Goal: Task Accomplishment & Management: Manage account settings

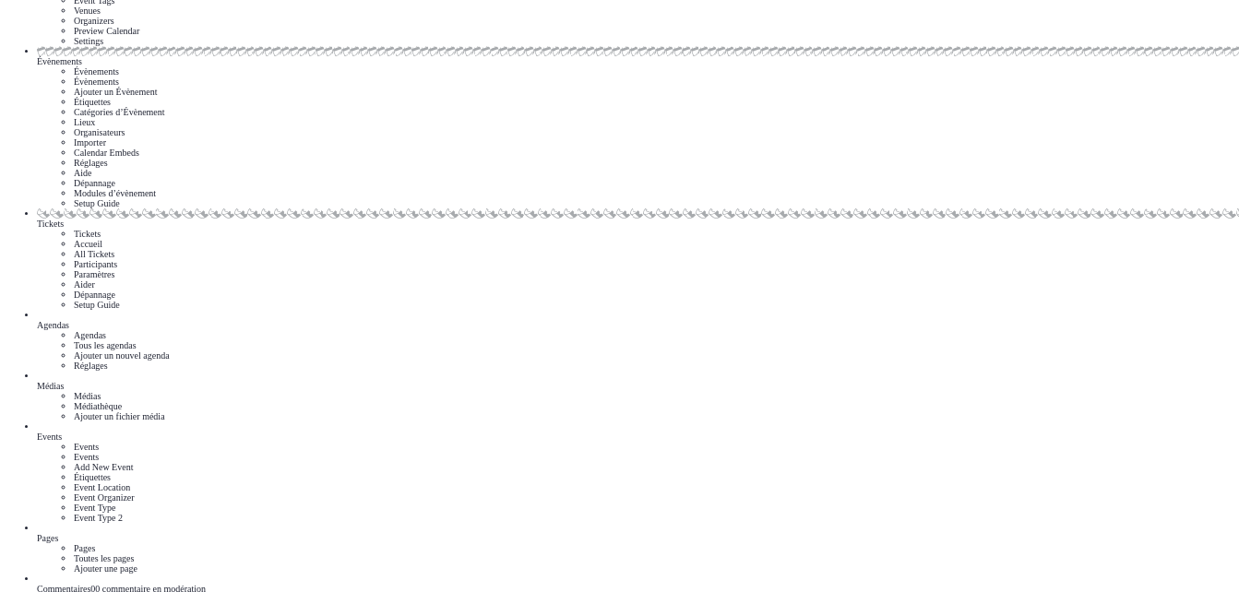
scroll to position [283, 0]
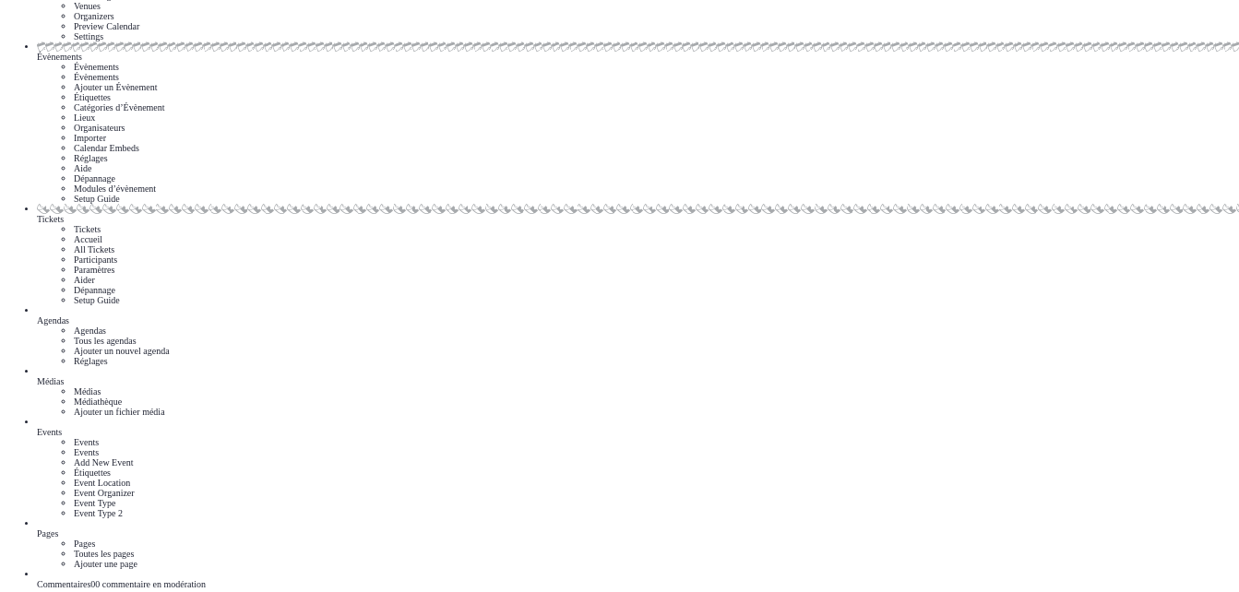
scroll to position [283, 0]
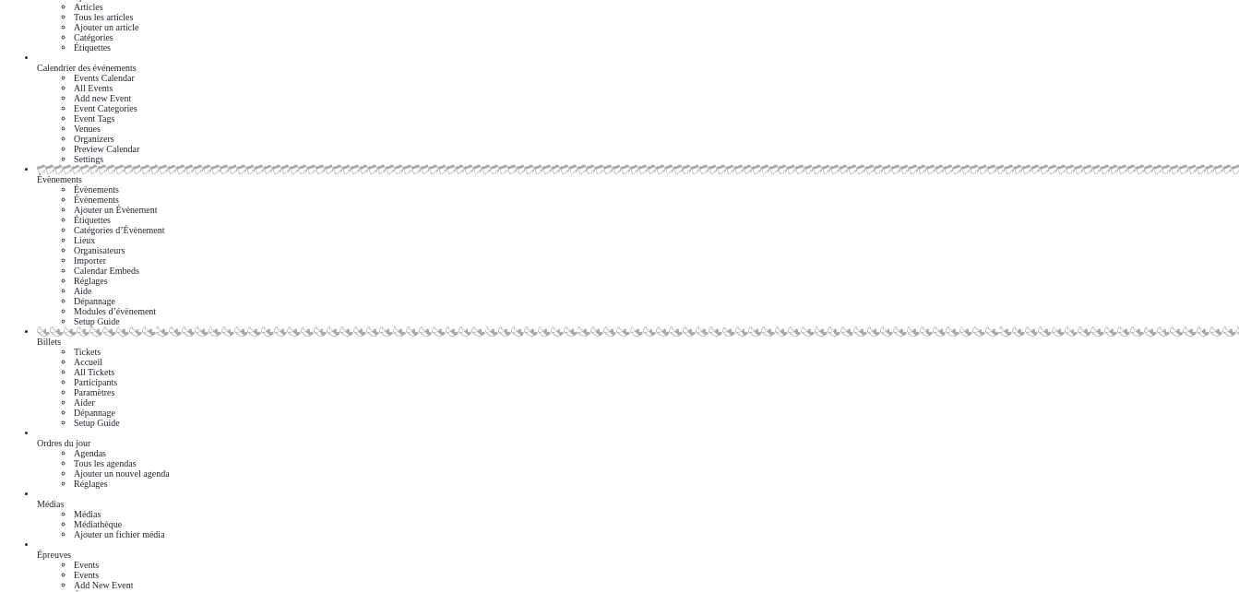
scroll to position [42, 0]
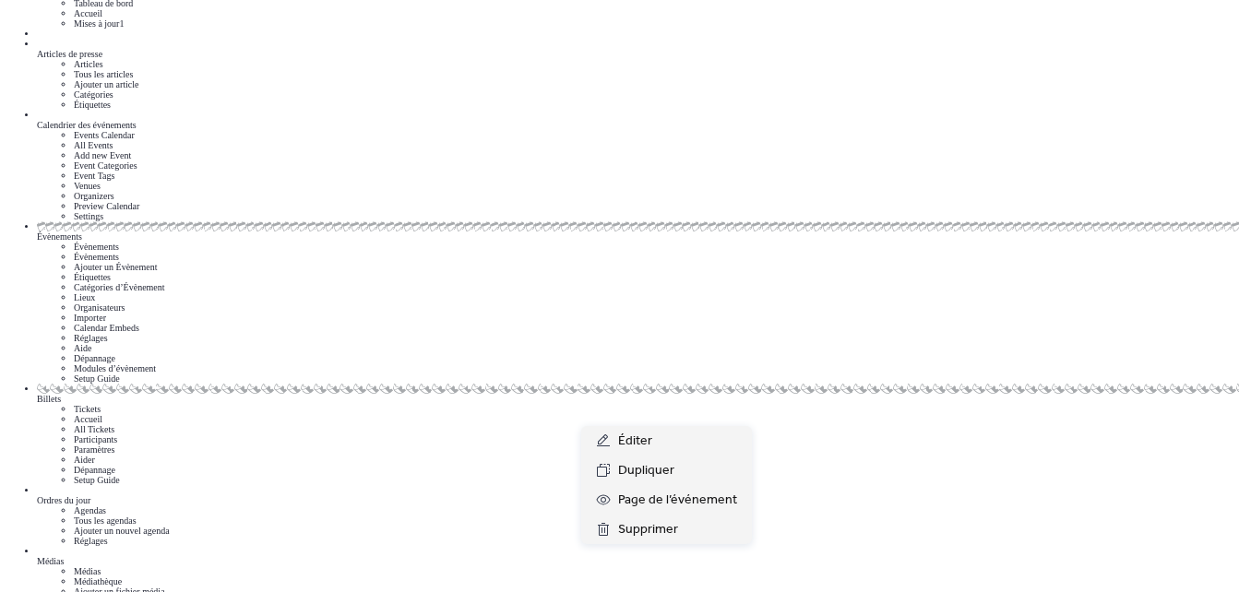
scroll to position [78, 0]
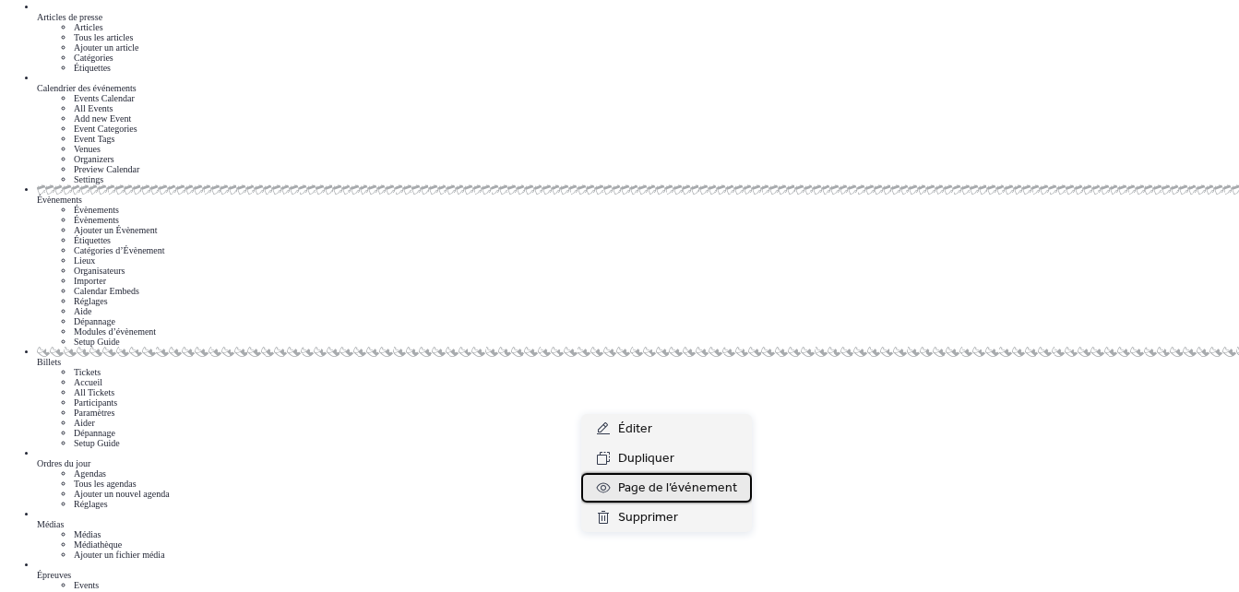
click at [696, 478] on span "Page de l’événement" at bounding box center [677, 489] width 119 height 22
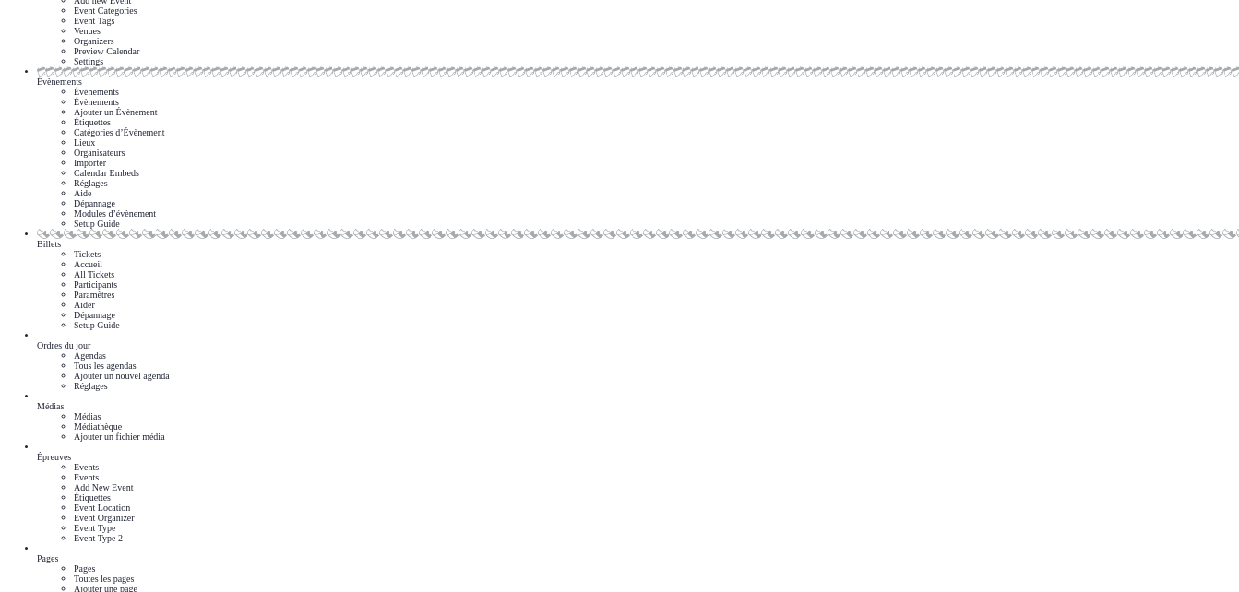
scroll to position [221, 0]
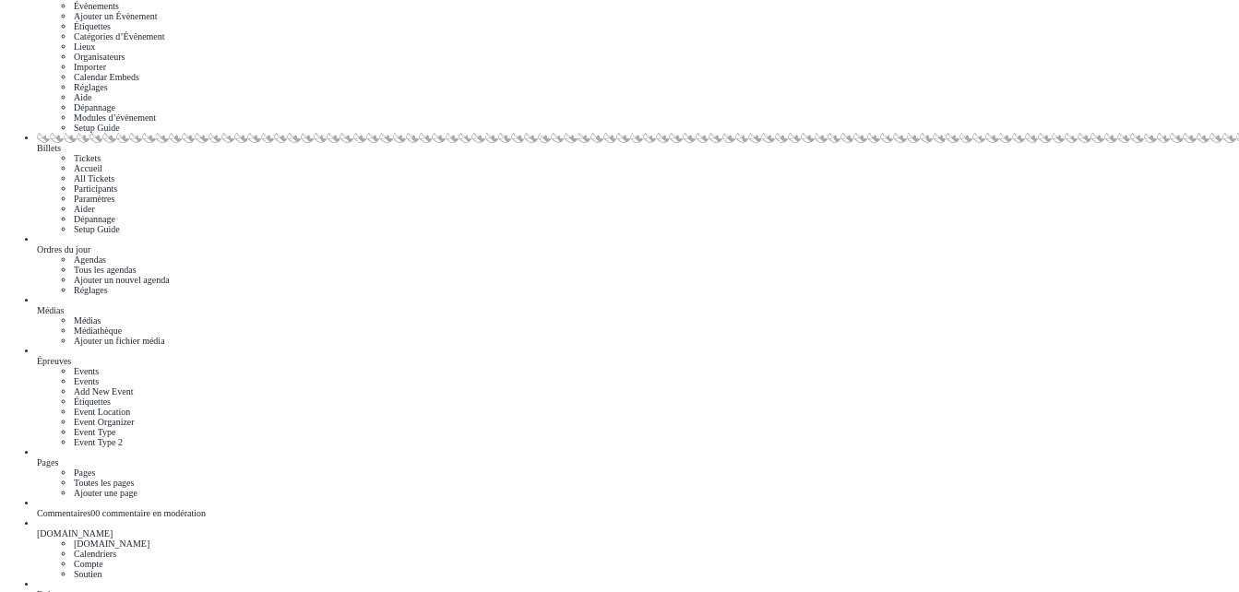
scroll to position [300, 0]
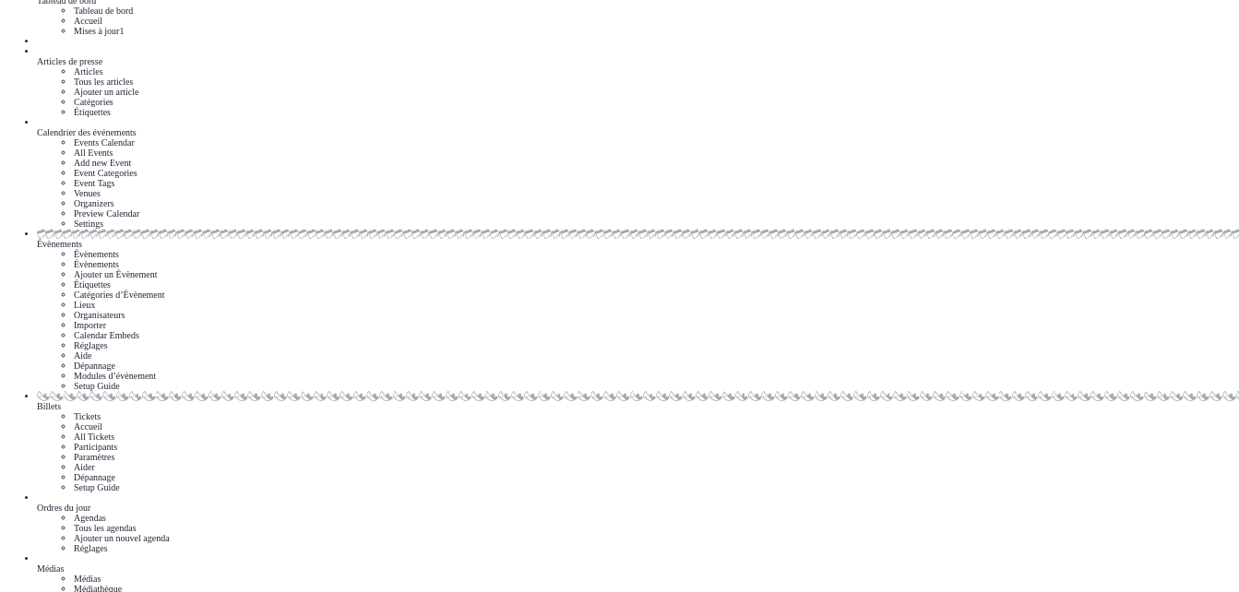
scroll to position [37, 0]
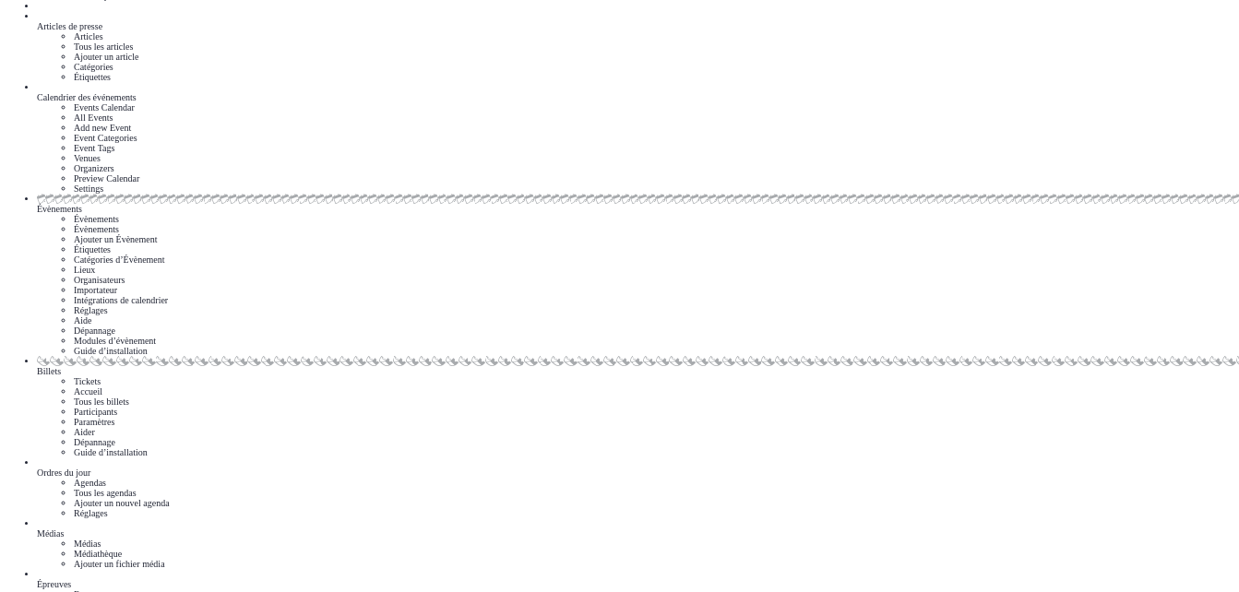
scroll to position [0, 0]
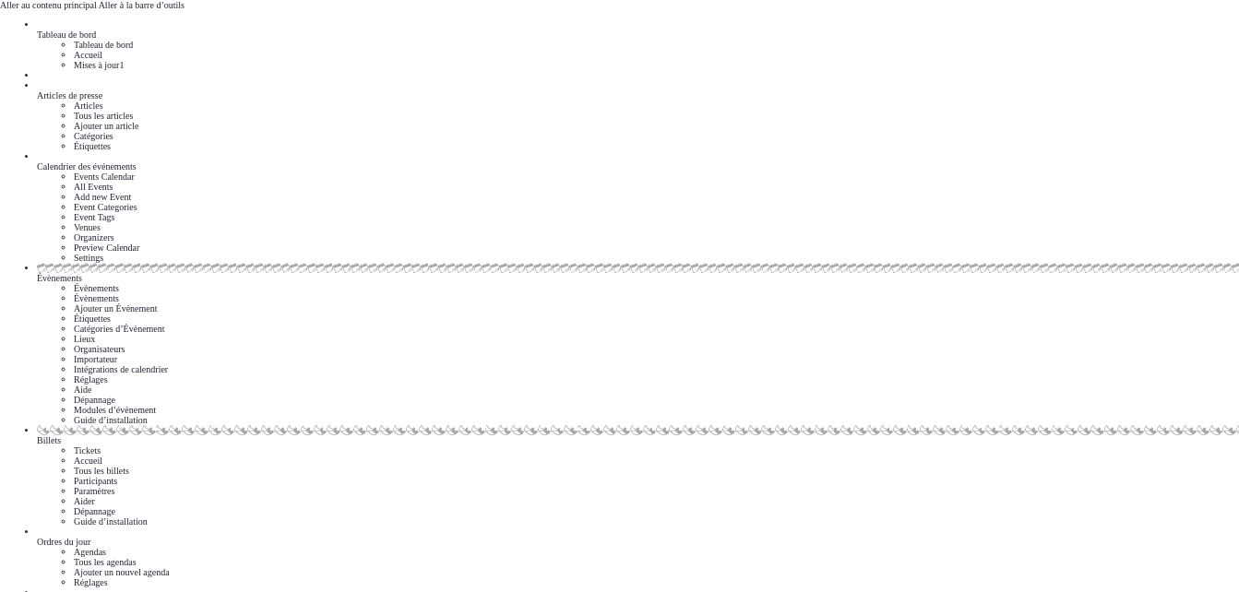
click at [57, 40] on div "Tableau de bord" at bounding box center [638, 35] width 1202 height 10
drag, startPoint x: 352, startPoint y: 264, endPoint x: 175, endPoint y: 238, distance: 179.0
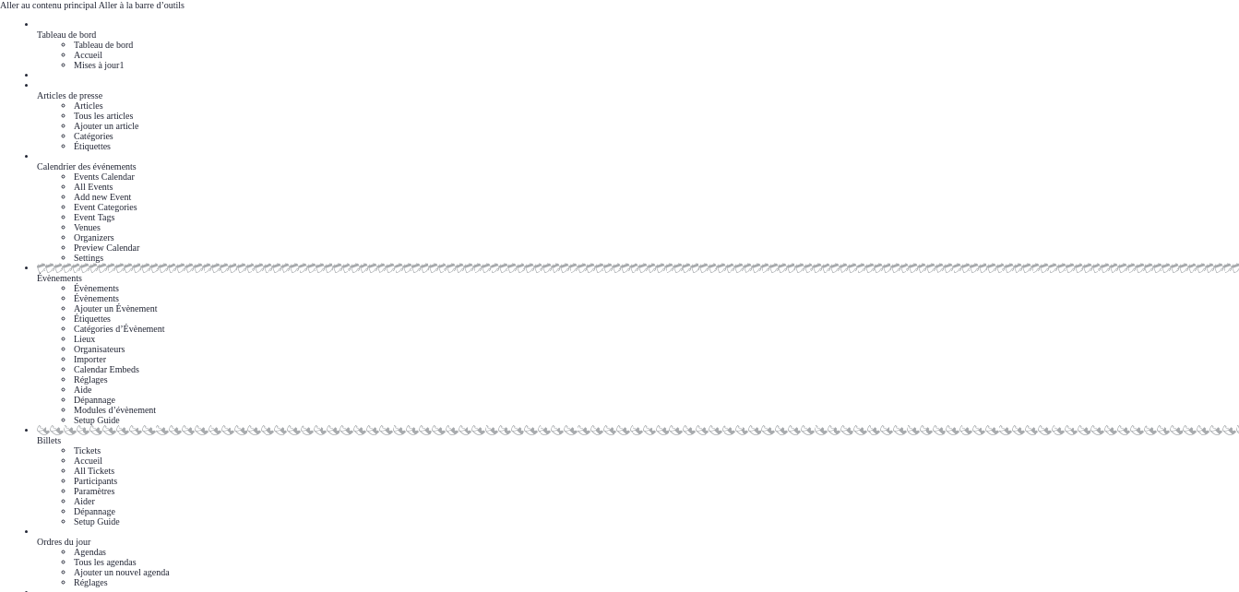
copy span "Copiez l’extrait de code fourni ci-dessous et collez-le dans votre code HTML à …"
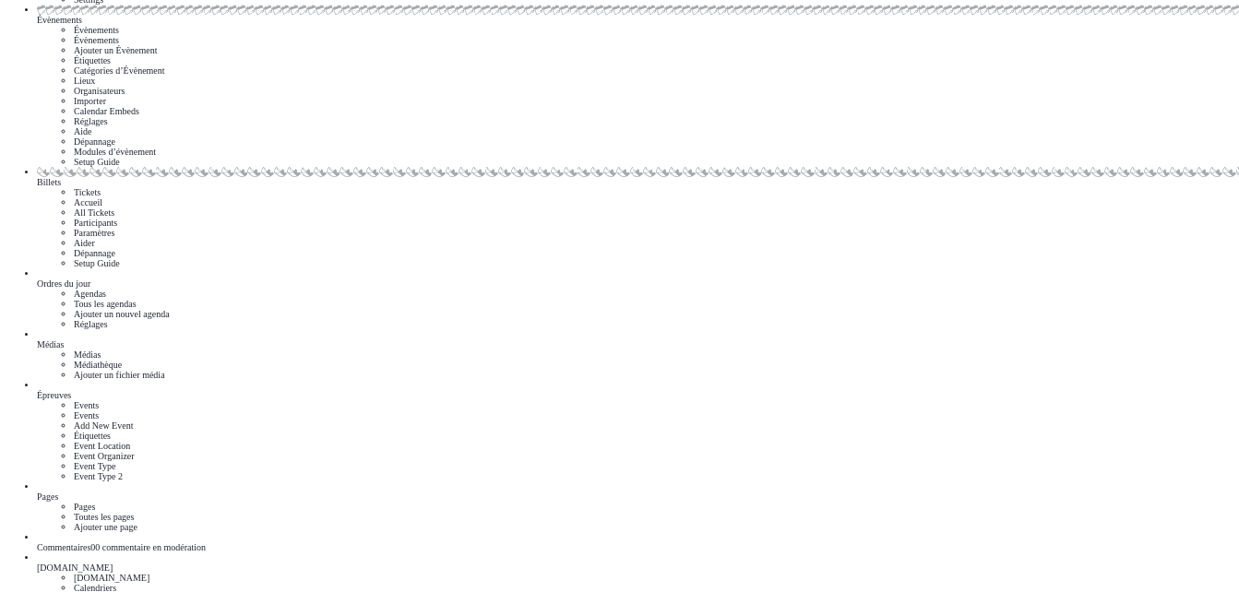
scroll to position [295, 0]
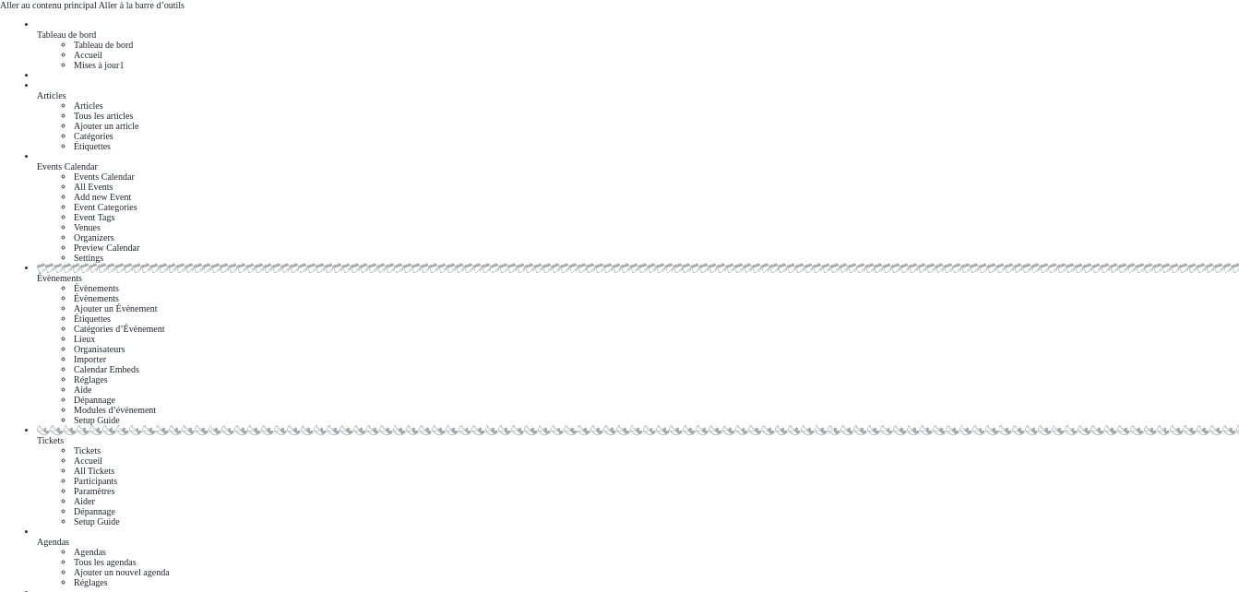
drag, startPoint x: 401, startPoint y: 314, endPoint x: 433, endPoint y: 319, distance: 31.9
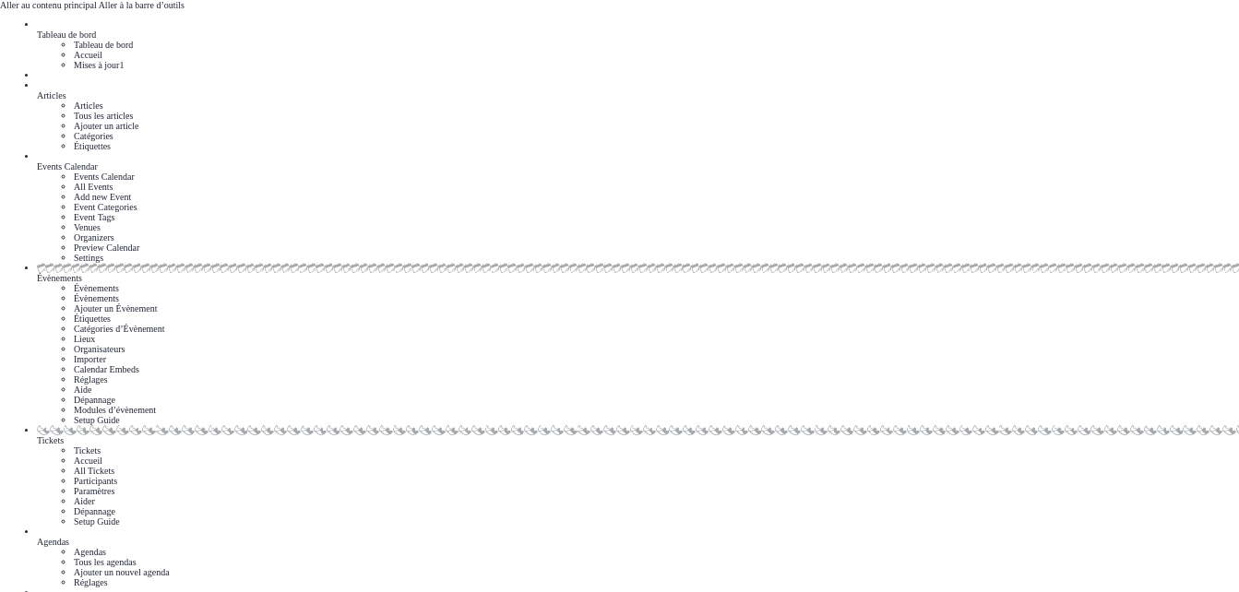
scroll to position [0, 64]
drag, startPoint x: 204, startPoint y: 320, endPoint x: 791, endPoint y: 365, distance: 588.5
drag, startPoint x: 791, startPoint y: 365, endPoint x: 681, endPoint y: 330, distance: 115.2
copy code "div data-events-calendar-app data-project-id = " proj_GvPZUjbpkGQhcwBn9q5D5 " >…"
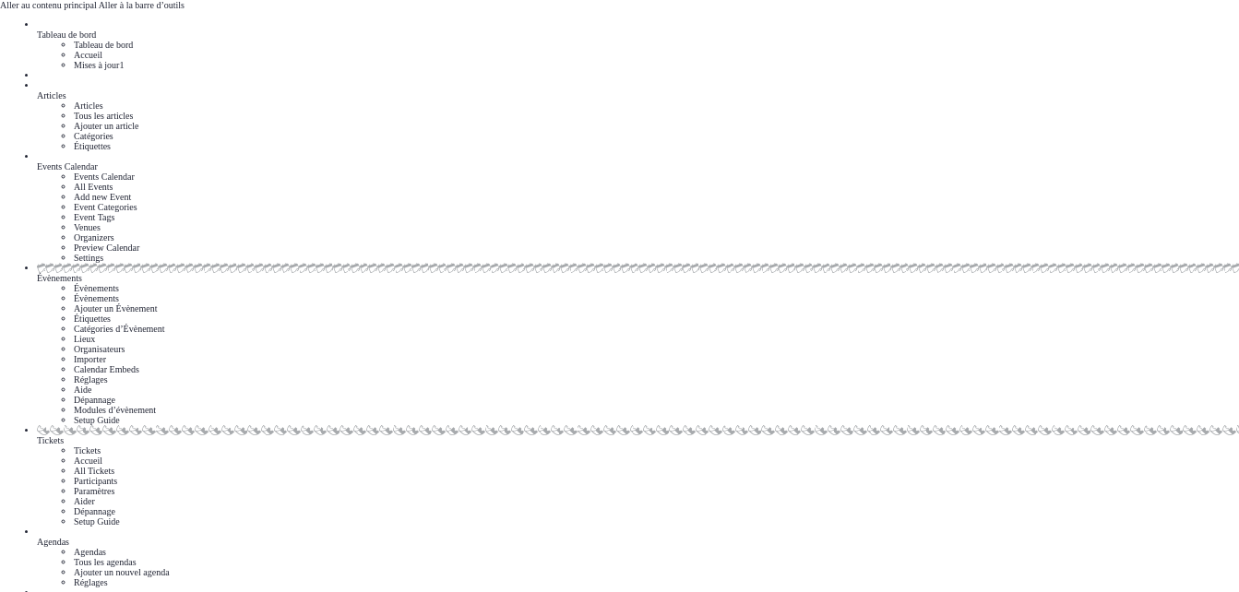
scroll to position [0, 0]
drag, startPoint x: 196, startPoint y: 321, endPoint x: 796, endPoint y: 335, distance: 600.7
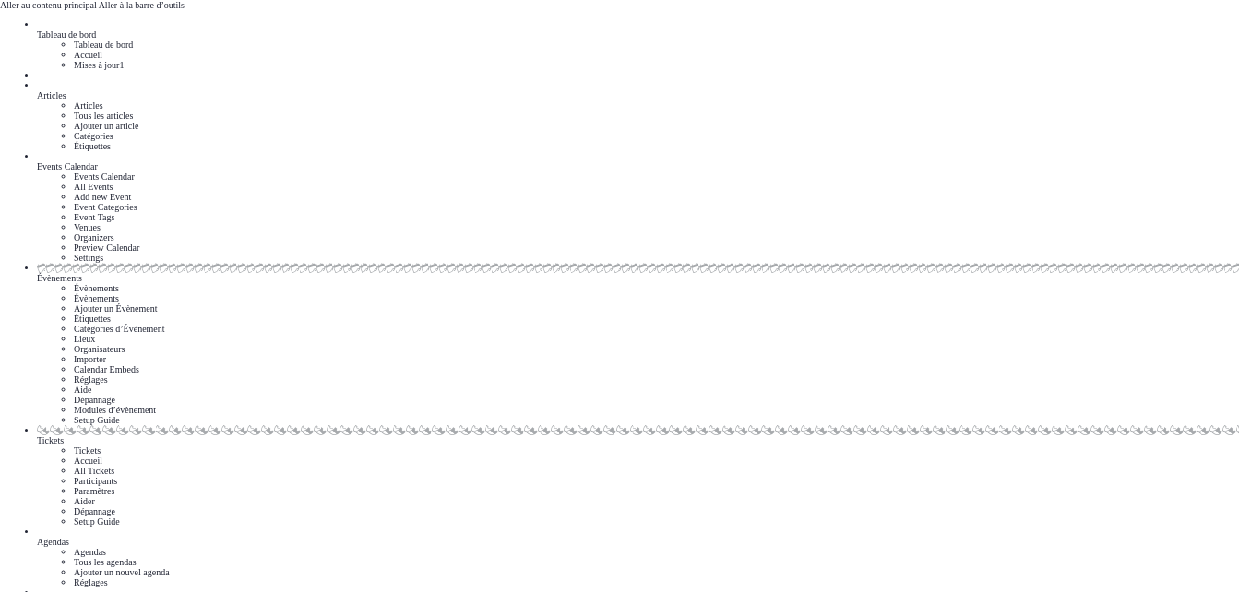
drag, startPoint x: 270, startPoint y: 324, endPoint x: 374, endPoint y: 330, distance: 103.5
drag, startPoint x: 710, startPoint y: 340, endPoint x: 189, endPoint y: 313, distance: 522.0
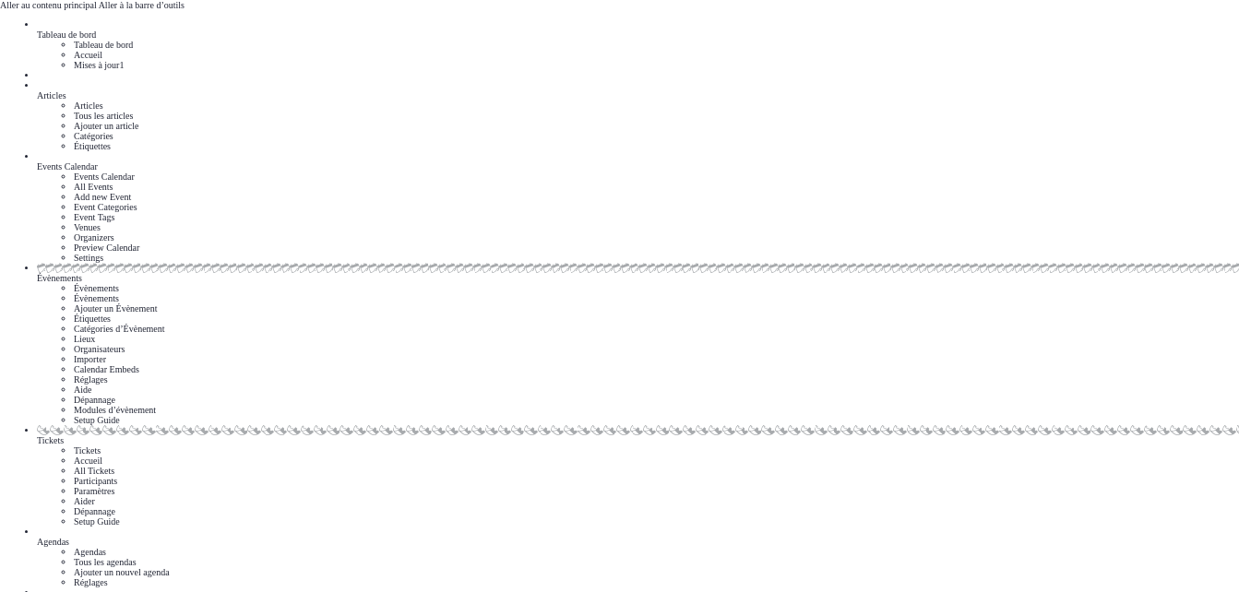
copy code "< div data-events-calendar-app data-project-id = " proj_GvPZUjbpkGQhcwBn9q5D5 "…"
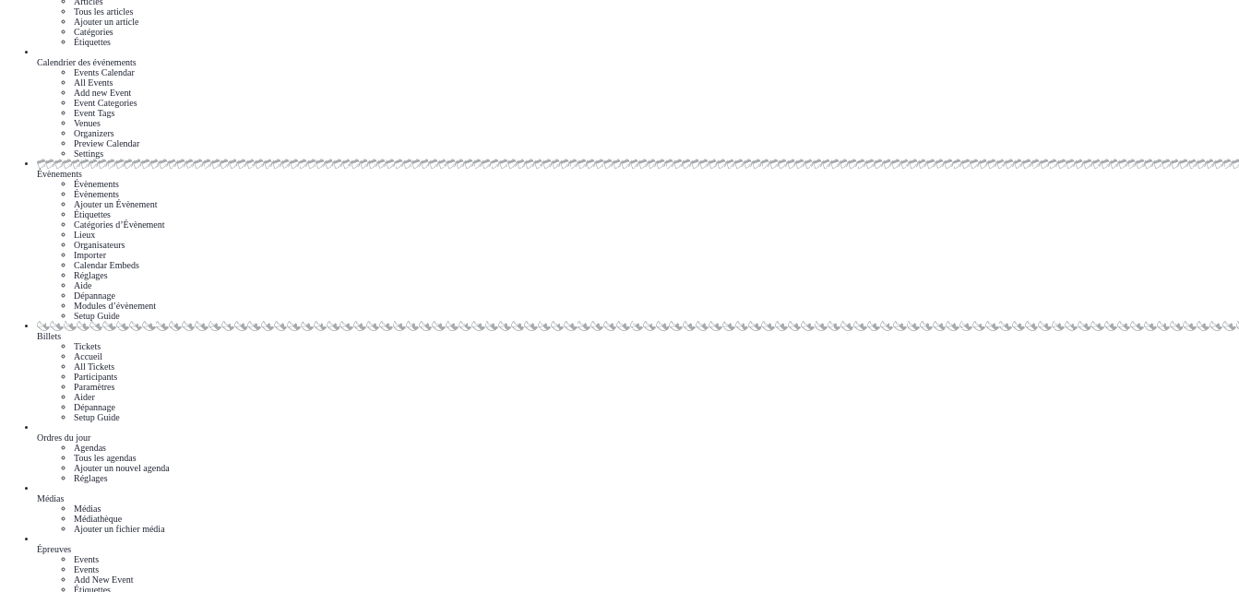
scroll to position [148, 0]
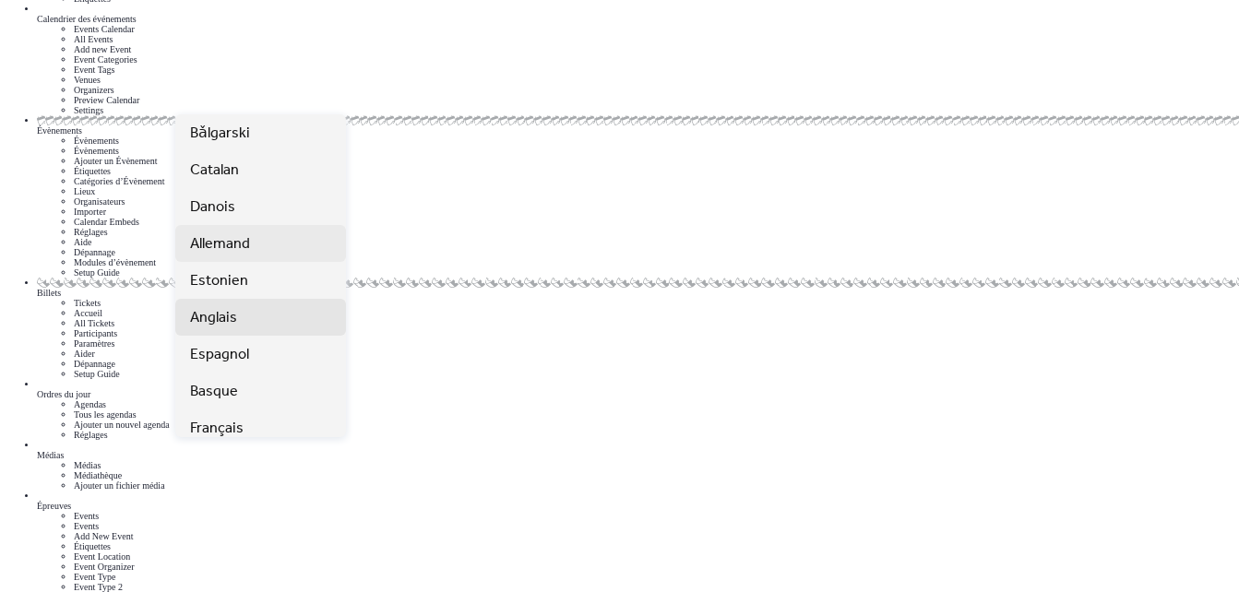
scroll to position [74, 0]
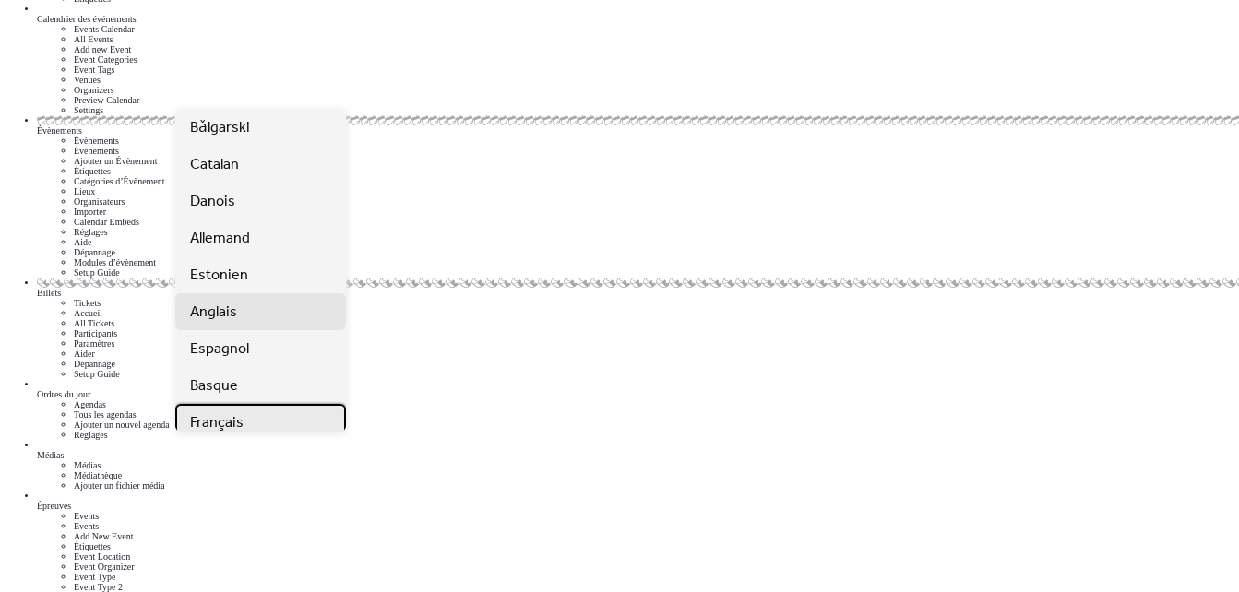
click at [208, 418] on span "Français" at bounding box center [217, 423] width 54 height 22
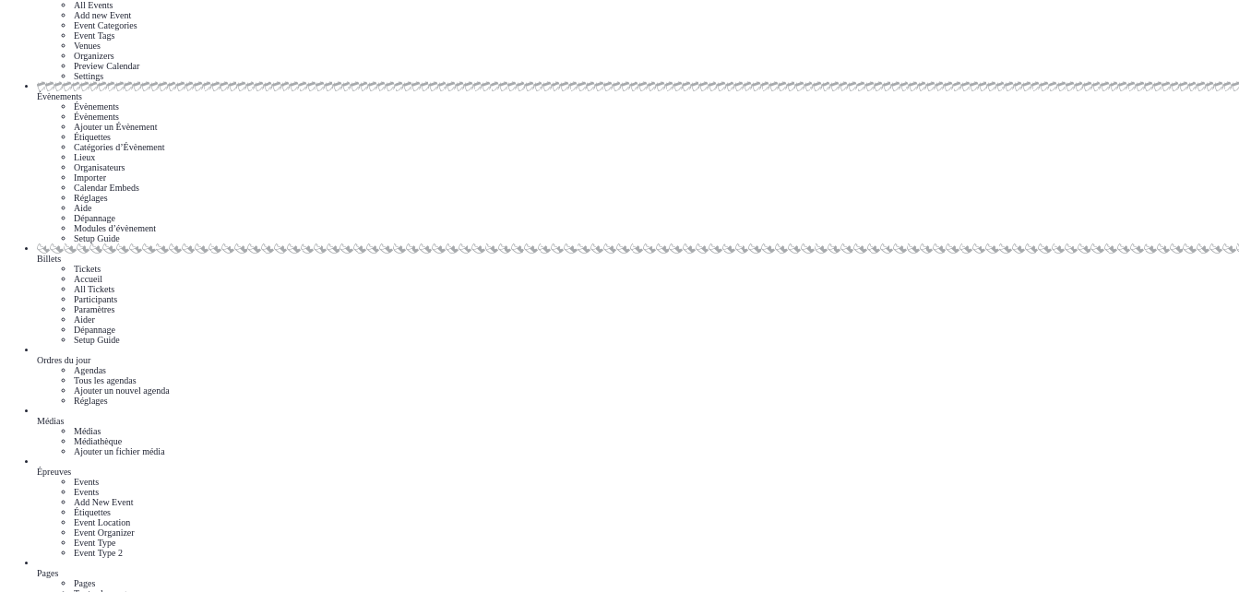
scroll to position [185, 0]
click at [225, 204] on span "13 h 00" at bounding box center [213, 196] width 47 height 22
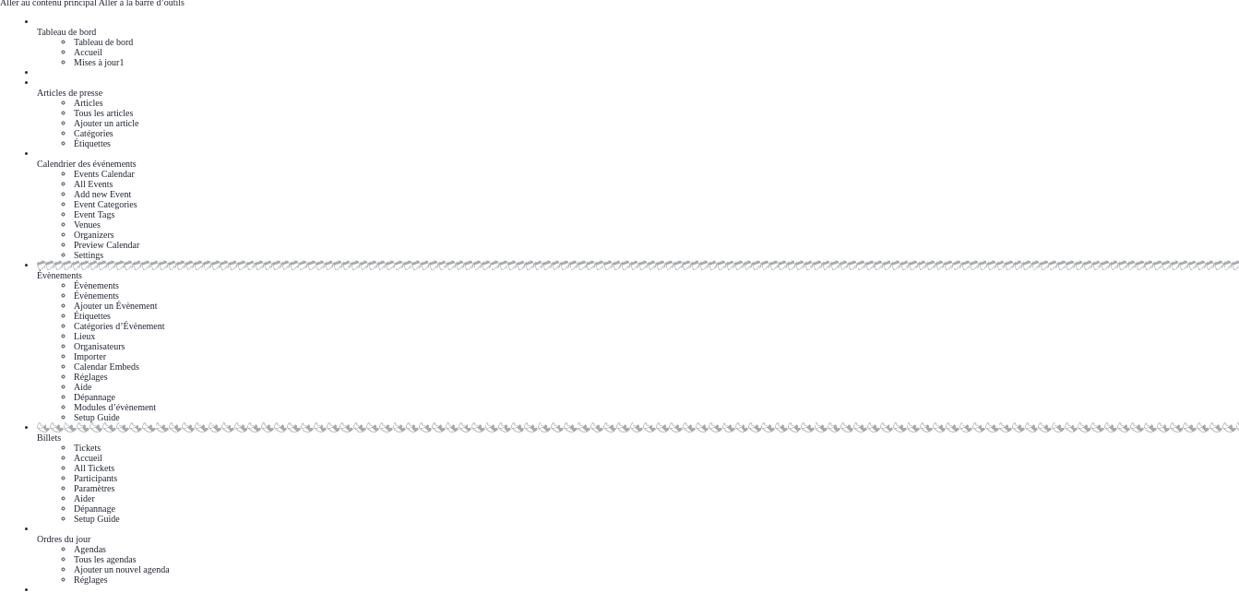
scroll to position [0, 0]
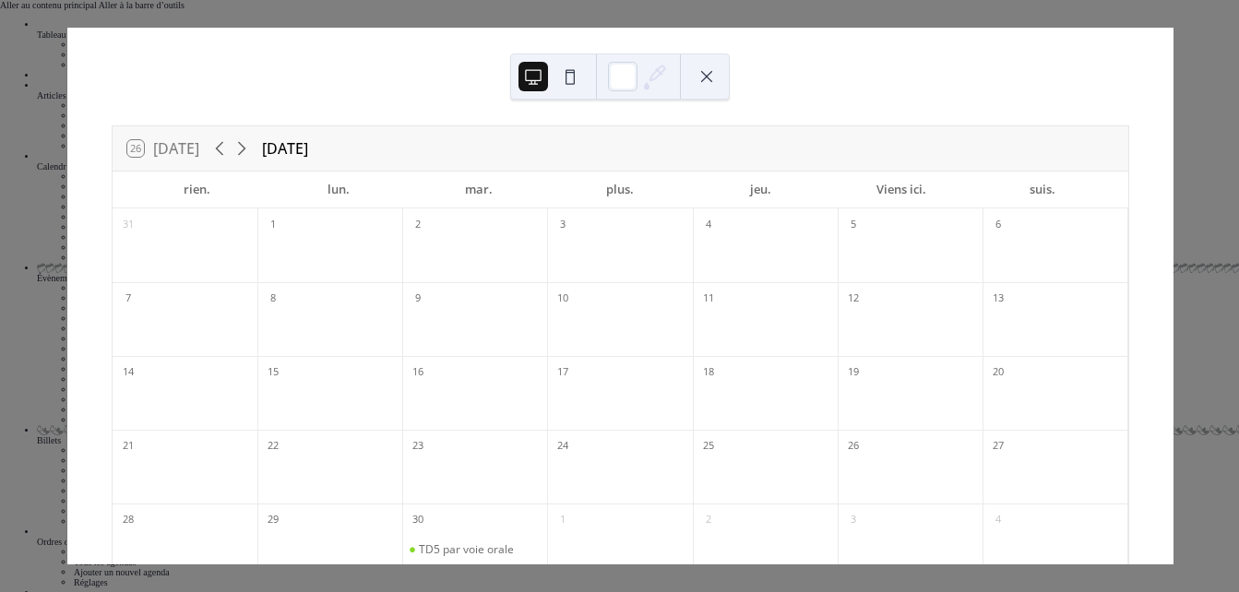
click at [1173, 114] on div "26 Aujourd'hui septembre 2025 rien. lun. mar. plus. jeu. Viens ici. suis. 31 1 …" at bounding box center [619, 296] width 1107 height 537
click at [447, 543] on div "TD5 par voie orale" at bounding box center [466, 549] width 95 height 15
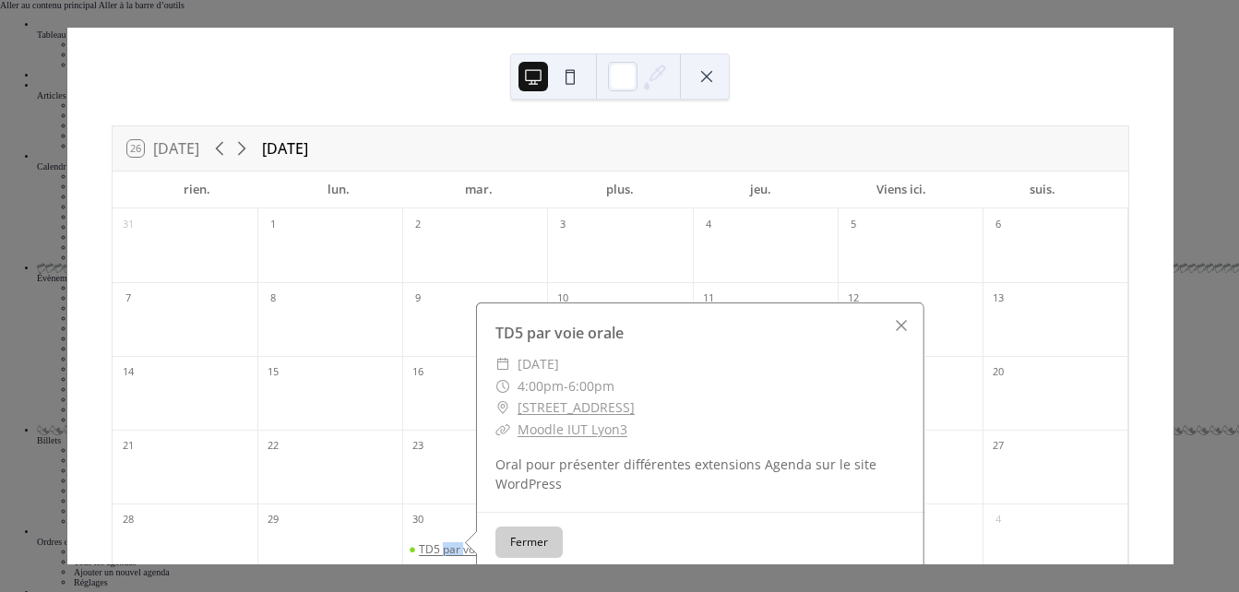
click at [447, 543] on div "TD5 par voie orale" at bounding box center [466, 549] width 95 height 15
click at [905, 313] on div at bounding box center [901, 326] width 26 height 26
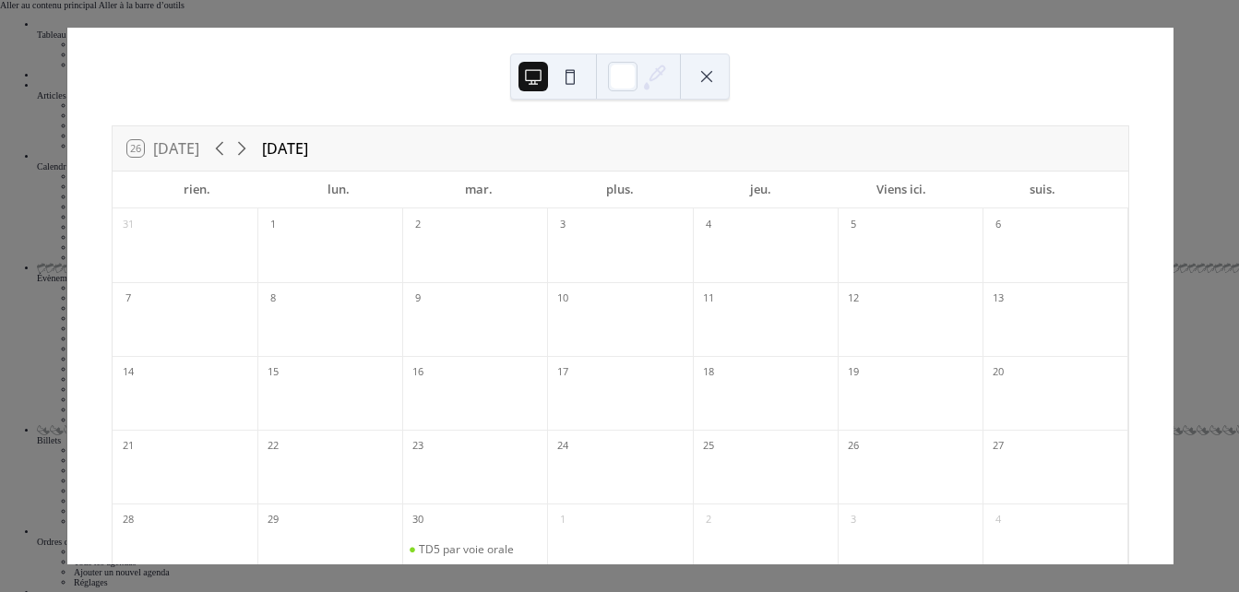
drag, startPoint x: 1228, startPoint y: 113, endPoint x: 697, endPoint y: 75, distance: 531.9
click at [697, 75] on div "26 Aujourd'hui septembre 2025 rien. lun. mar. plus. jeu. Viens ici. suis. 31 1 …" at bounding box center [619, 296] width 1107 height 537
click at [697, 75] on button at bounding box center [707, 77] width 30 height 30
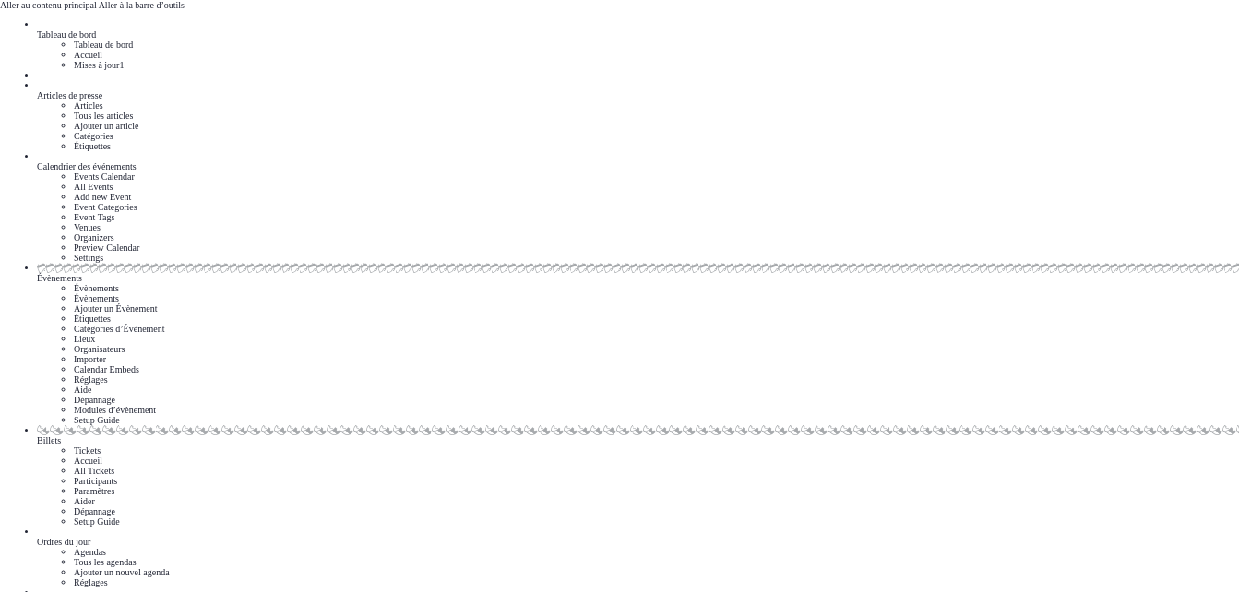
click at [137, 557] on link "Tous les agendas" at bounding box center [105, 562] width 63 height 10
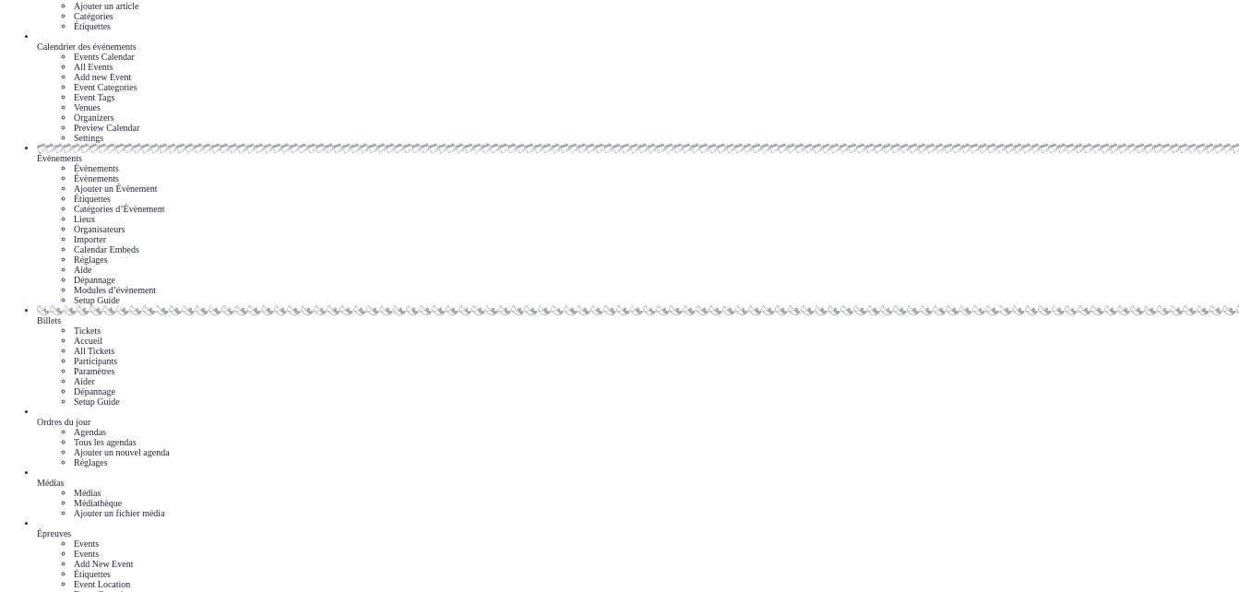
scroll to position [126, 0]
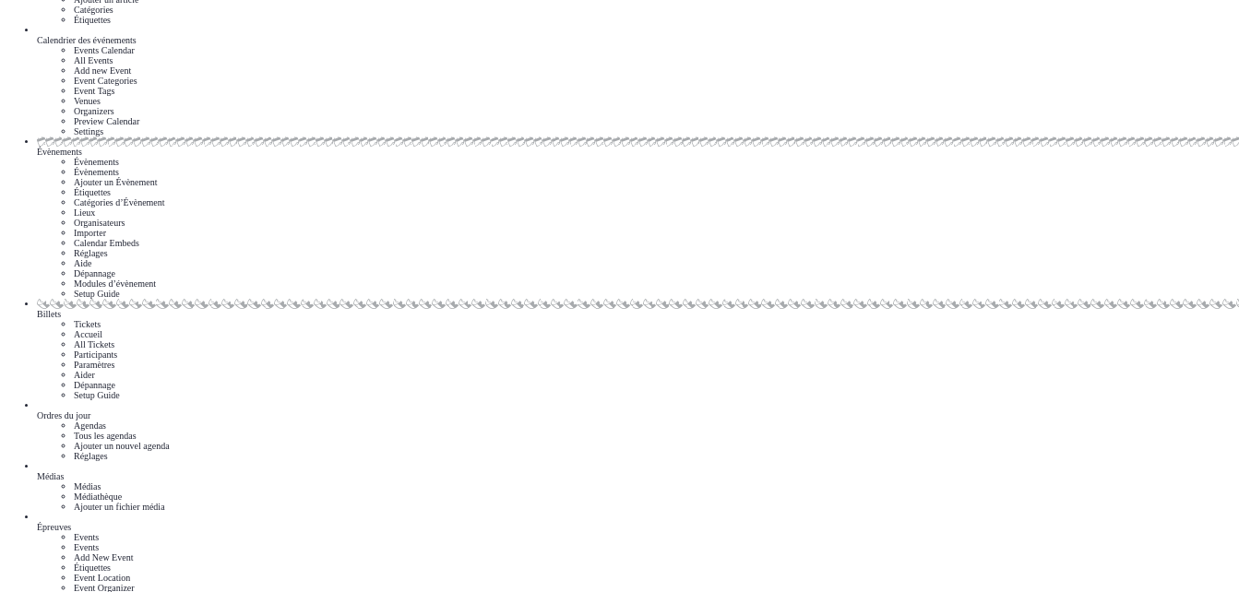
type input "**********"
type textarea "*"
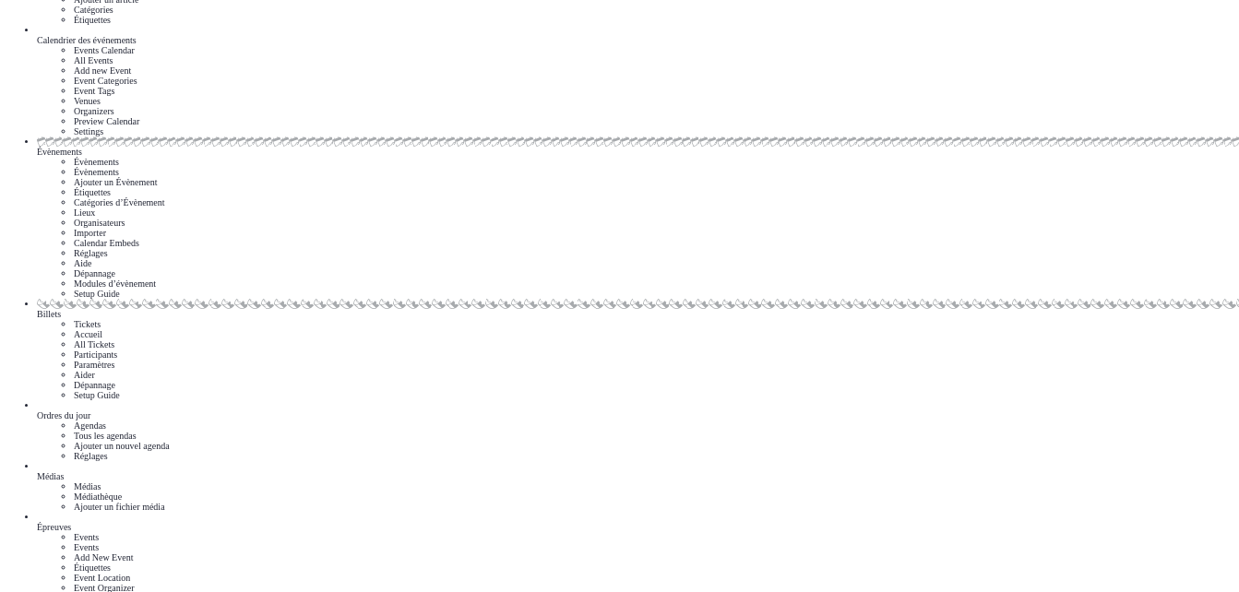
drag, startPoint x: 795, startPoint y: 165, endPoint x: 788, endPoint y: 128, distance: 37.6
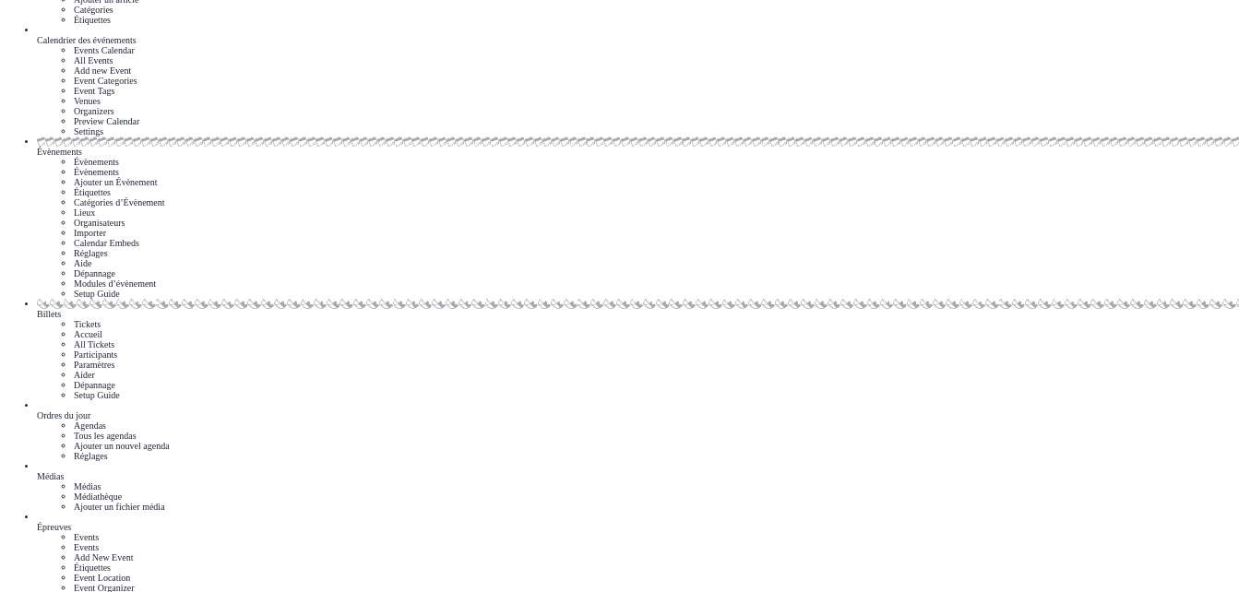
type textarea "**********"
click at [345, 344] on span "[STREET_ADDRESS]" at bounding box center [279, 341] width 131 height 22
type input "**********"
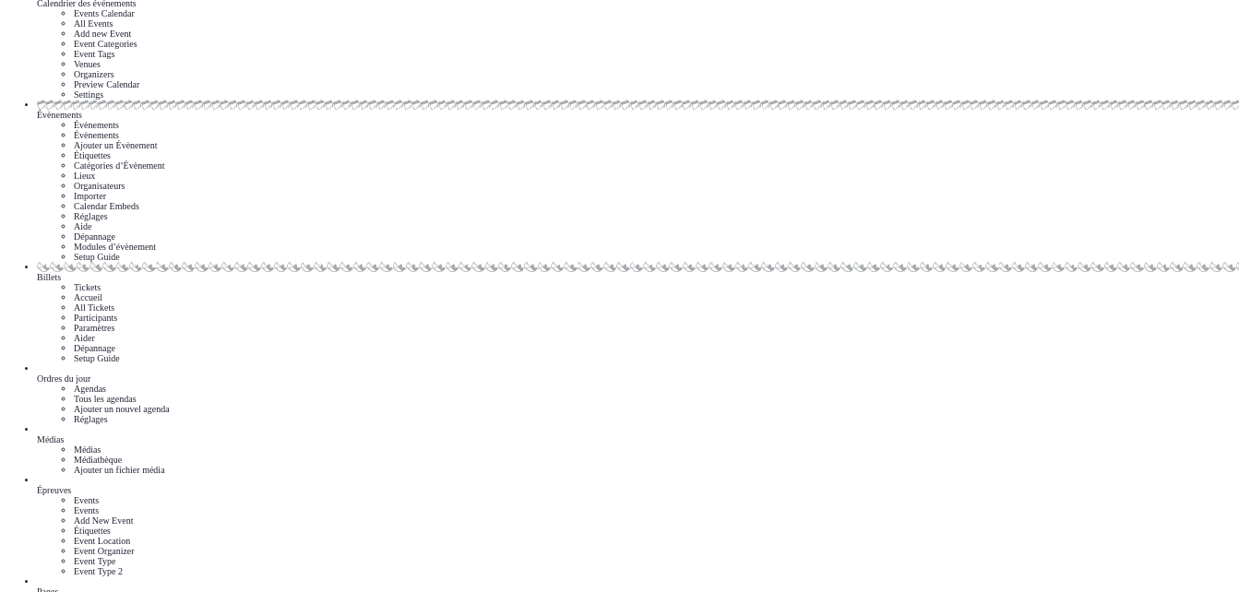
drag, startPoint x: 796, startPoint y: 87, endPoint x: 805, endPoint y: 113, distance: 28.3
drag, startPoint x: 805, startPoint y: 113, endPoint x: 795, endPoint y: 112, distance: 10.3
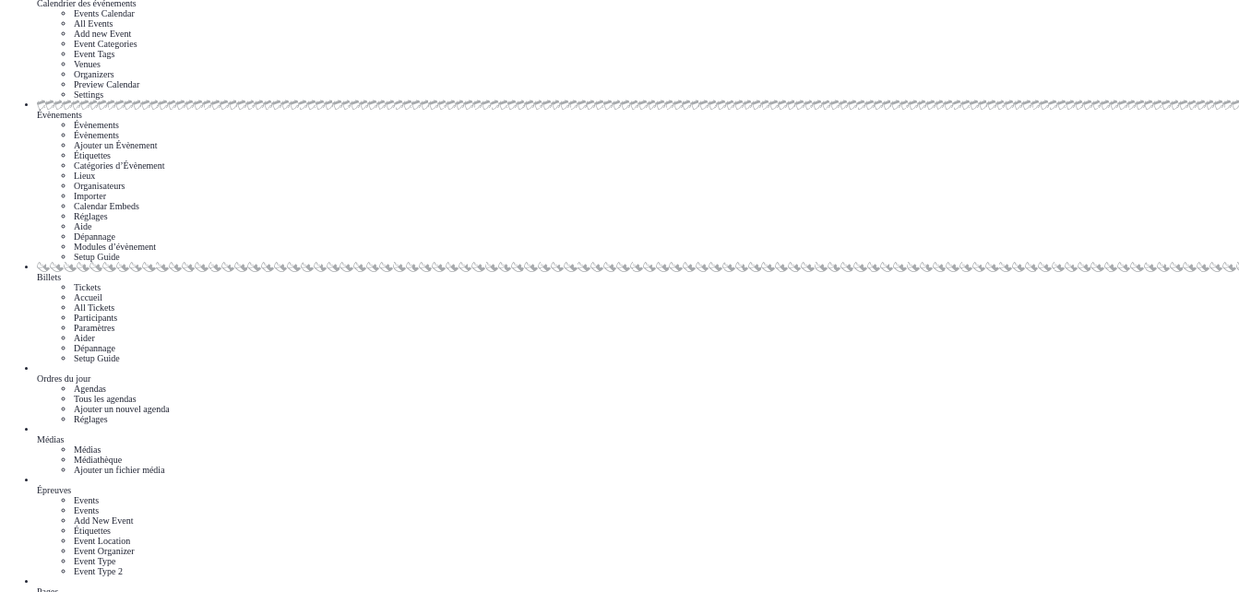
scroll to position [508, 0]
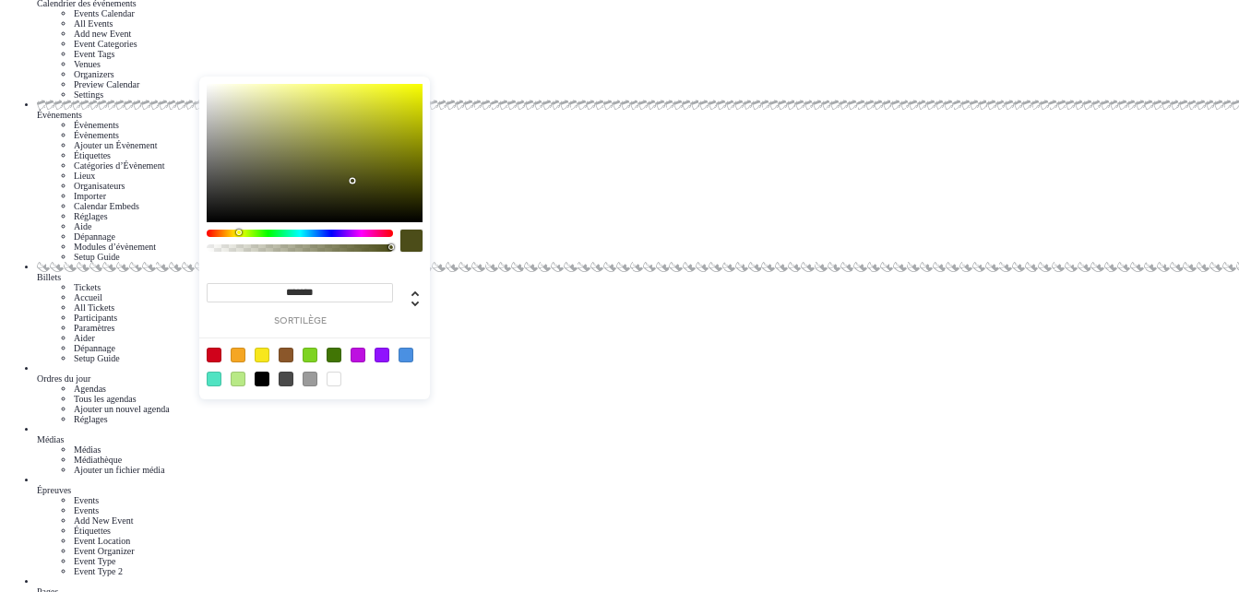
click at [238, 232] on div at bounding box center [300, 233] width 186 height 7
click at [363, 229] on div "******* sortilège" at bounding box center [314, 240] width 231 height 327
type input "*******"
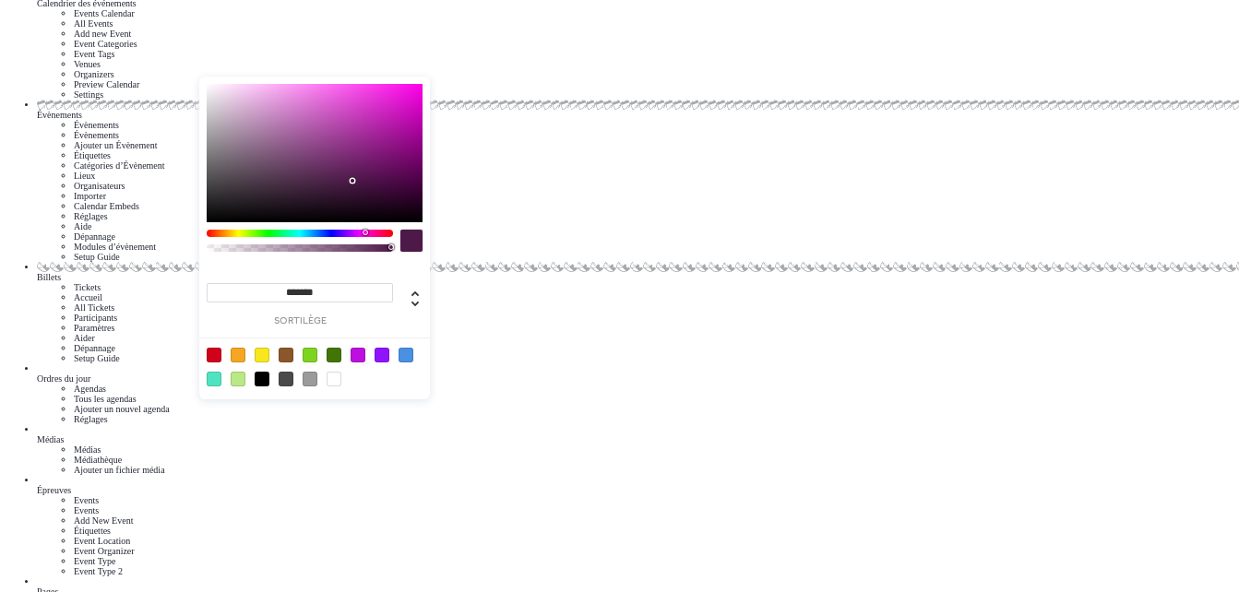
click at [364, 232] on div at bounding box center [300, 233] width 186 height 7
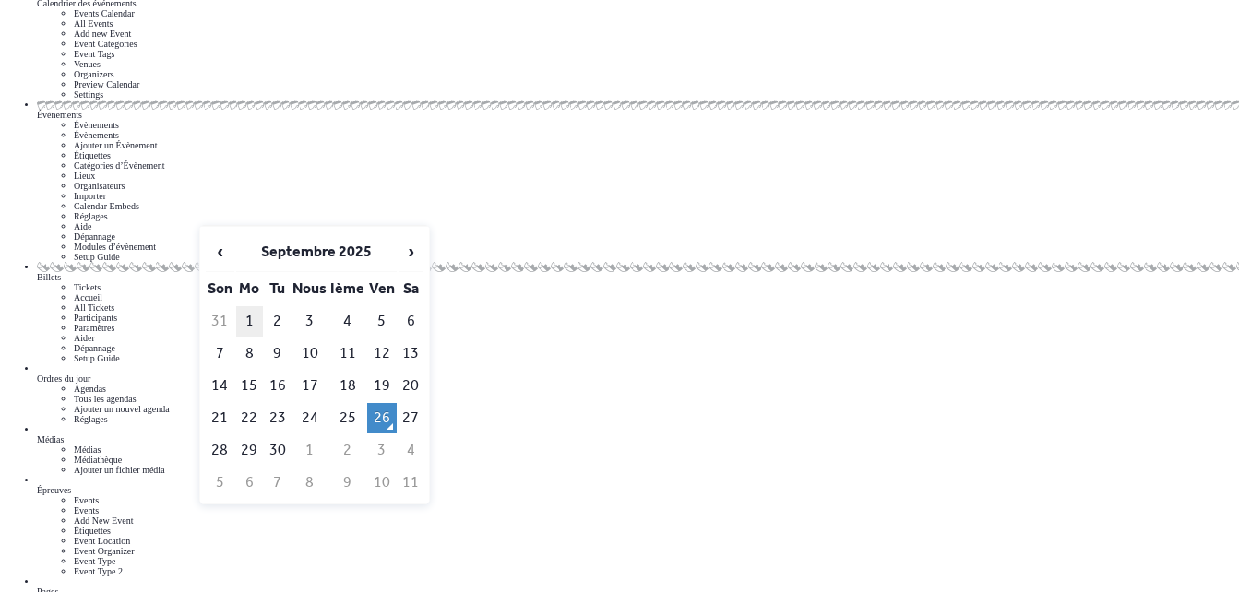
click at [244, 306] on td "1" at bounding box center [249, 321] width 27 height 30
type input "**********"
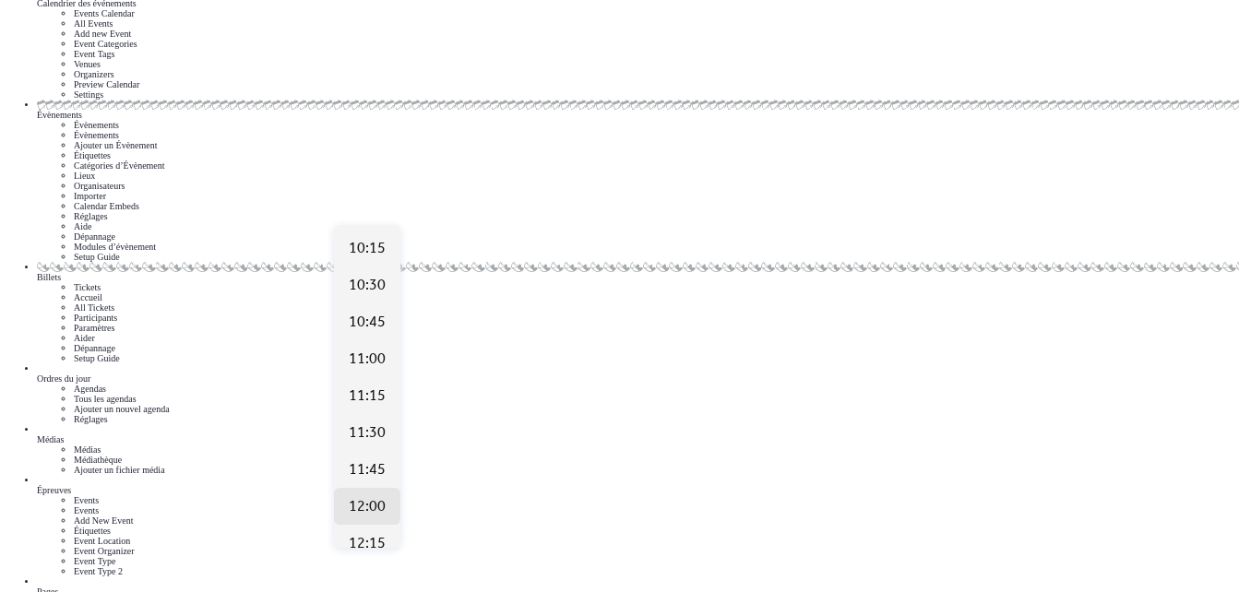
scroll to position [1518, 0]
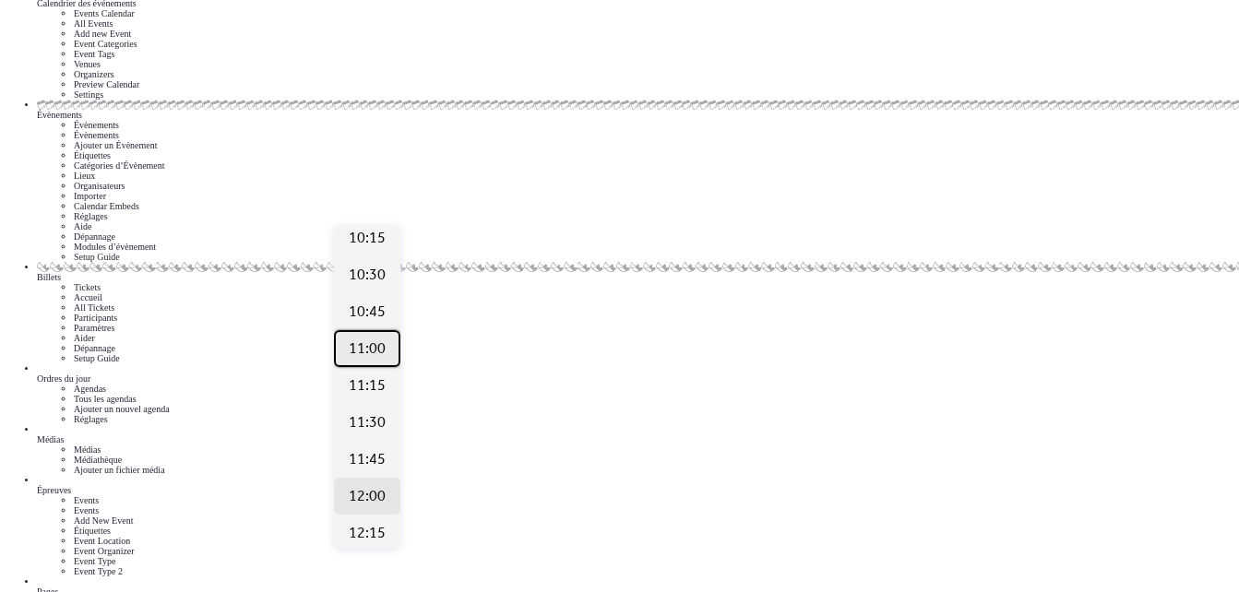
click at [380, 344] on span "11:00" at bounding box center [367, 350] width 37 height 22
type input "*****"
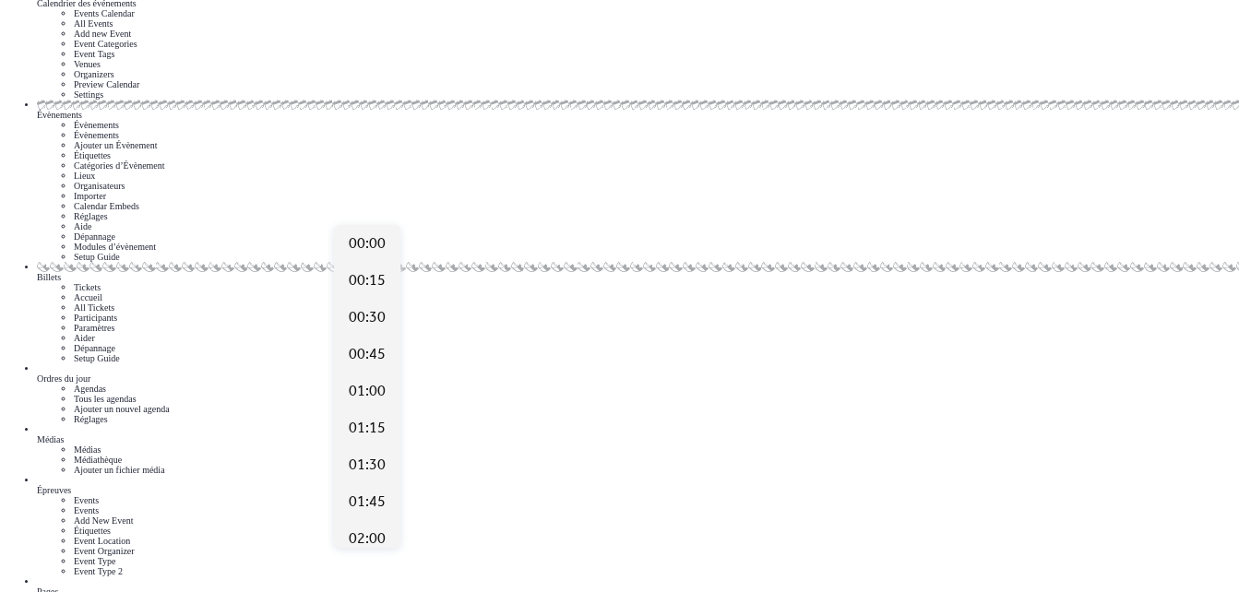
click at [371, 322] on span "11:30" at bounding box center [367, 318] width 37 height 22
type input "*****"
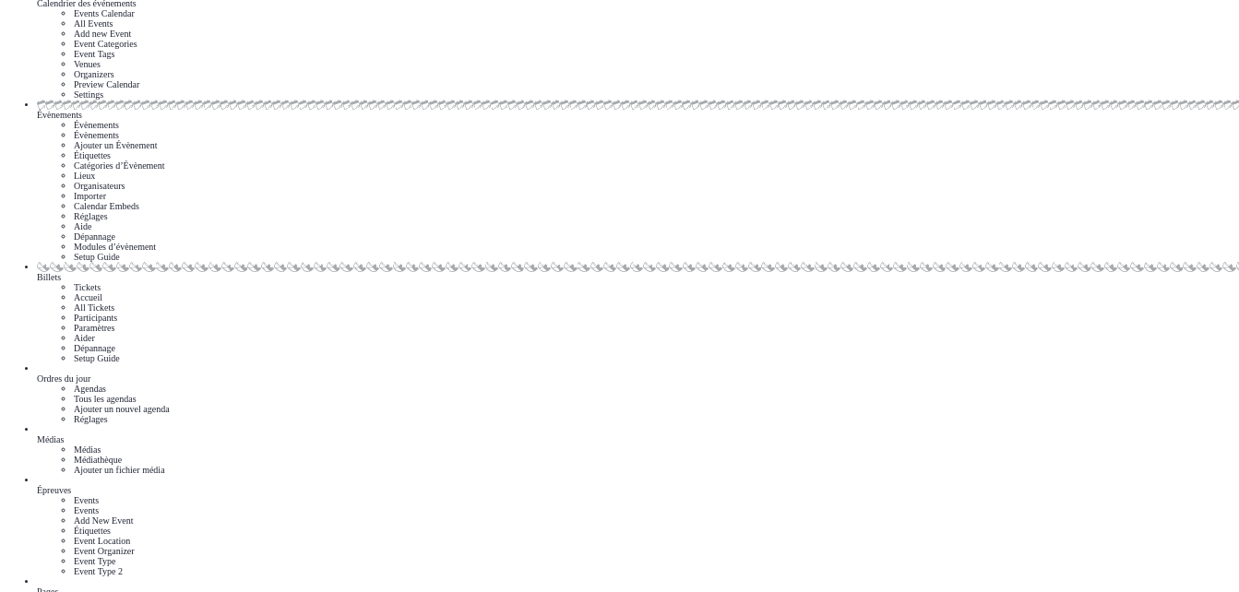
drag, startPoint x: 208, startPoint y: 253, endPoint x: 209, endPoint y: 284, distance: 31.4
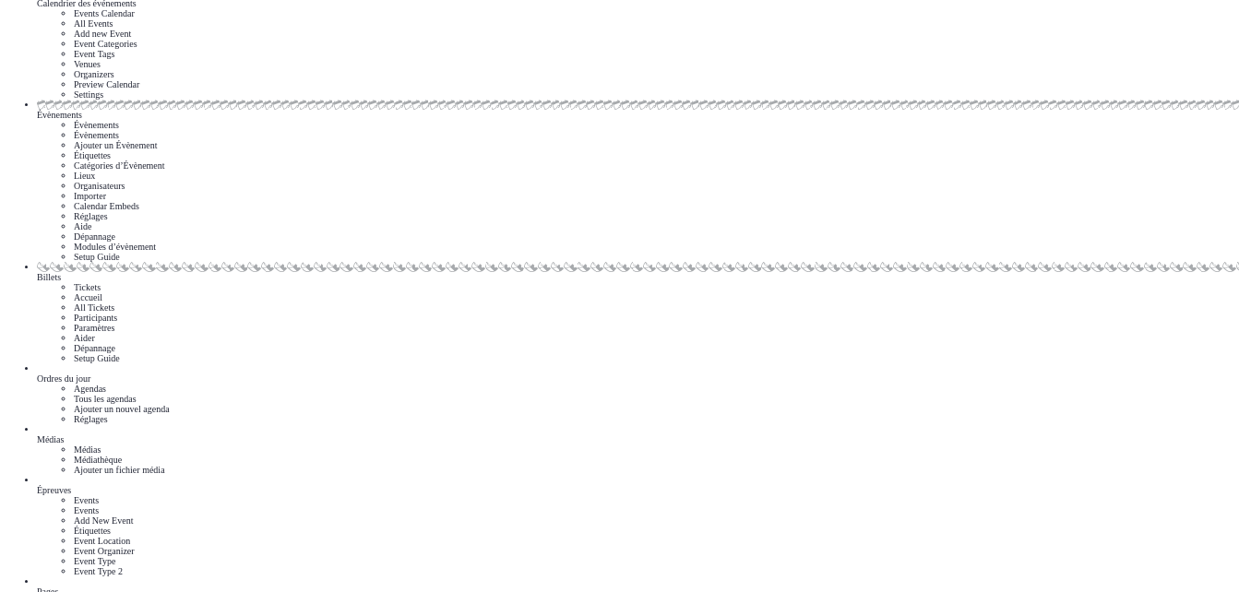
scroll to position [941, 0]
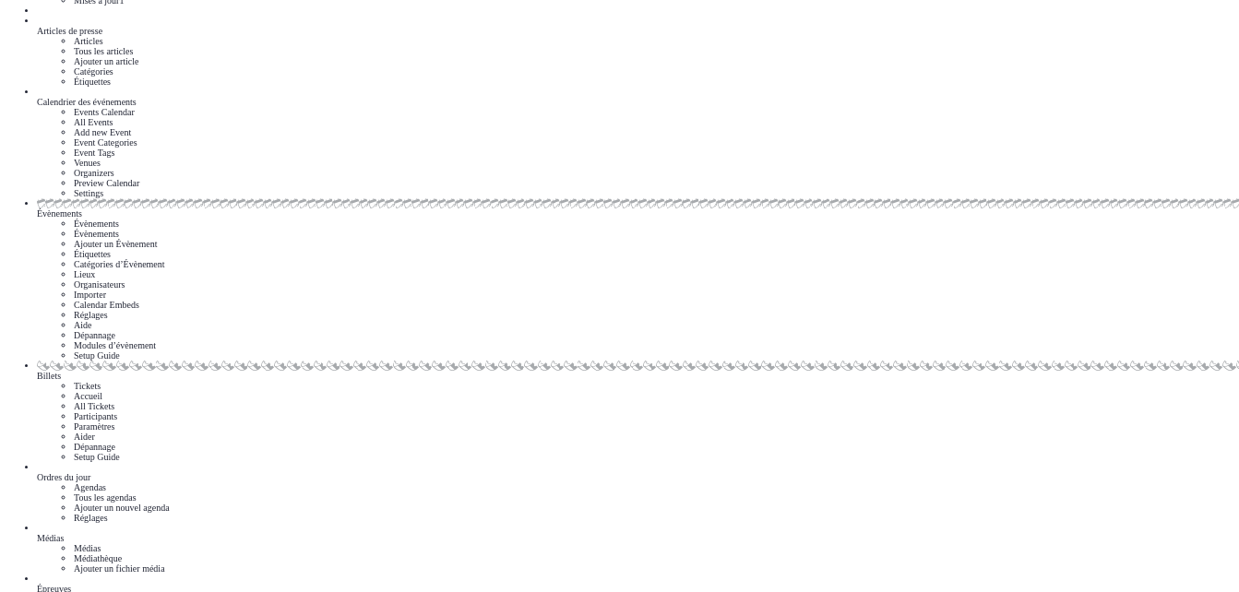
scroll to position [63, 0]
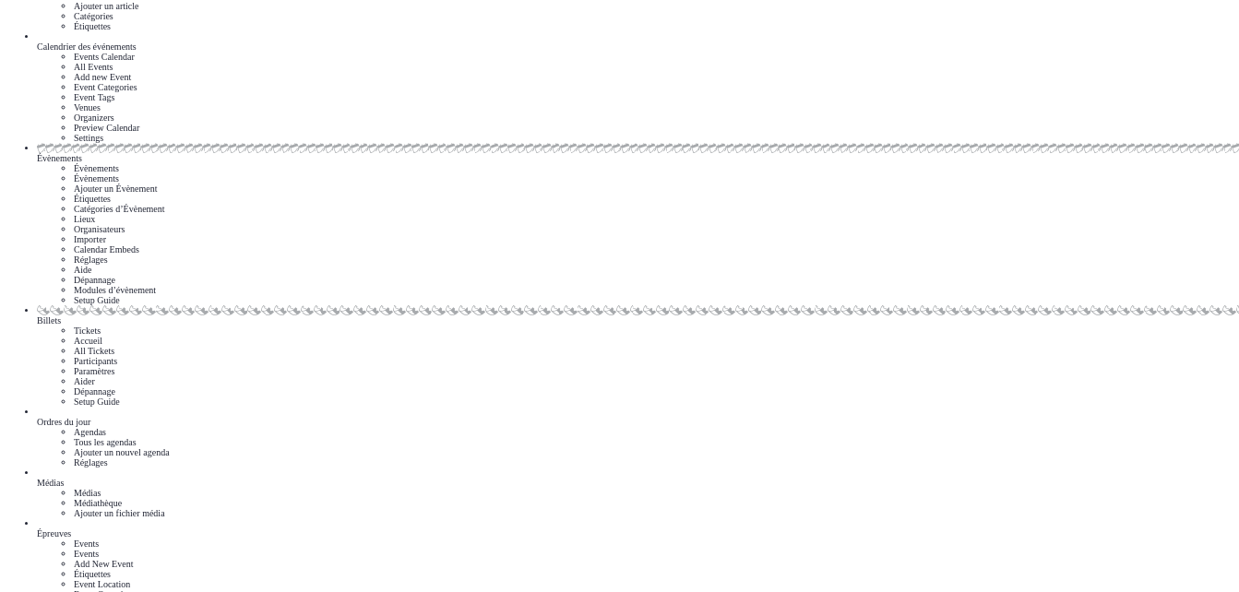
scroll to position [122, 0]
type input "*"
type input "**********"
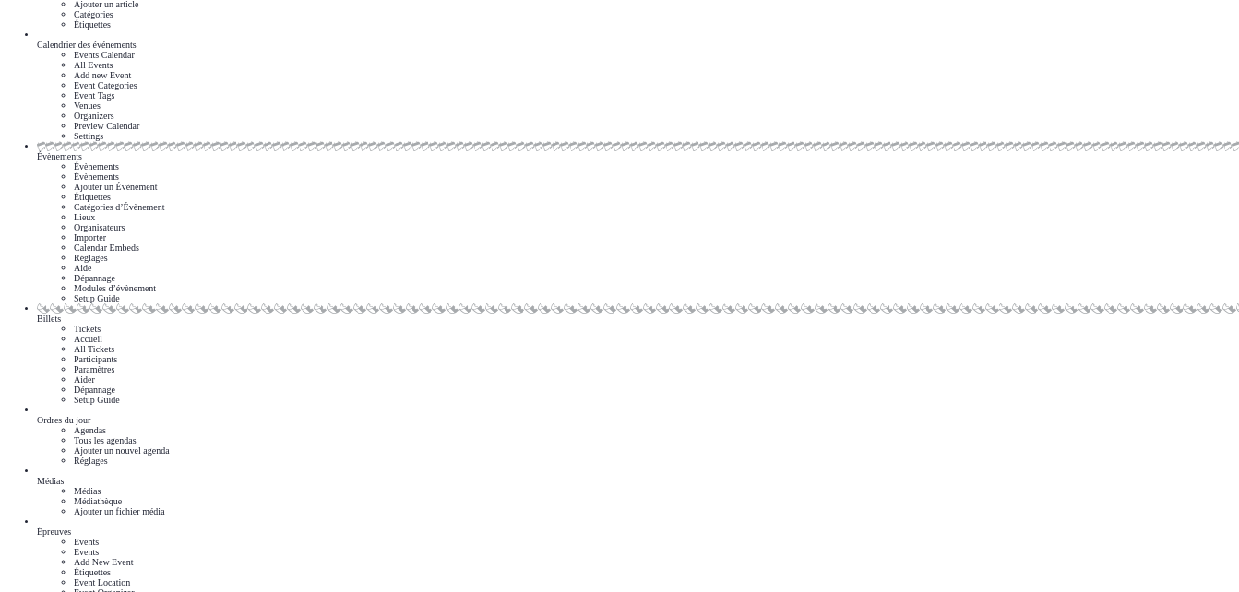
type textarea "**********"
click at [320, 208] on span "[STREET_ADDRESS]" at bounding box center [279, 205] width 131 height 22
type input "**********"
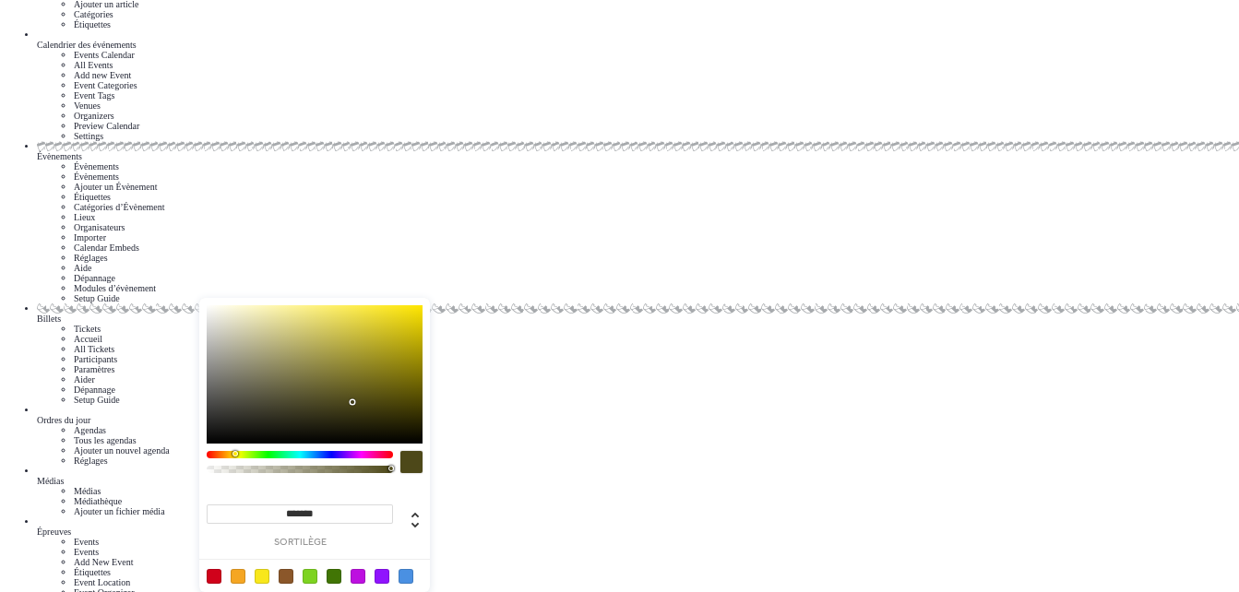
click at [235, 454] on div at bounding box center [300, 454] width 186 height 7
click at [373, 562] on div at bounding box center [314, 588] width 234 height 58
click at [377, 569] on div at bounding box center [382, 576] width 15 height 15
type input "*******"
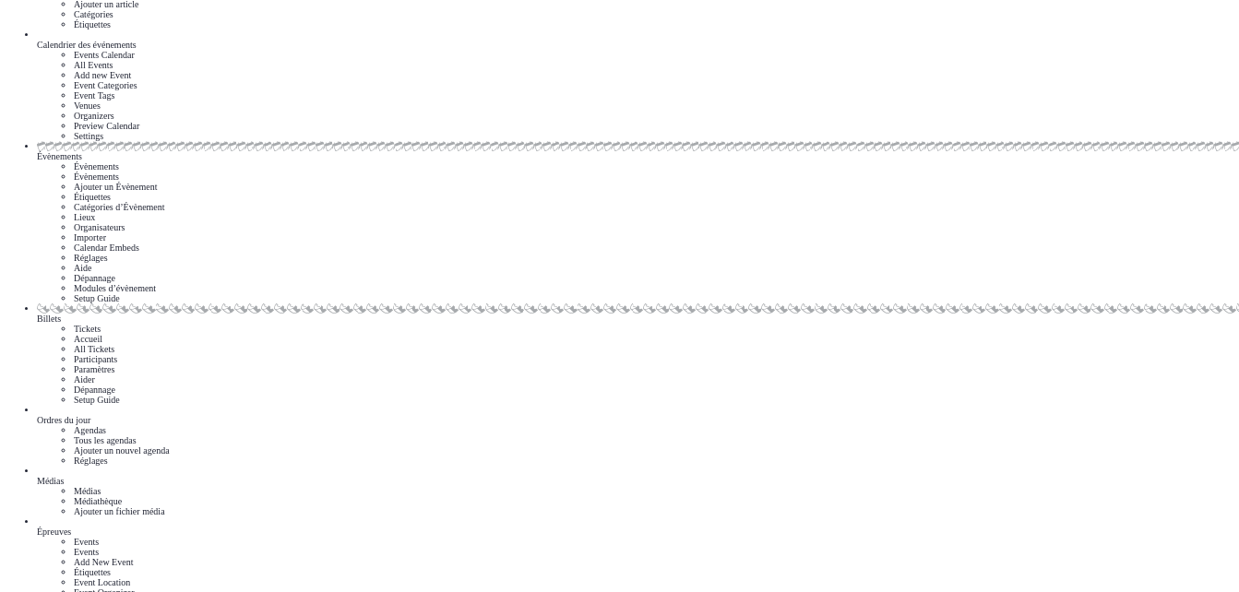
drag, startPoint x: 796, startPoint y: 180, endPoint x: 802, endPoint y: 207, distance: 27.3
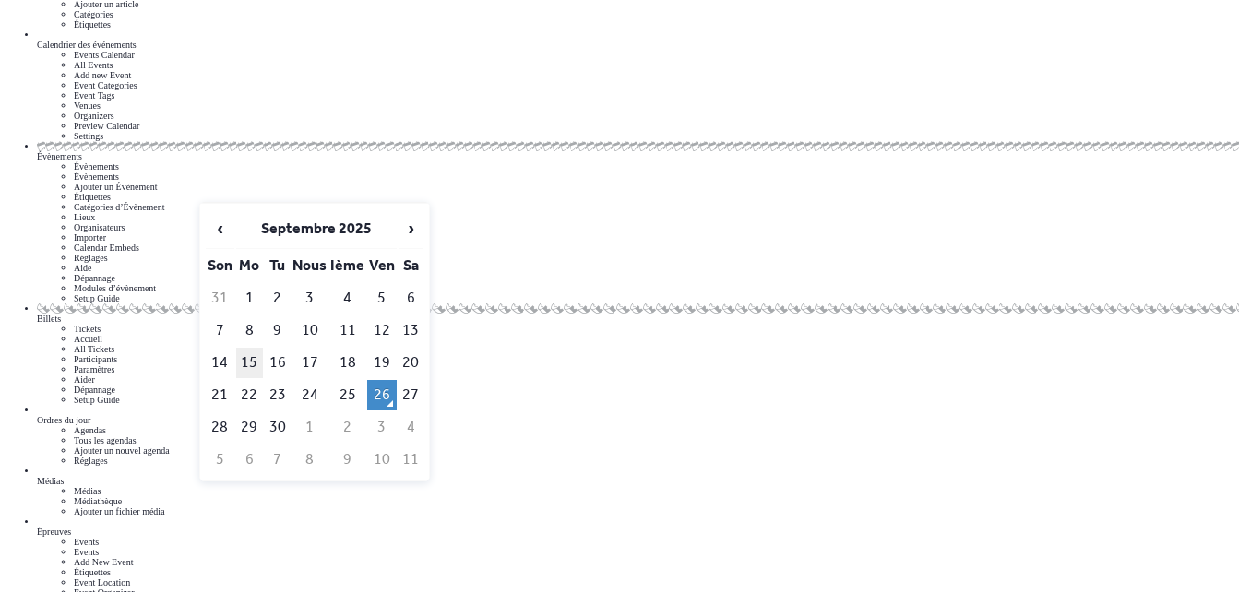
click at [256, 348] on td "15" at bounding box center [249, 363] width 27 height 30
type input "**********"
click at [254, 316] on td "8" at bounding box center [249, 331] width 27 height 30
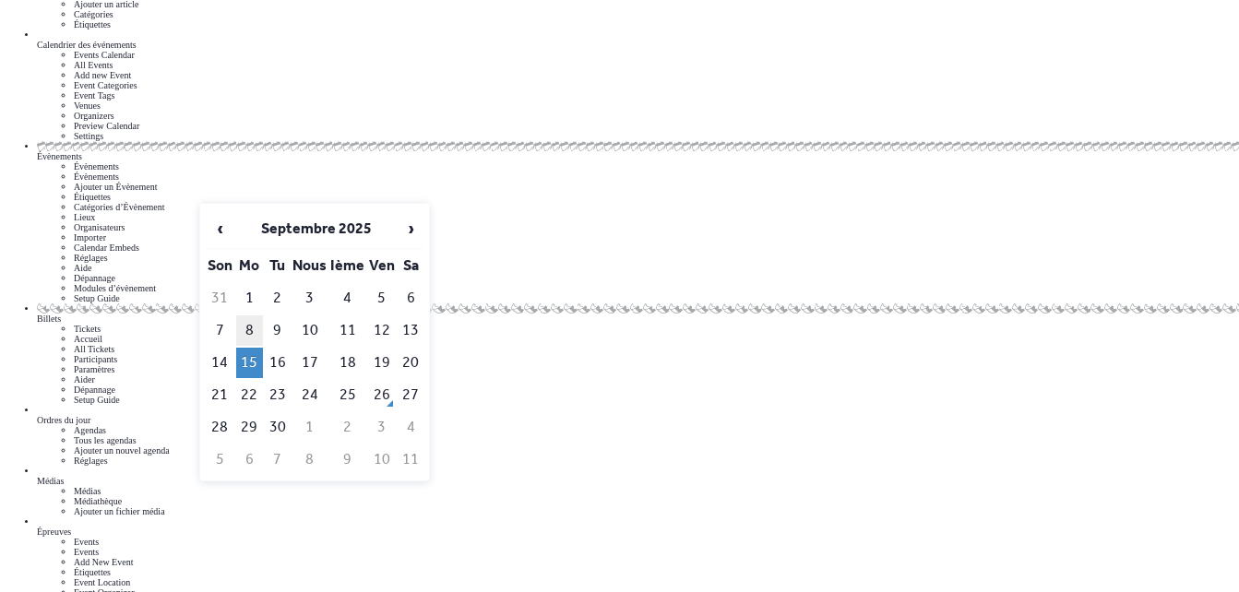
type input "**********"
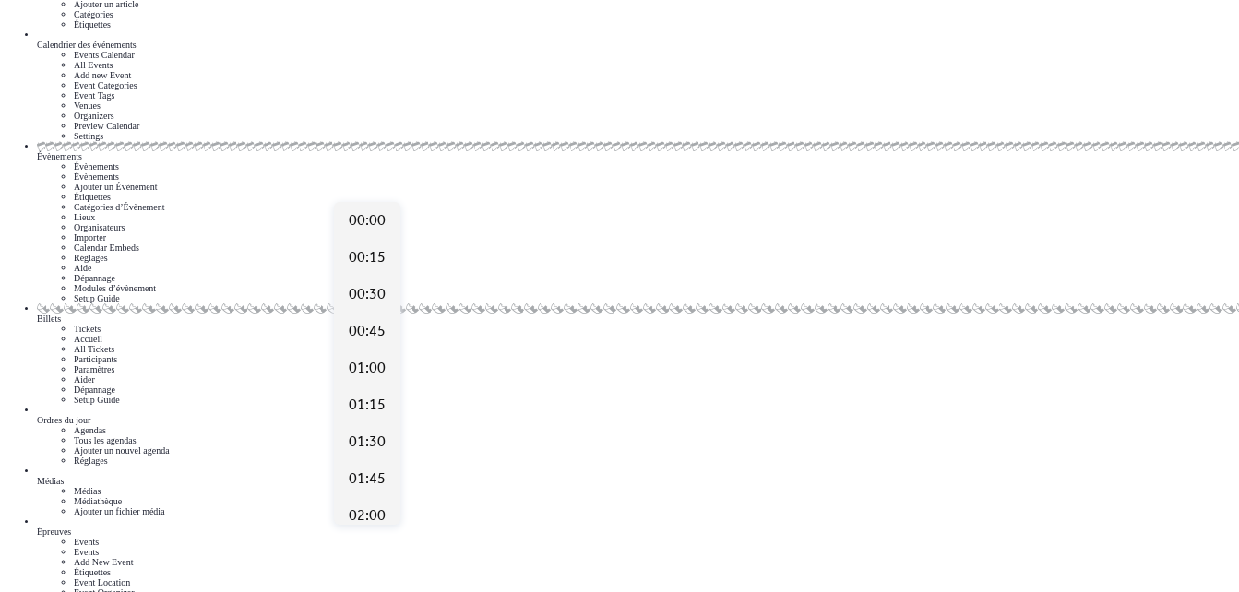
scroll to position [1771, 0]
click at [371, 515] on span "14:00" at bounding box center [367, 517] width 37 height 22
type input "*****"
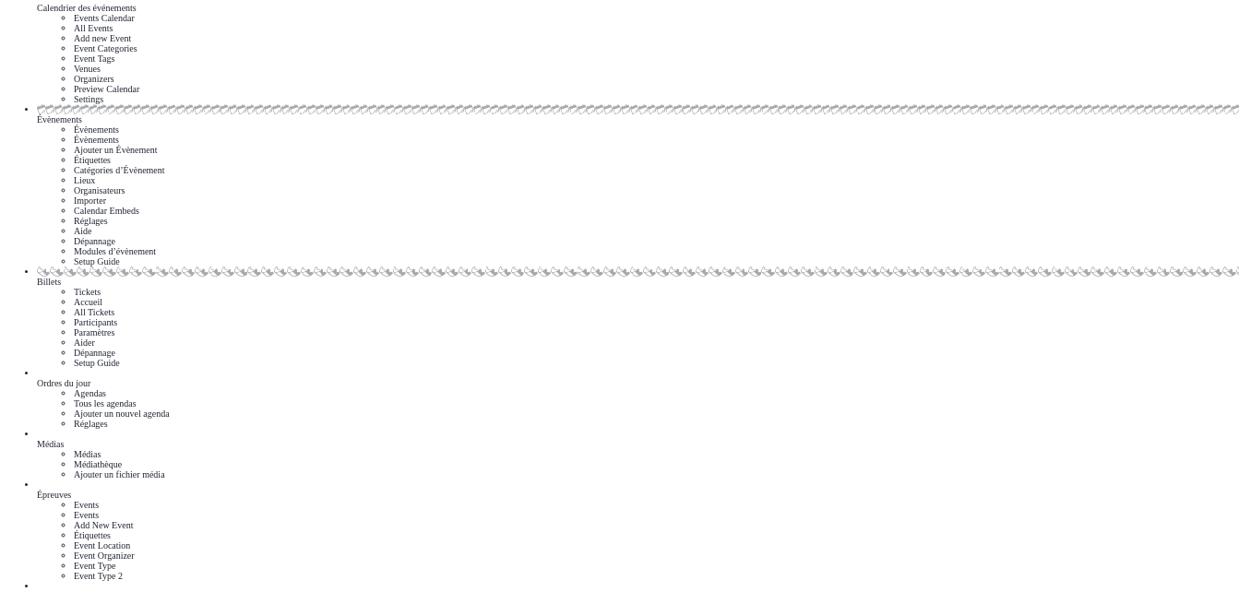
scroll to position [196, 0]
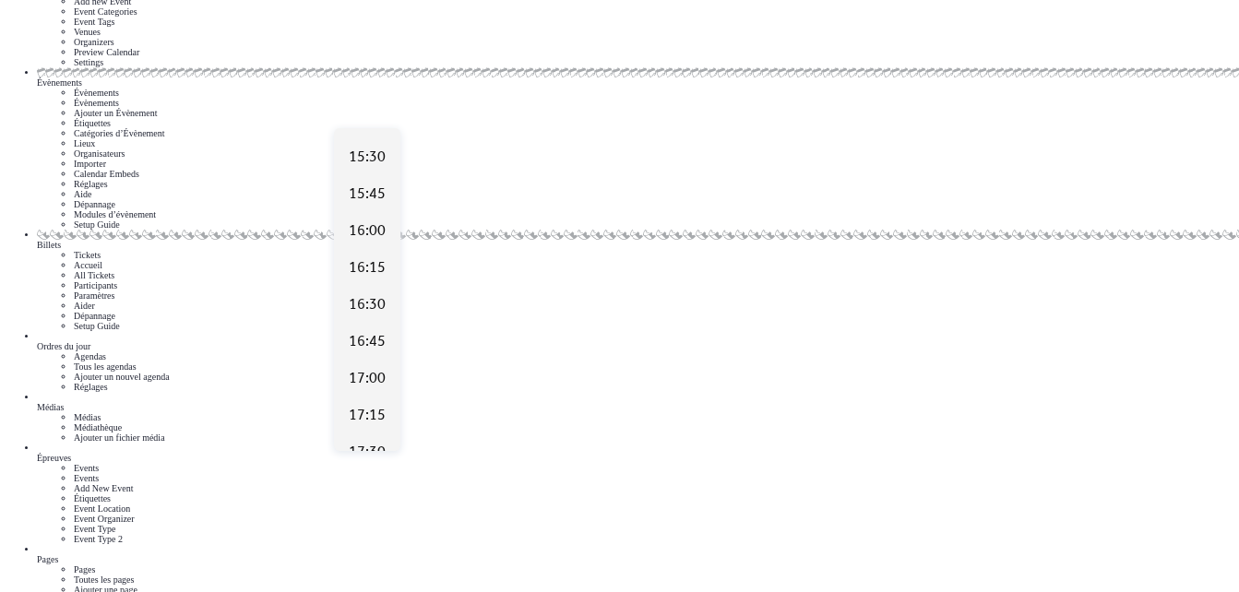
scroll to position [2237, 0]
click at [375, 271] on span "16:00" at bounding box center [367, 272] width 37 height 22
type input "*****"
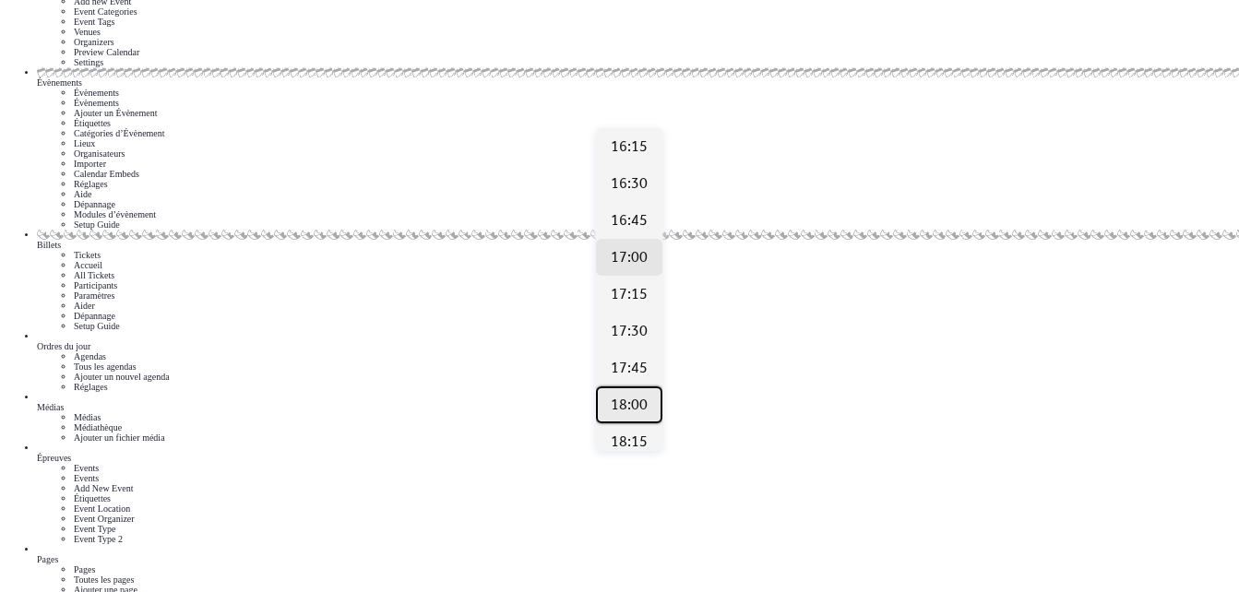
click at [628, 407] on span "18:00" at bounding box center [629, 406] width 37 height 22
type input "*****"
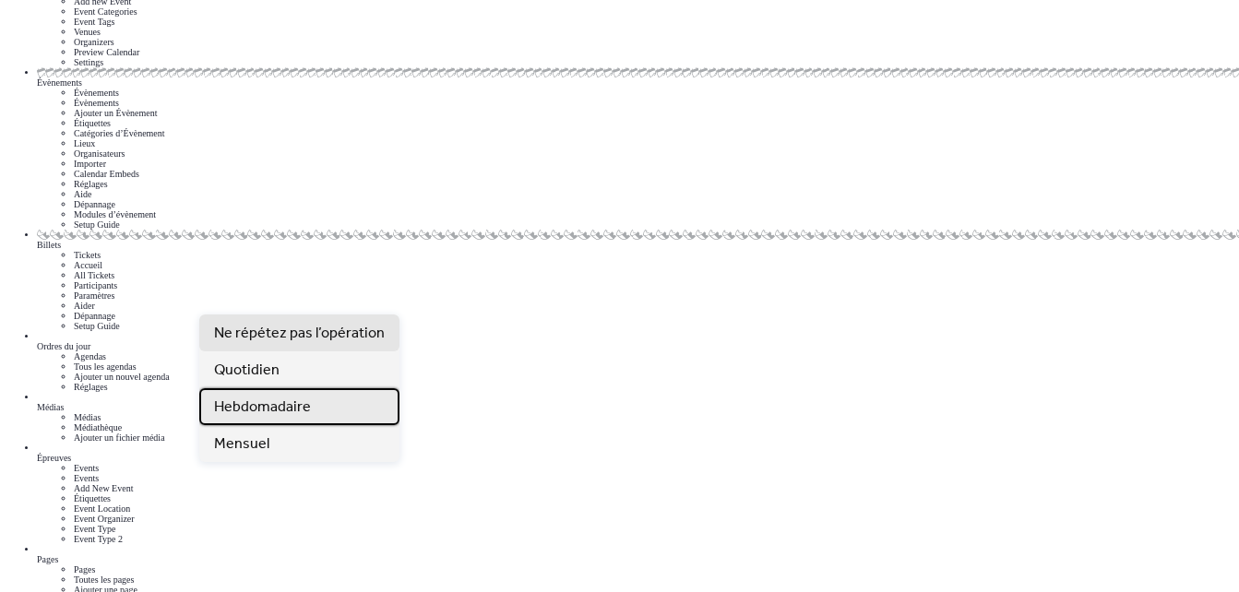
click at [289, 415] on span "Hebdomadaire" at bounding box center [262, 408] width 97 height 22
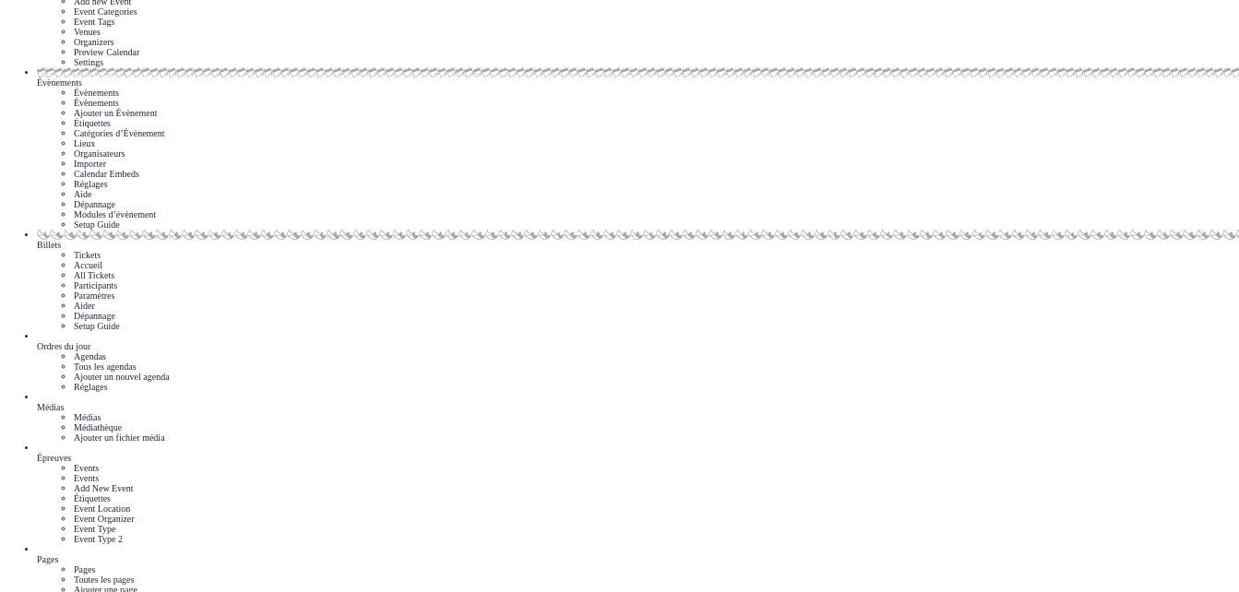
scroll to position [984, 0]
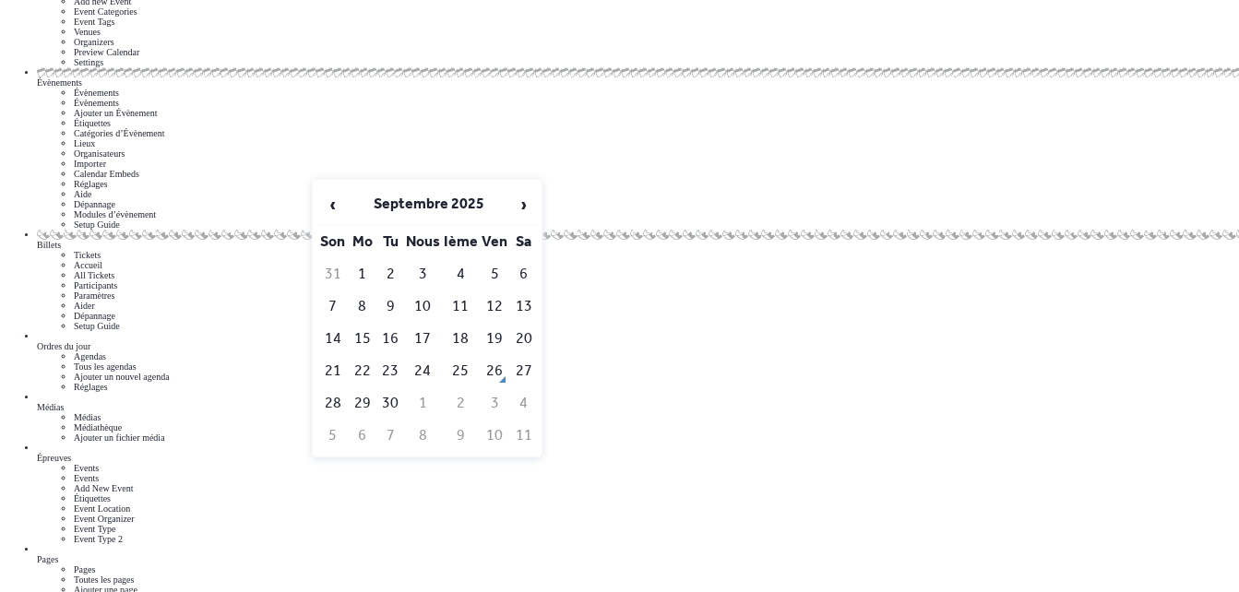
click at [523, 200] on span "›" at bounding box center [524, 204] width 24 height 37
click at [354, 292] on td "6" at bounding box center [362, 307] width 27 height 30
type input "**********"
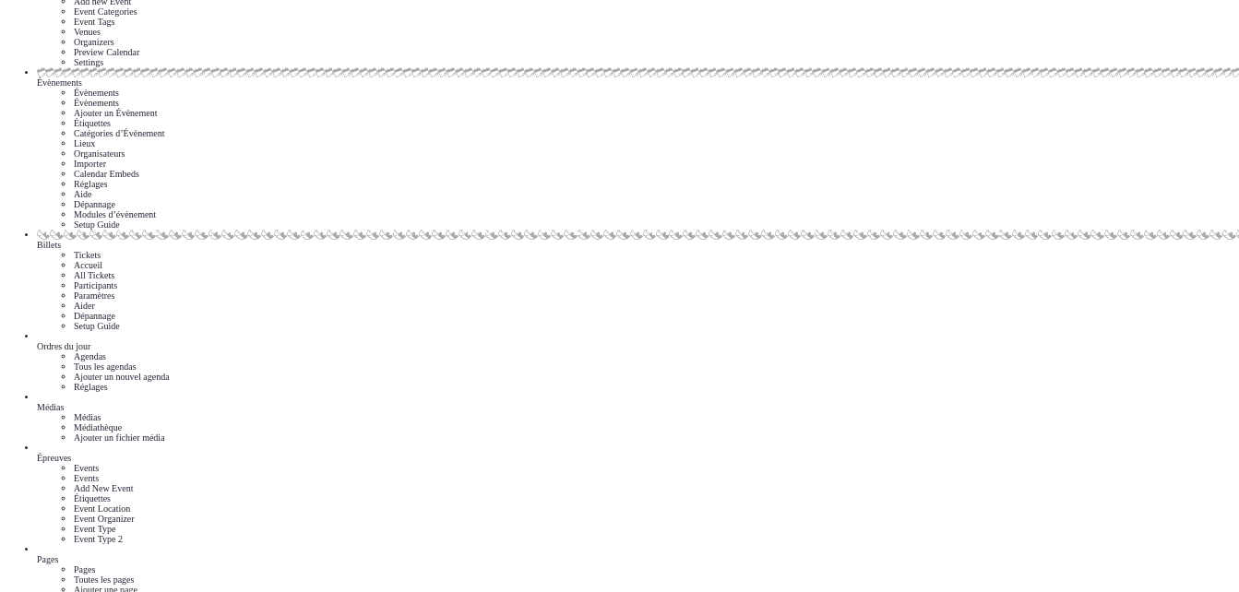
scroll to position [1058, 0]
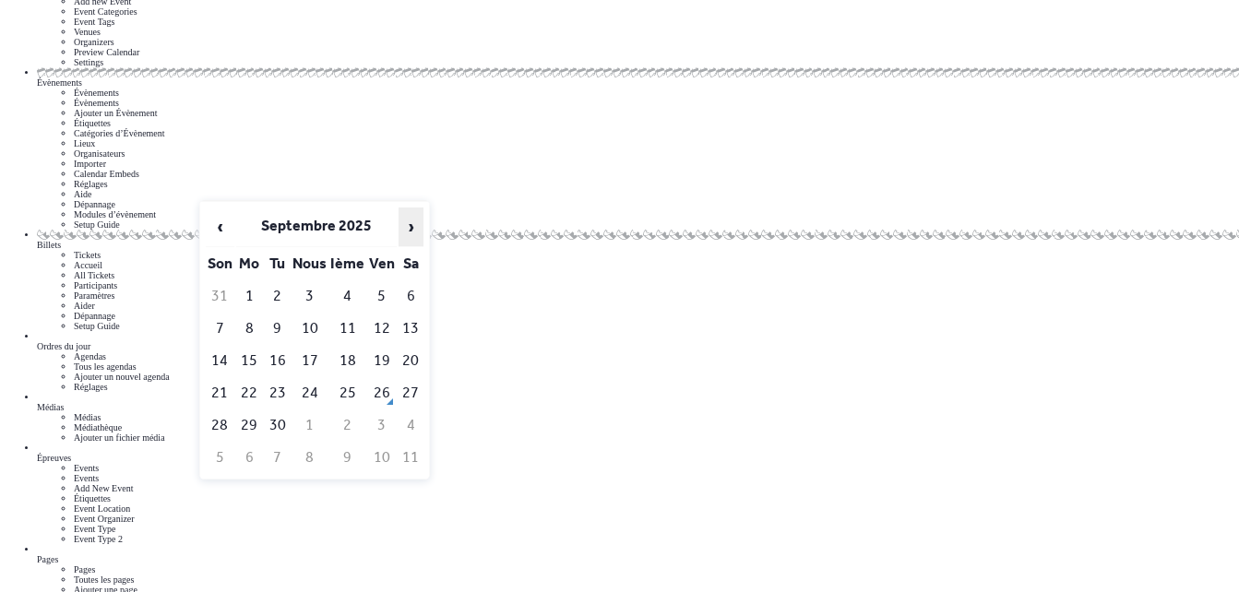
click at [407, 220] on span "›" at bounding box center [411, 226] width 24 height 37
click at [248, 314] on td "6" at bounding box center [249, 329] width 27 height 30
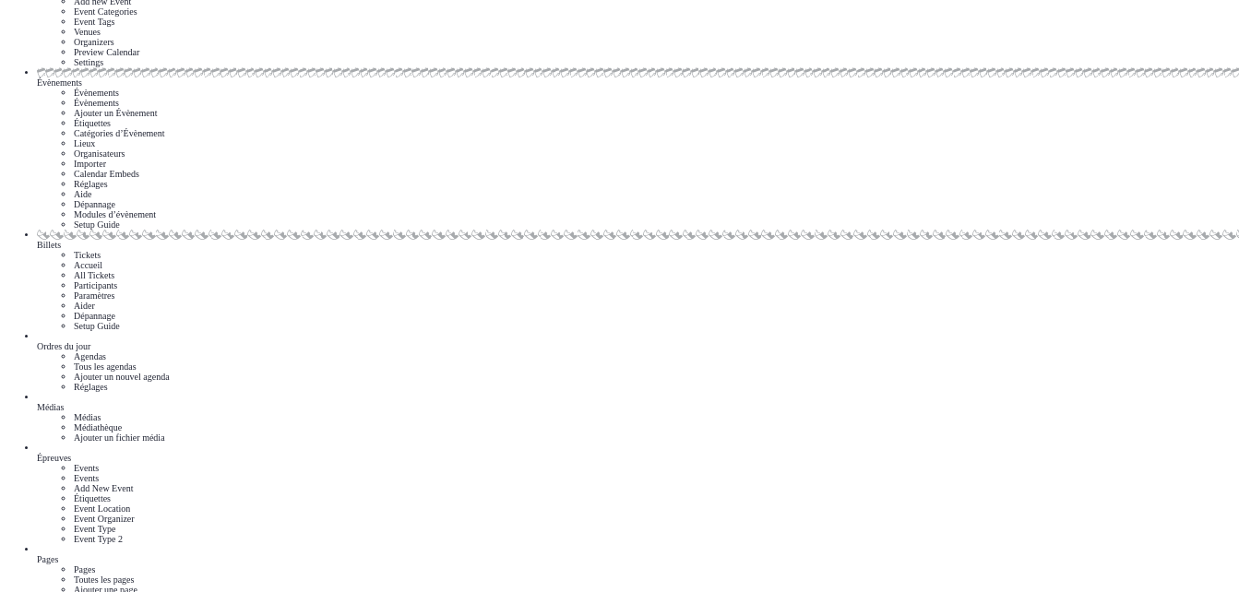
scroll to position [1417, 0]
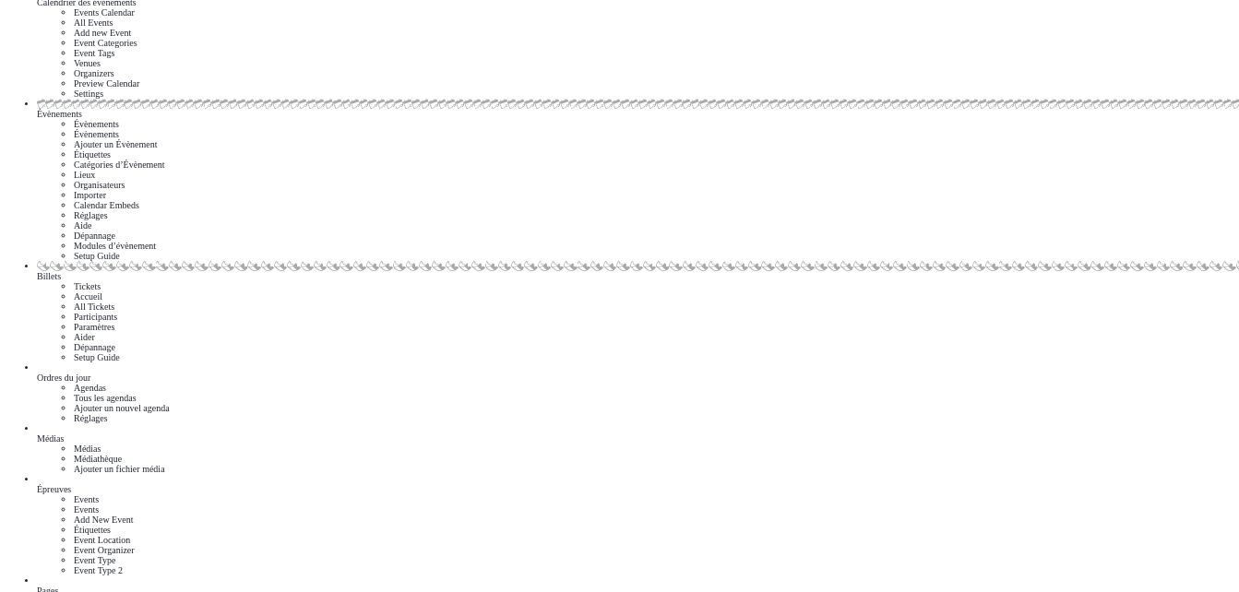
scroll to position [162, 0]
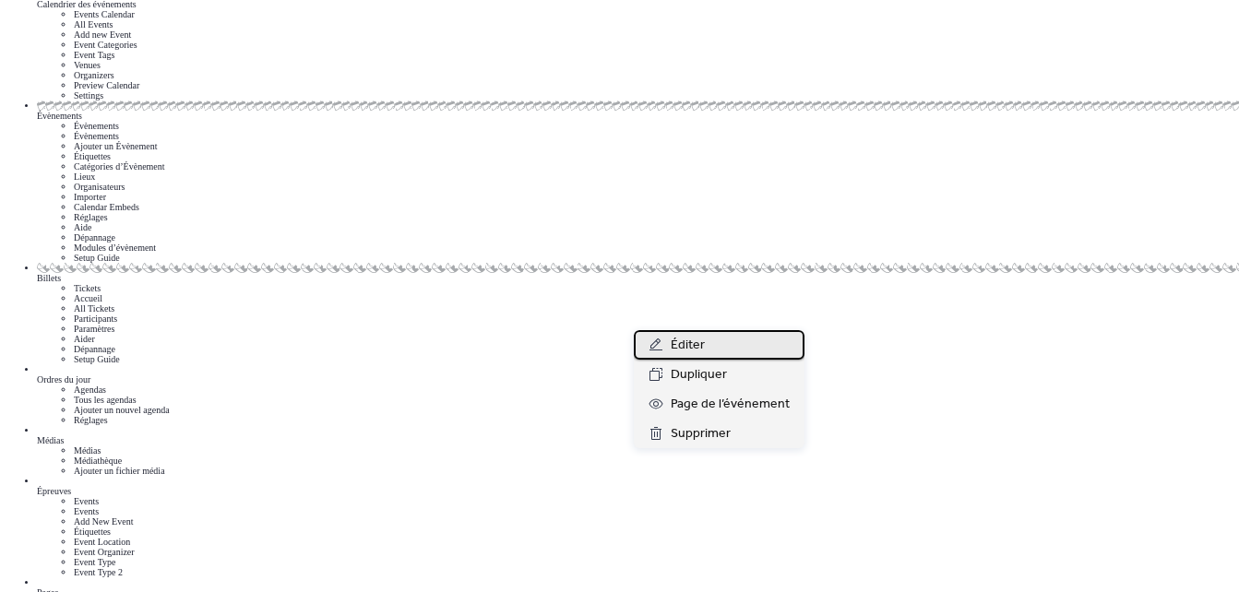
click at [679, 355] on span "Éditer" at bounding box center [688, 346] width 34 height 22
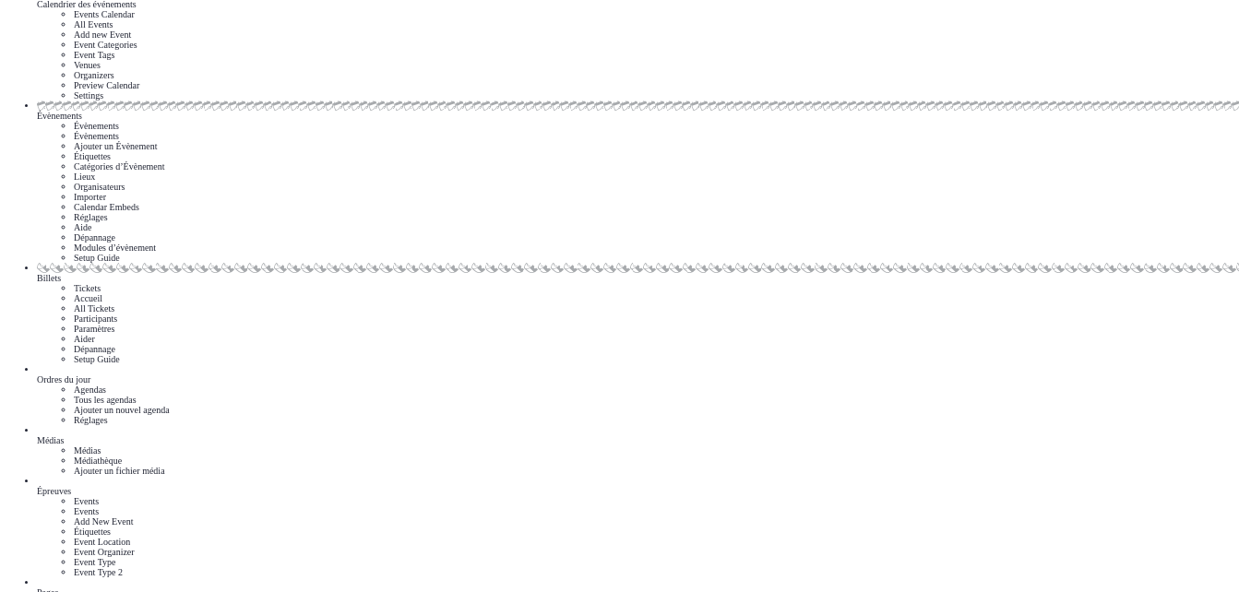
type input "******"
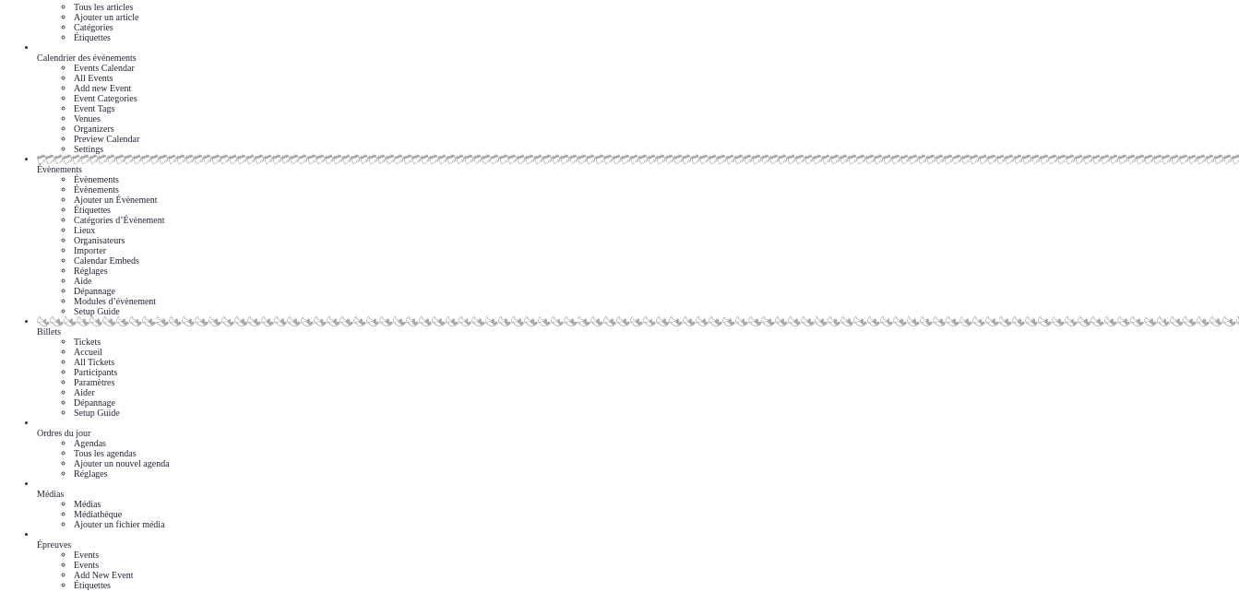
drag, startPoint x: 1083, startPoint y: 88, endPoint x: 1096, endPoint y: 89, distance: 12.9
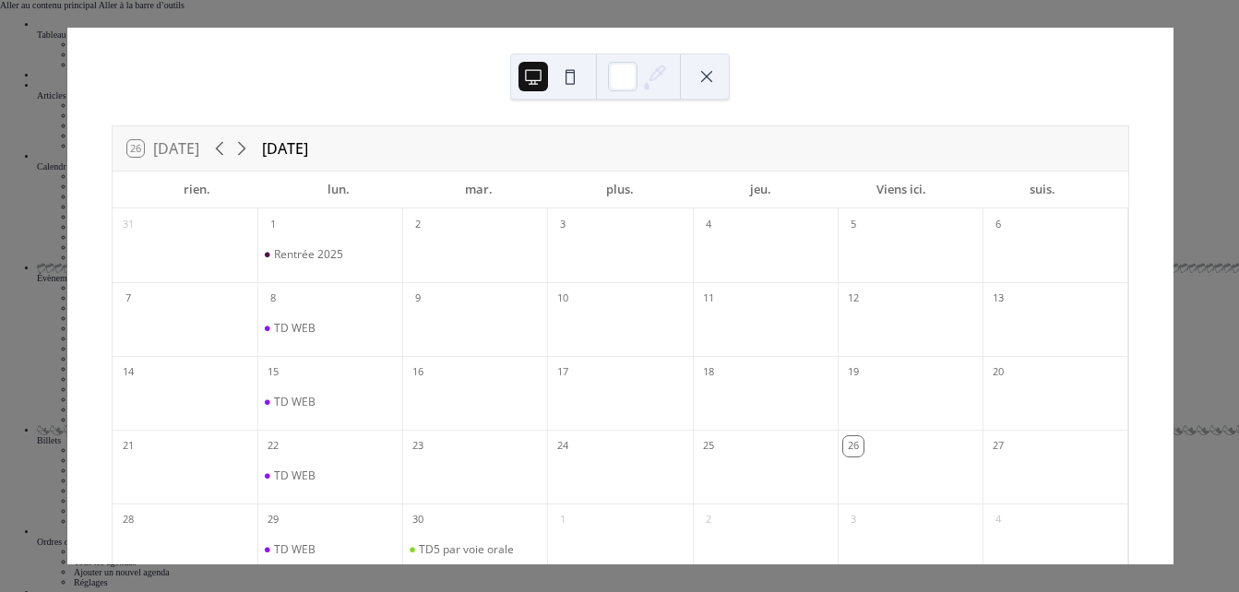
scroll to position [1, 0]
click at [715, 75] on button at bounding box center [707, 77] width 30 height 30
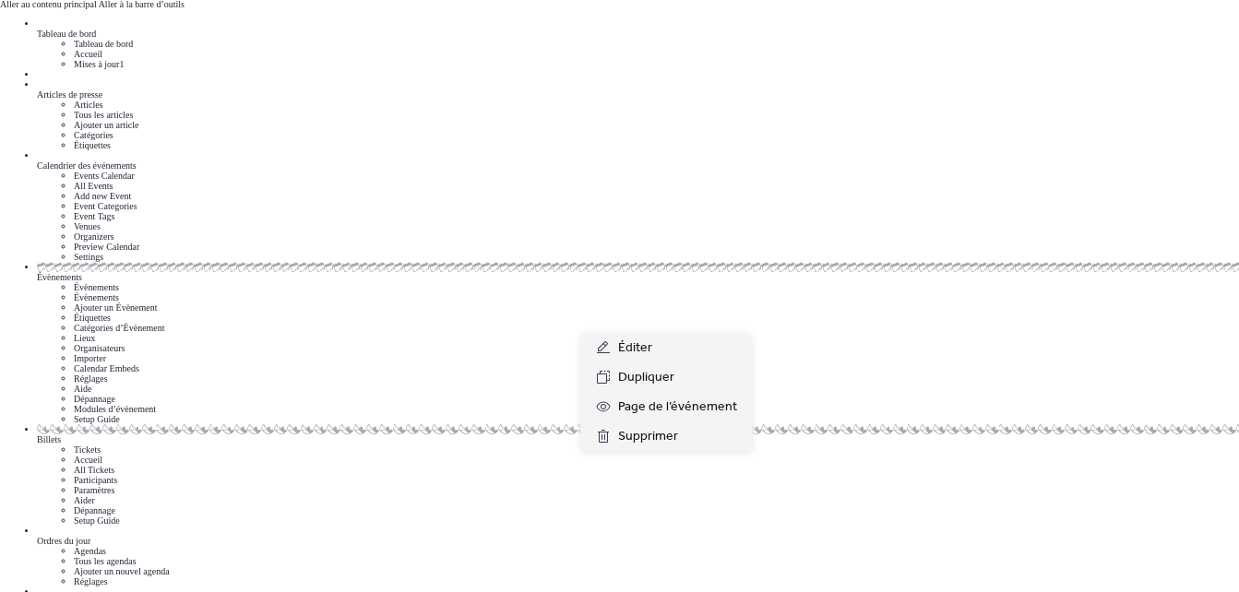
click at [649, 343] on span "Éditer" at bounding box center [635, 349] width 34 height 22
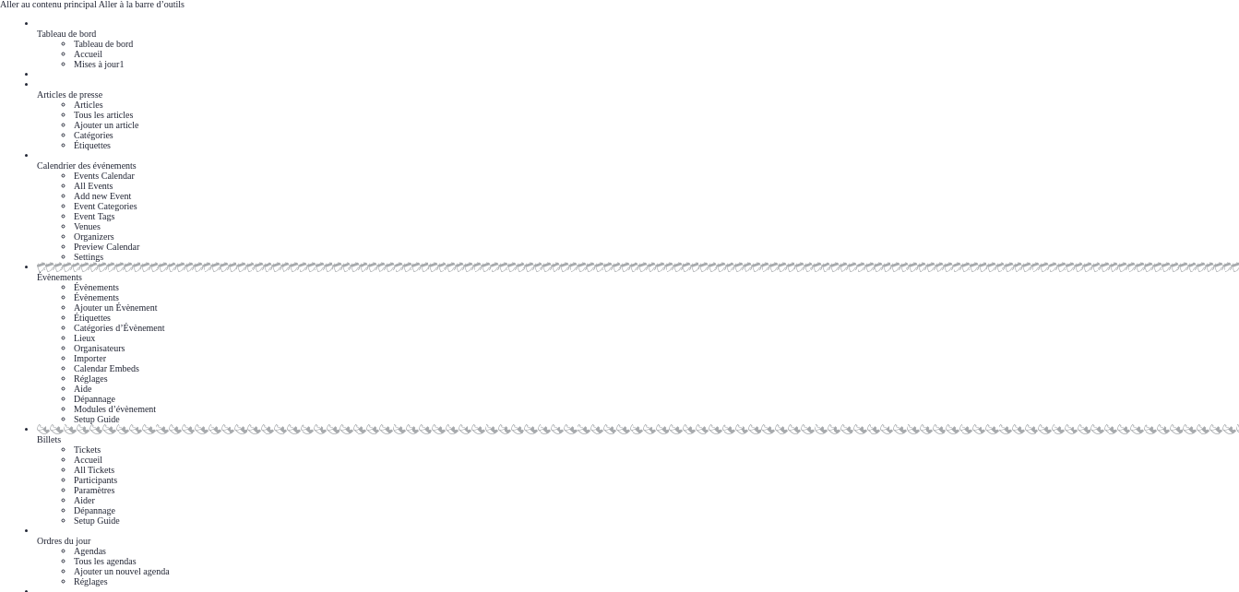
drag, startPoint x: 817, startPoint y: 351, endPoint x: 818, endPoint y: 307, distance: 43.4
drag, startPoint x: 818, startPoint y: 307, endPoint x: 704, endPoint y: 321, distance: 115.2
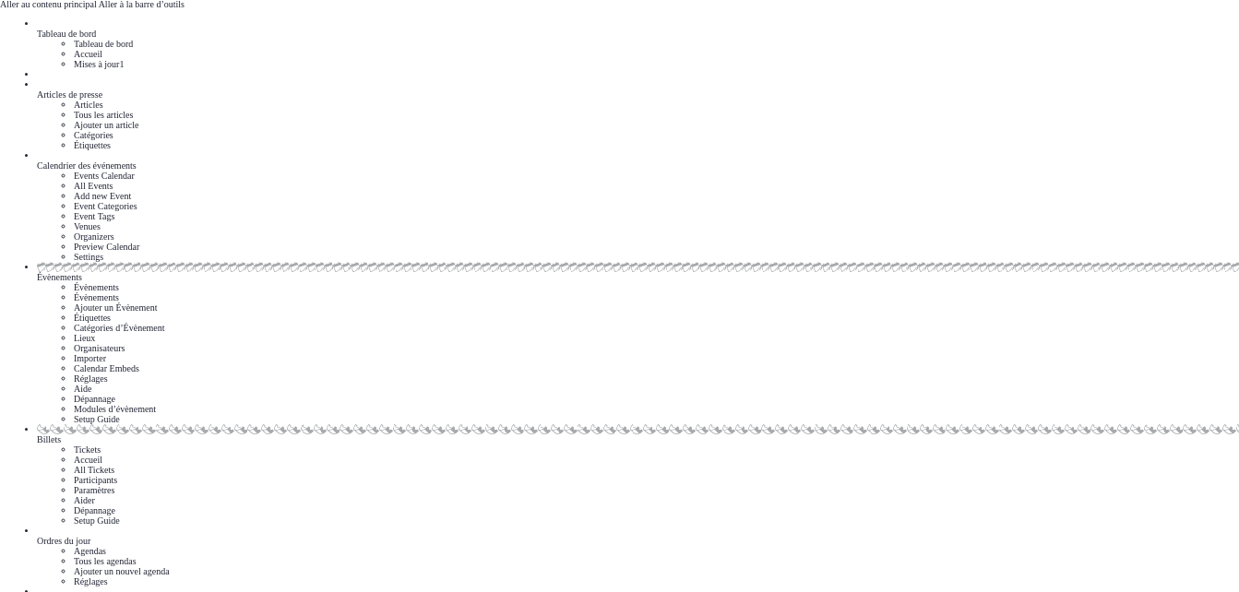
drag, startPoint x: 796, startPoint y: 334, endPoint x: 804, endPoint y: 294, distance: 40.5
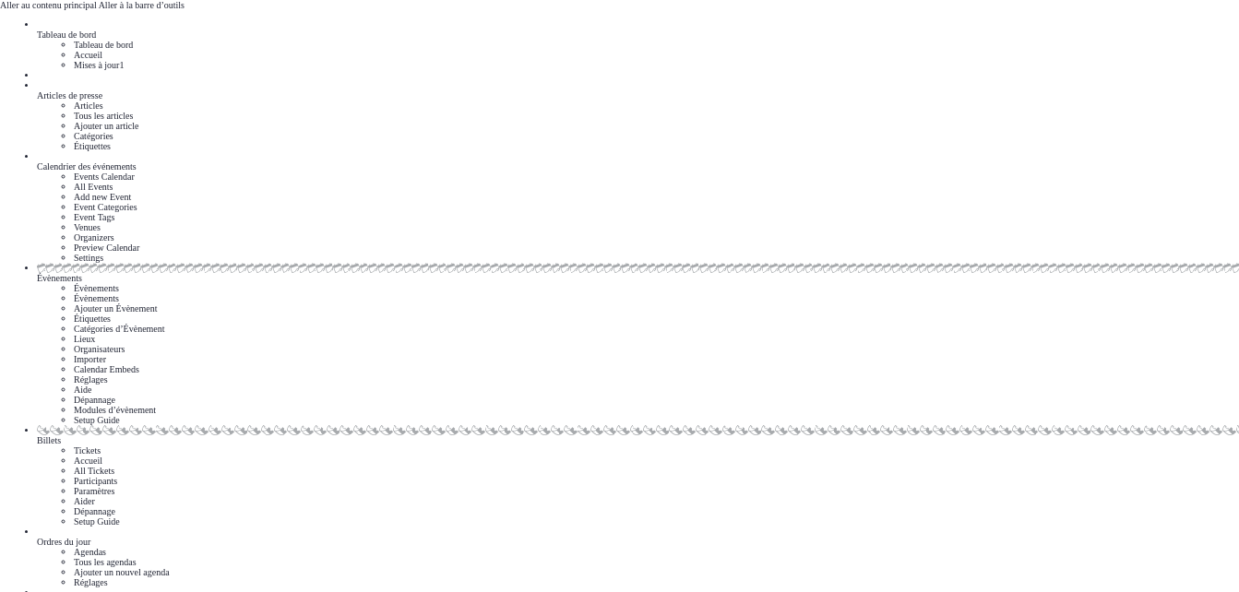
drag, startPoint x: 803, startPoint y: 305, endPoint x: 790, endPoint y: 264, distance: 43.5
drag, startPoint x: 790, startPoint y: 264, endPoint x: 792, endPoint y: 277, distance: 13.0
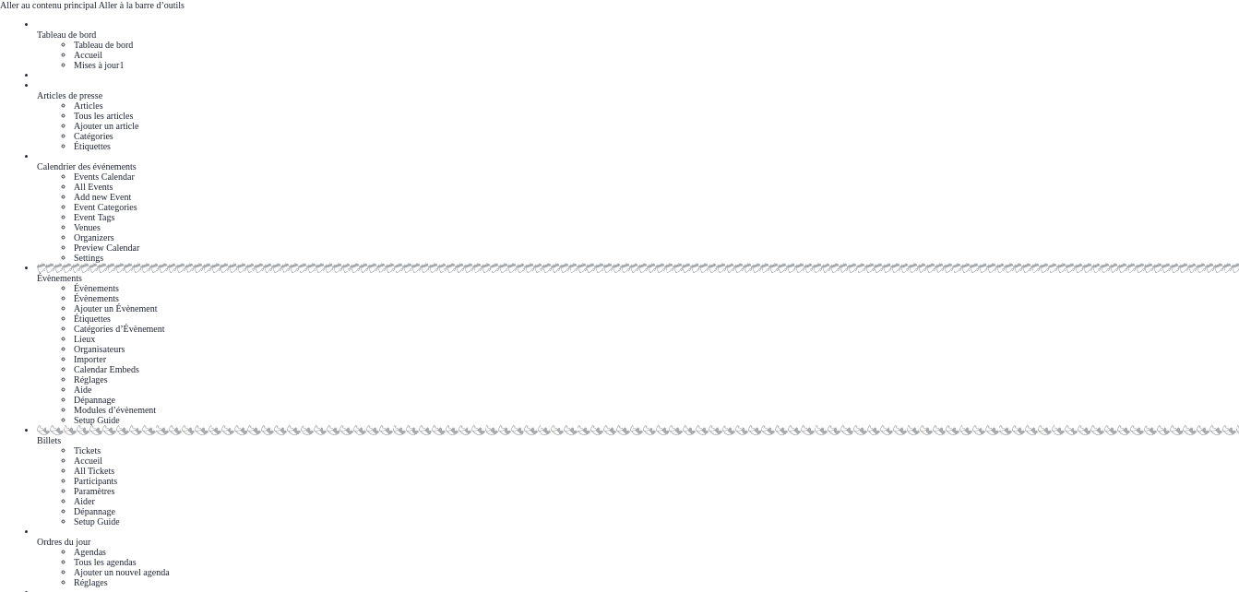
drag, startPoint x: 756, startPoint y: 470, endPoint x: 737, endPoint y: 470, distance: 18.5
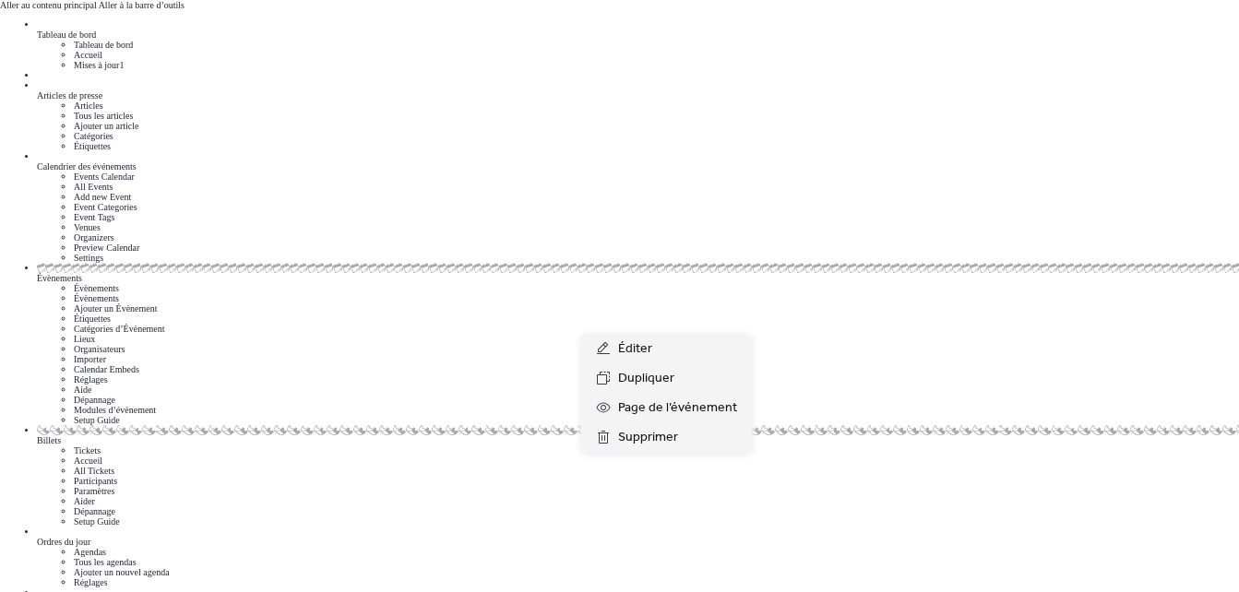
click at [649, 339] on span "Éditer" at bounding box center [635, 350] width 34 height 22
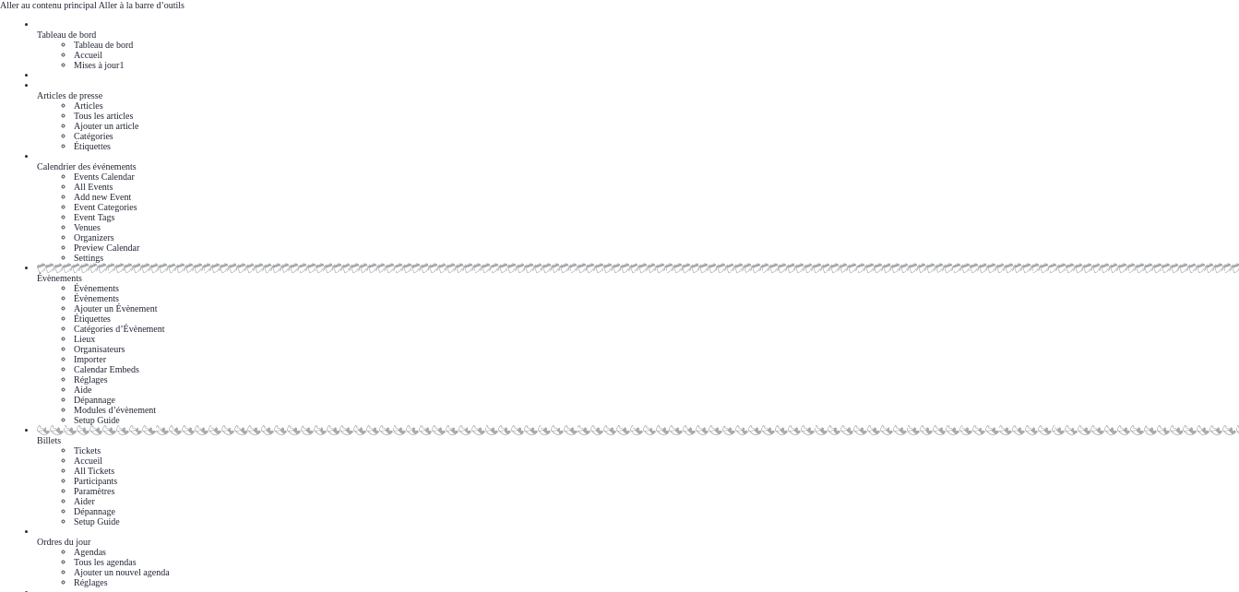
type input "**********"
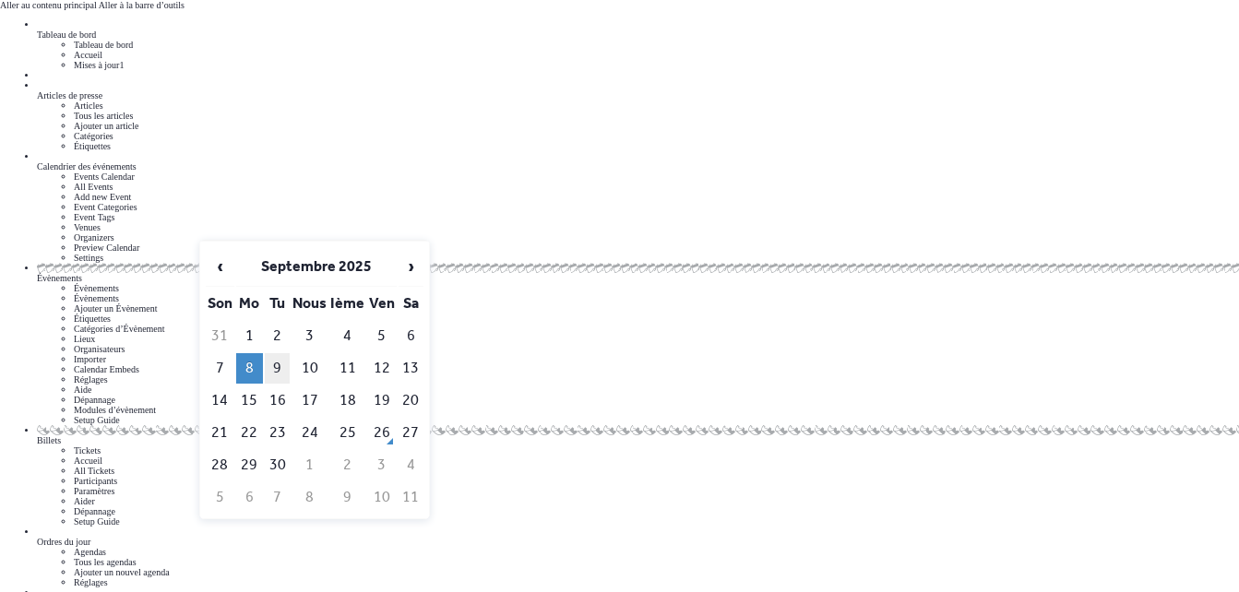
click at [280, 353] on td "9" at bounding box center [277, 368] width 25 height 30
type input "**********"
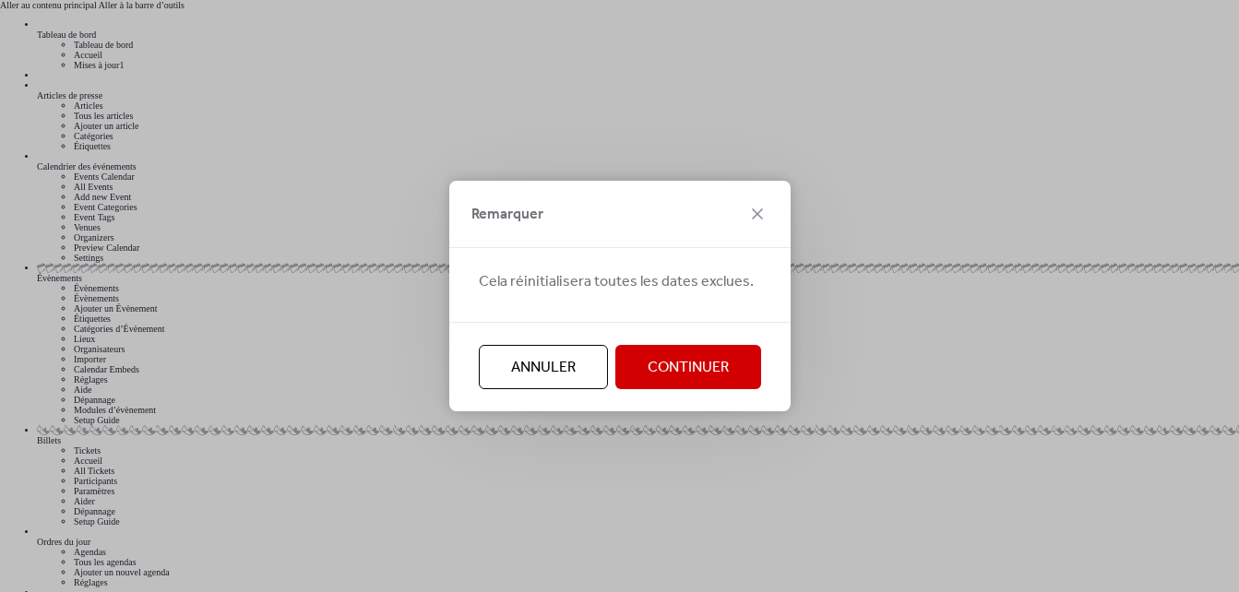
click at [727, 350] on button "Continuer" at bounding box center [688, 367] width 146 height 44
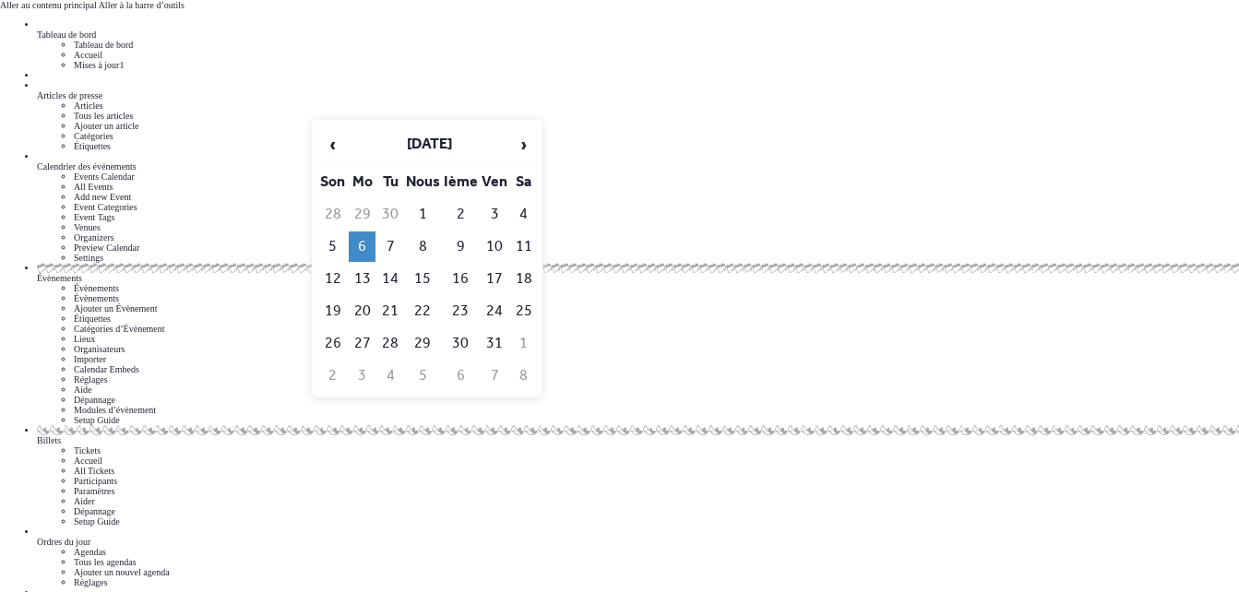
click at [386, 232] on td "7" at bounding box center [389, 247] width 25 height 30
type input "**********"
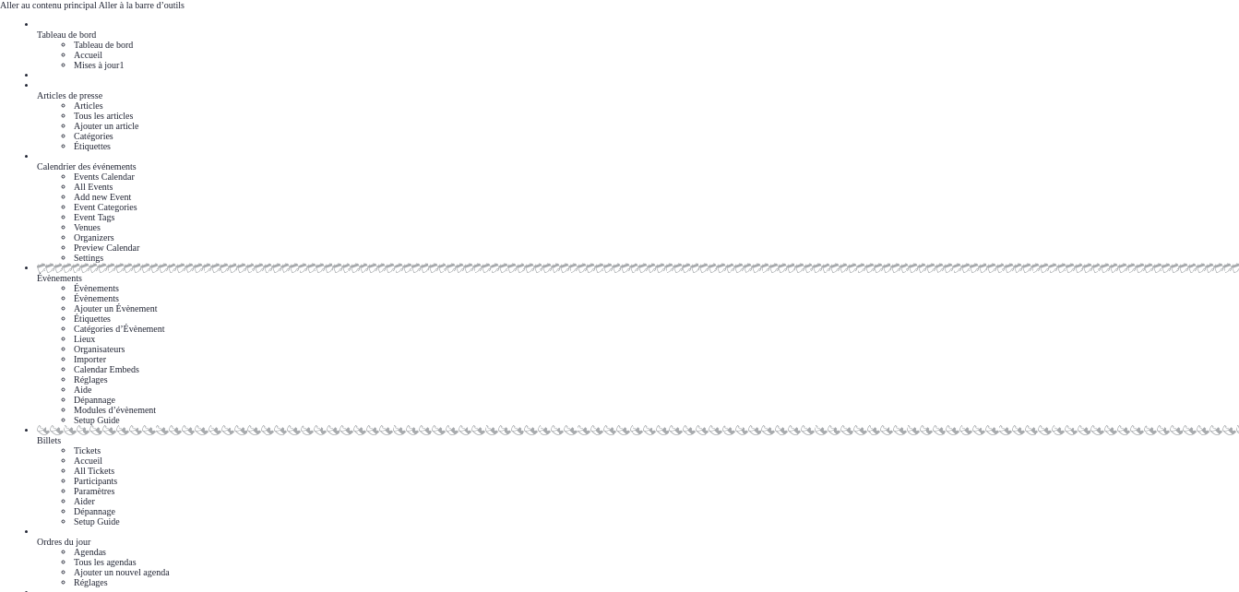
scroll to position [1253, 0]
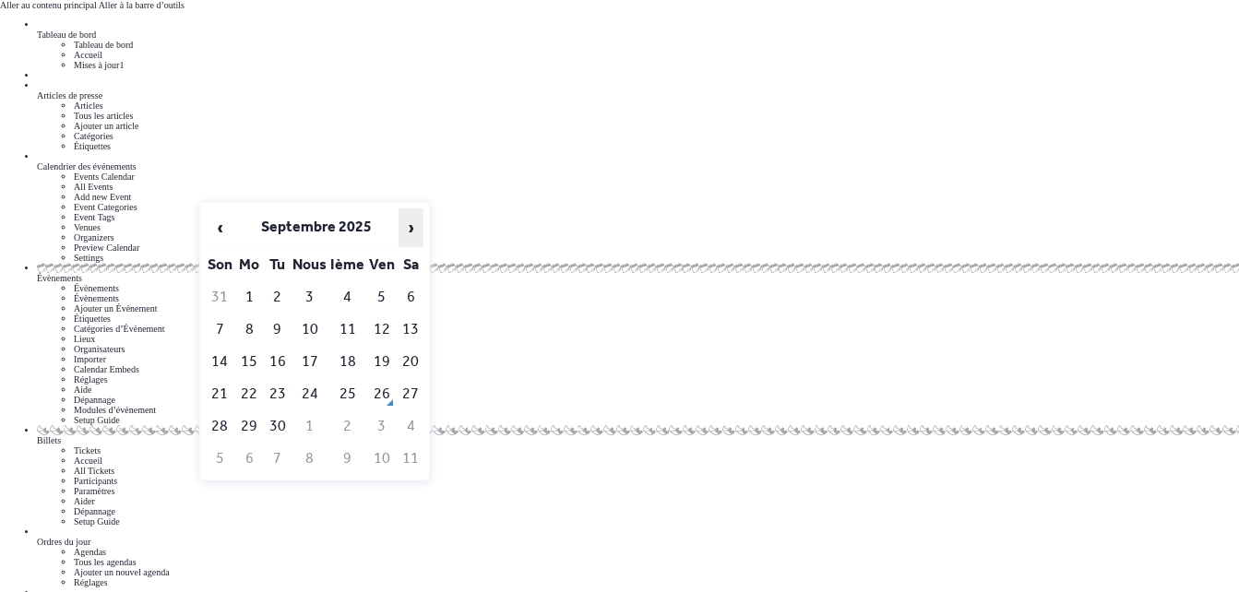
click at [411, 214] on span "›" at bounding box center [411, 227] width 24 height 37
click at [275, 315] on td "7" at bounding box center [277, 330] width 25 height 30
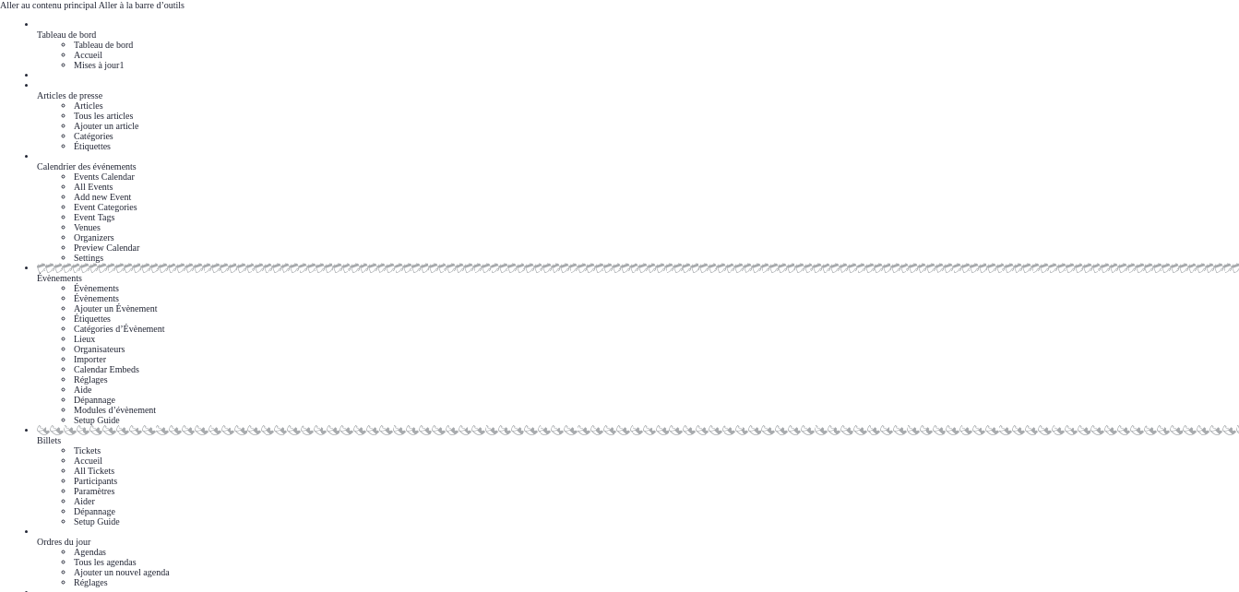
scroll to position [1417, 0]
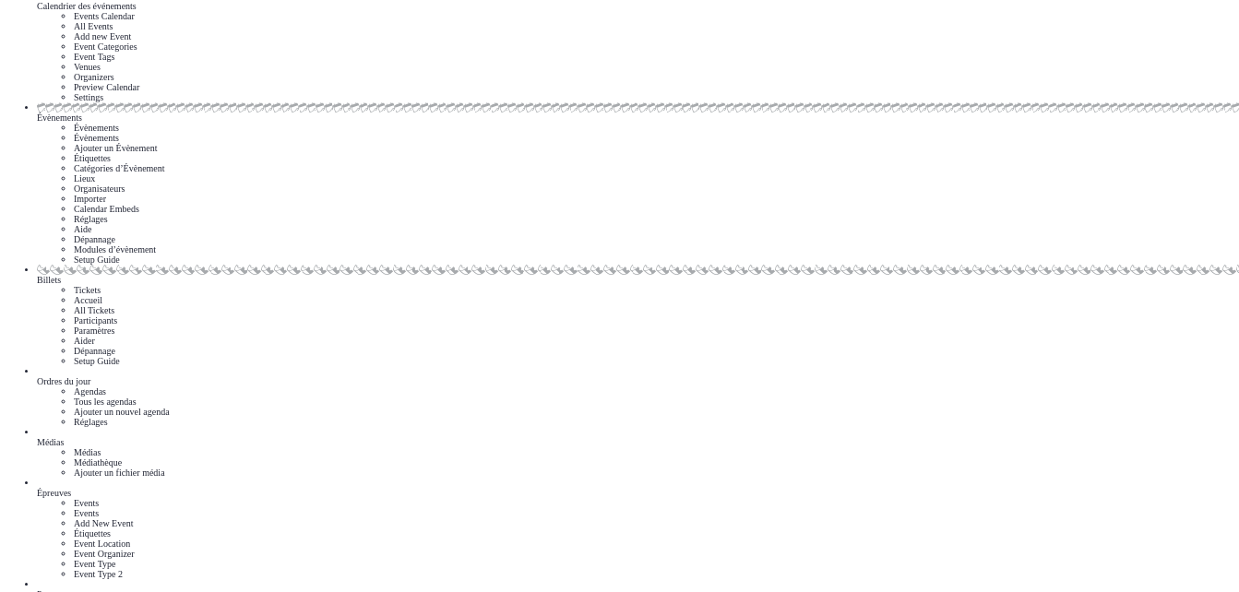
scroll to position [165, 0]
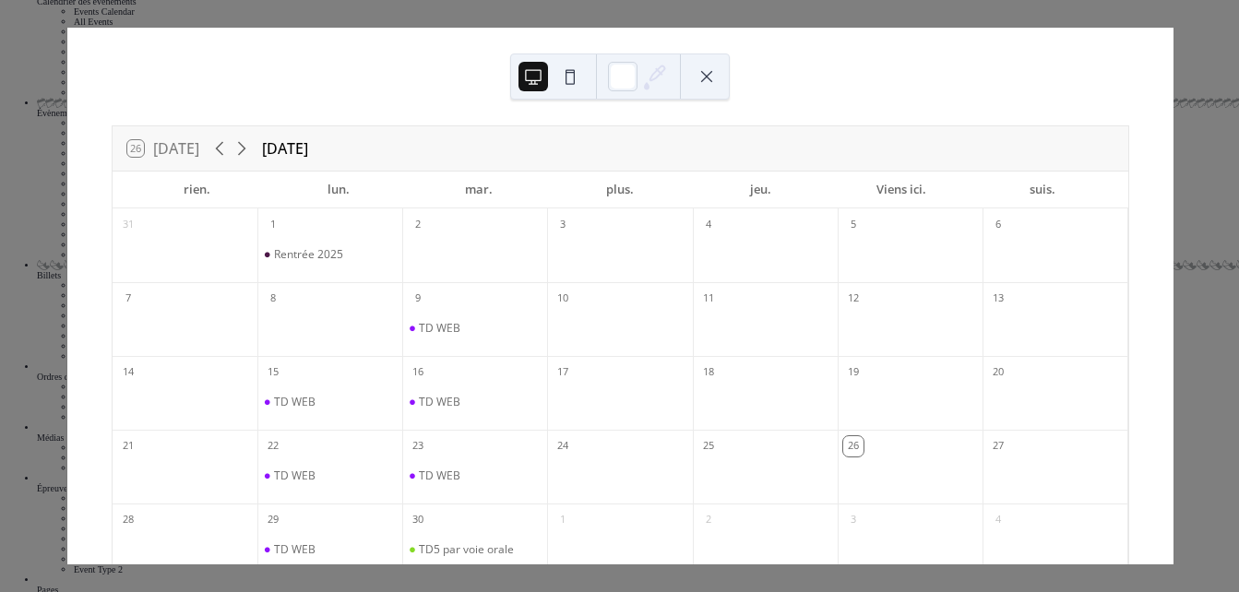
click at [714, 72] on button at bounding box center [707, 77] width 30 height 30
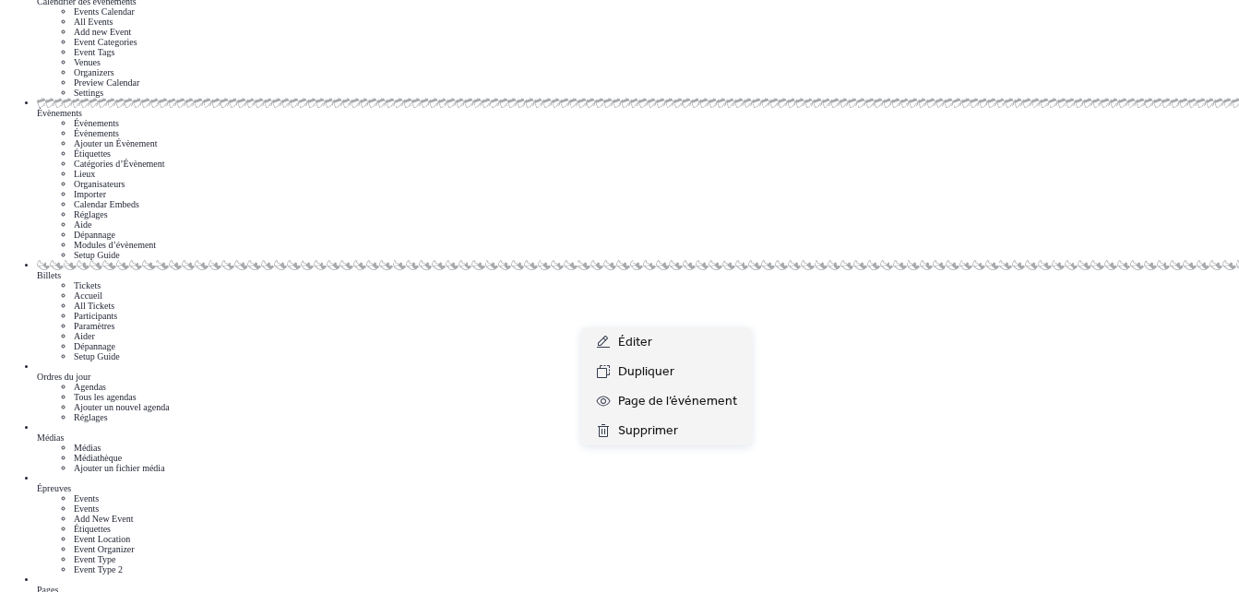
click at [648, 342] on span "Éditer" at bounding box center [635, 343] width 34 height 22
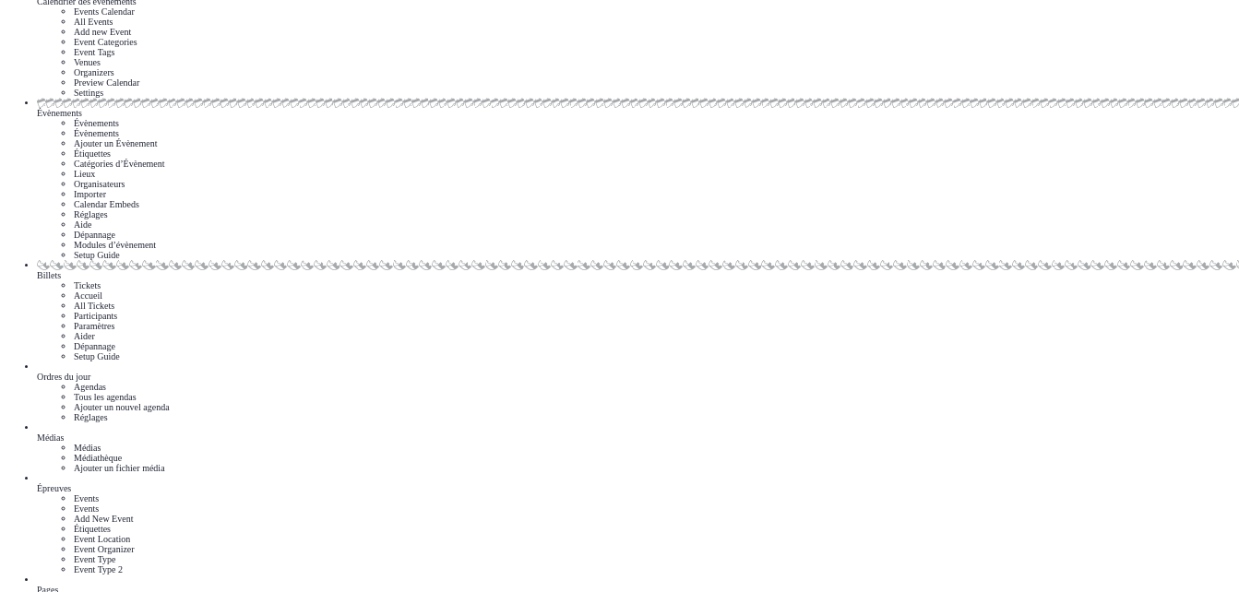
scroll to position [985, 0]
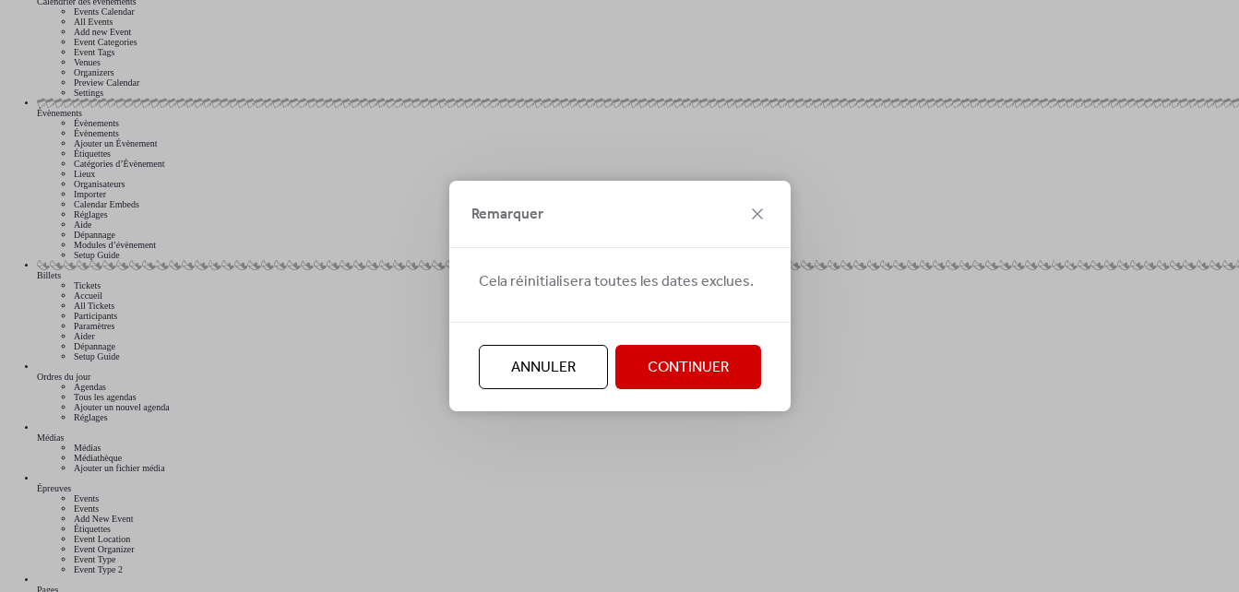
click at [659, 377] on span "Continuer" at bounding box center [688, 368] width 81 height 22
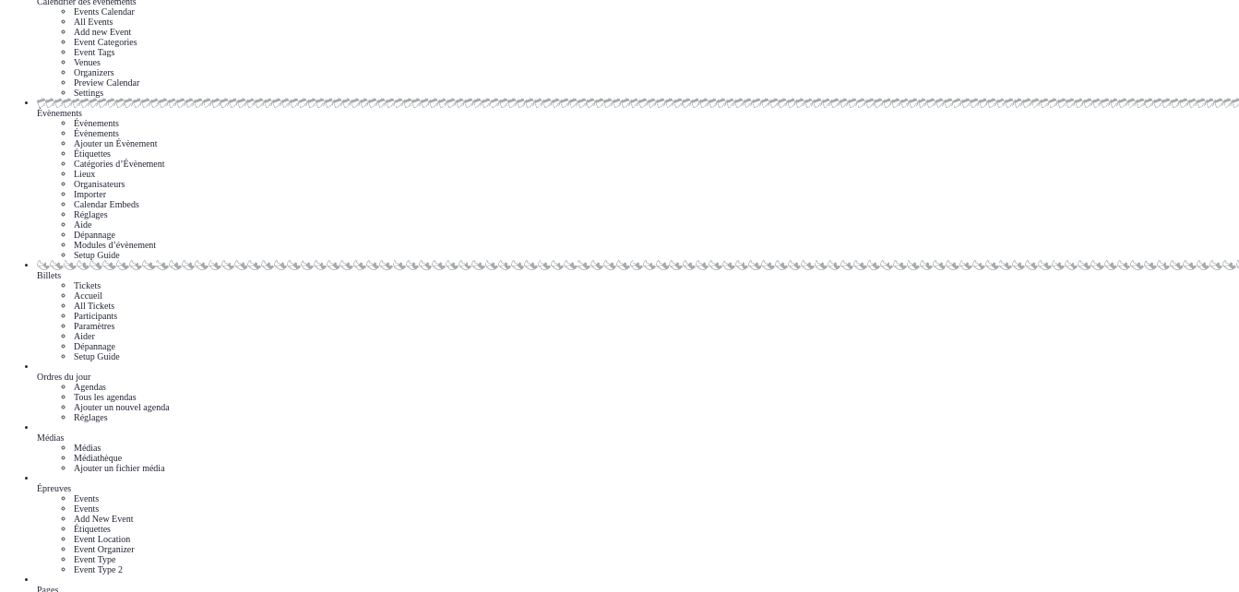
drag, startPoint x: 794, startPoint y: 228, endPoint x: 799, endPoint y: 238, distance: 11.1
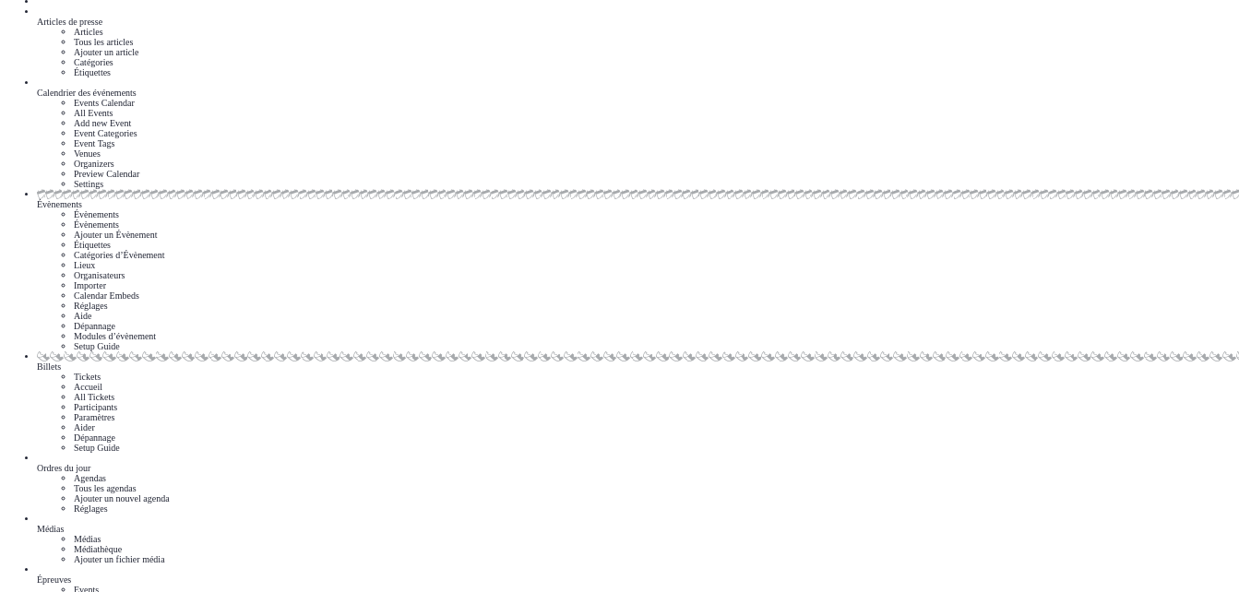
scroll to position [72, 0]
type input "*"
type input "**********"
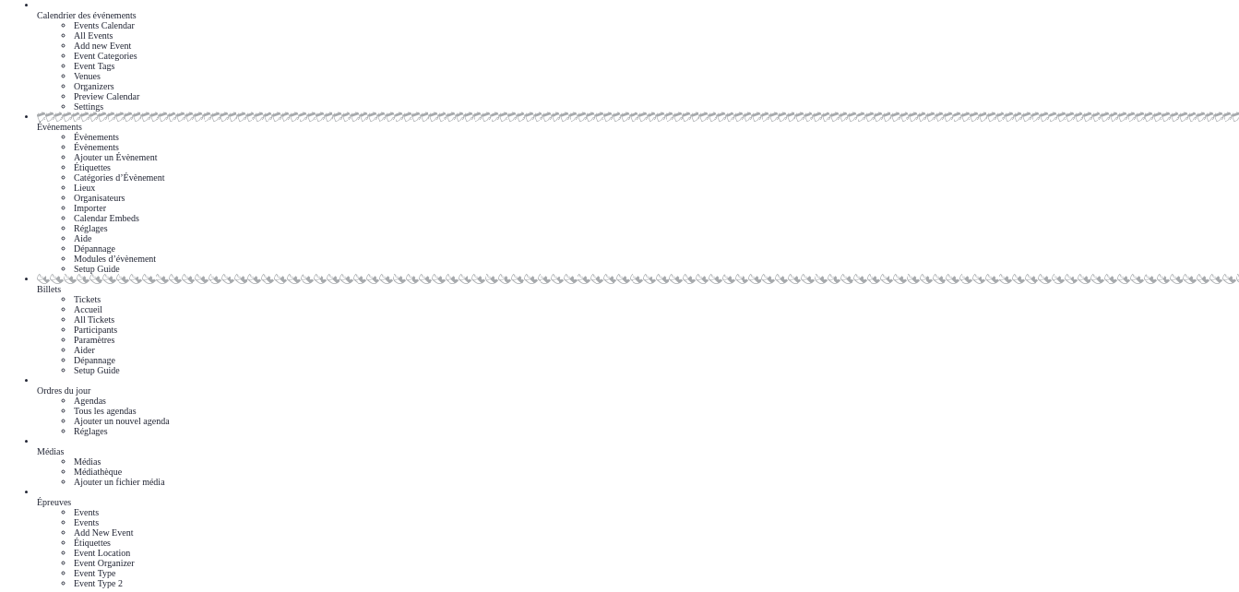
scroll to position [604, 0]
type textarea "**********"
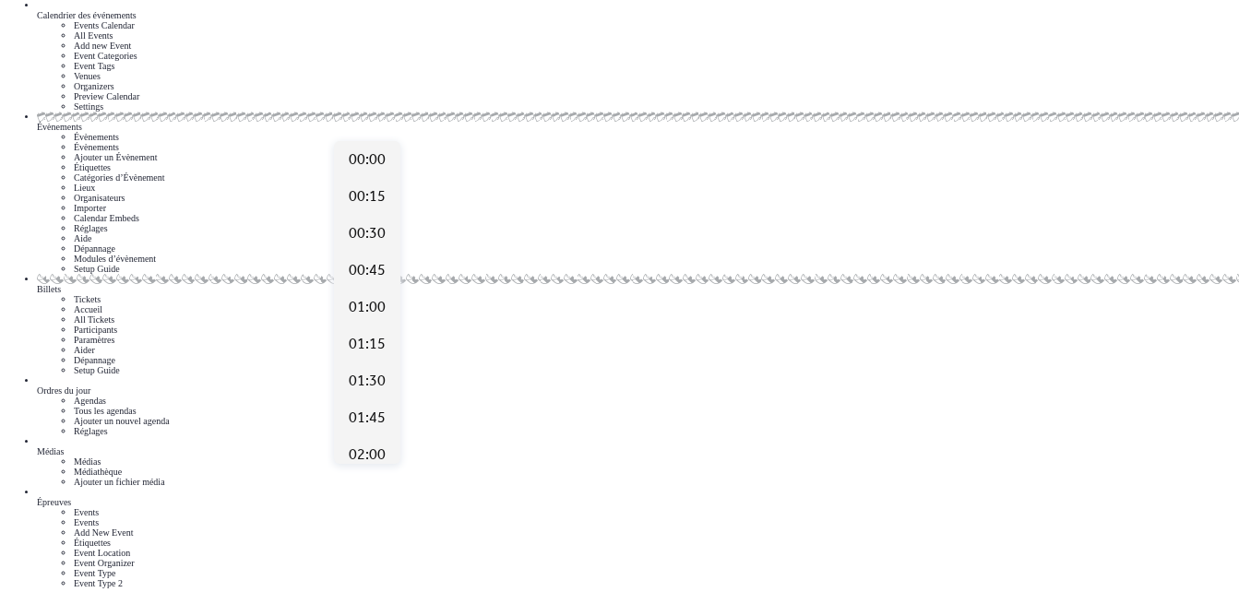
scroll to position [1771, 0]
click at [368, 304] on span "13:00" at bounding box center [367, 308] width 37 height 22
type input "*****"
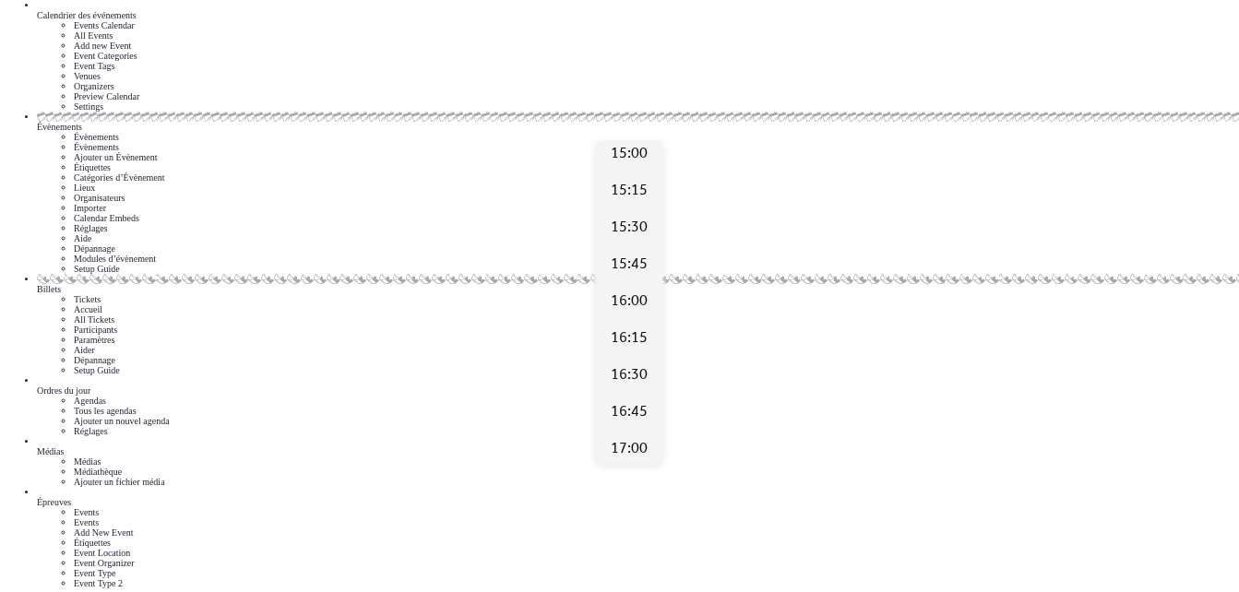
scroll to position [282, 0]
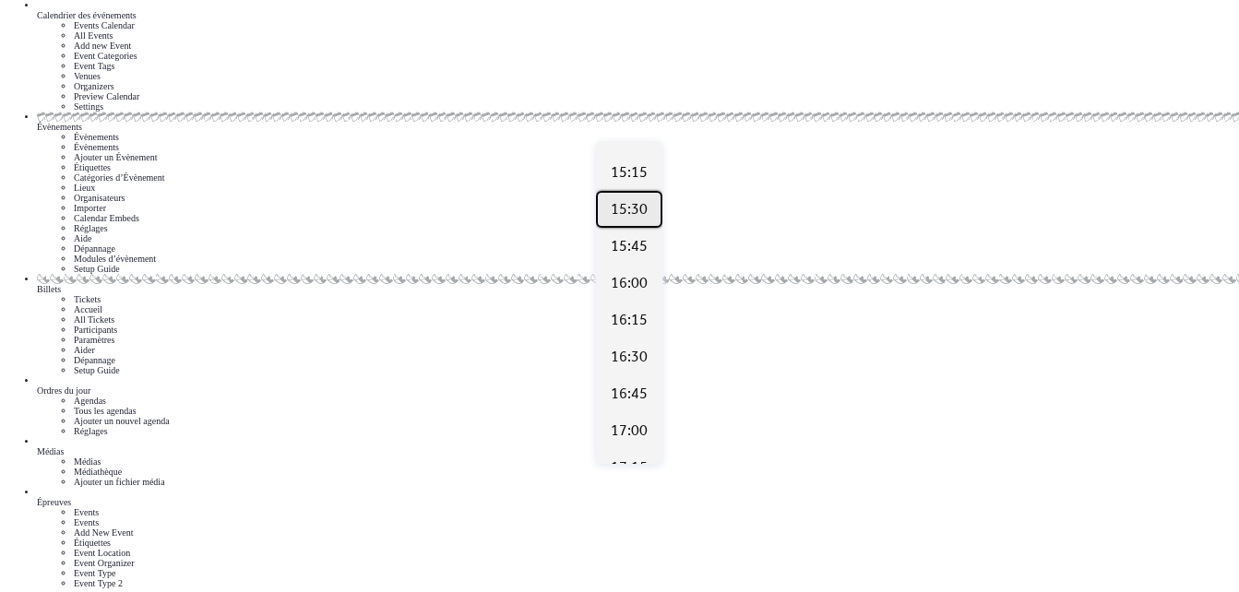
click at [628, 211] on span "15:30" at bounding box center [629, 210] width 37 height 22
type input "*****"
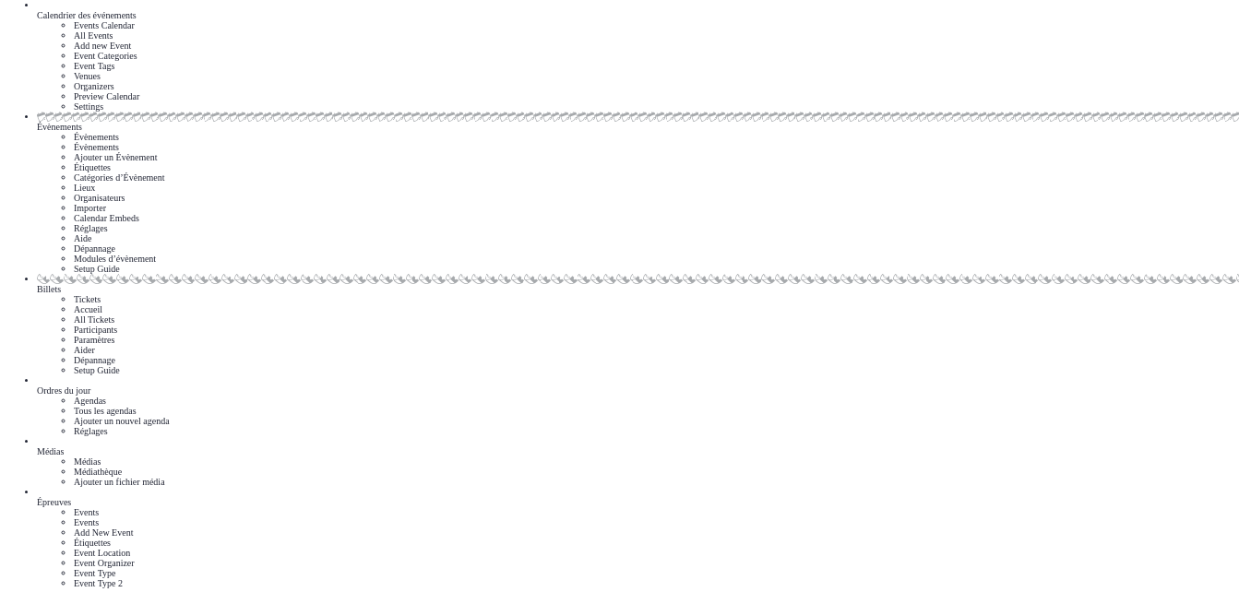
scroll to position [1022, 0]
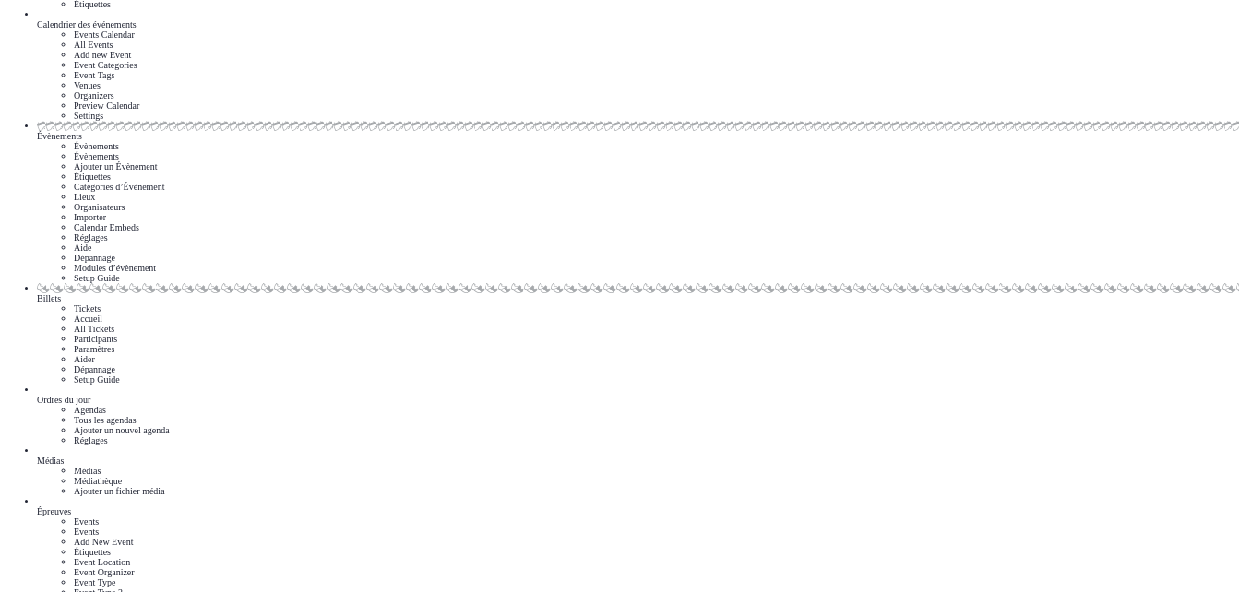
scroll to position [144, 0]
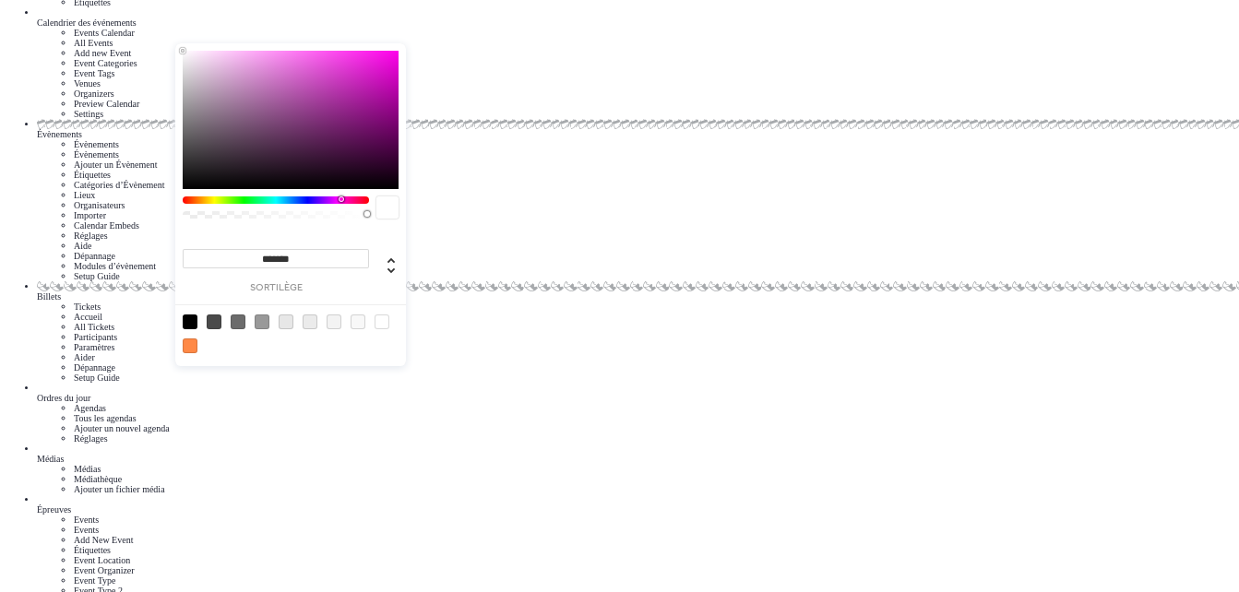
click at [340, 200] on div at bounding box center [276, 199] width 186 height 7
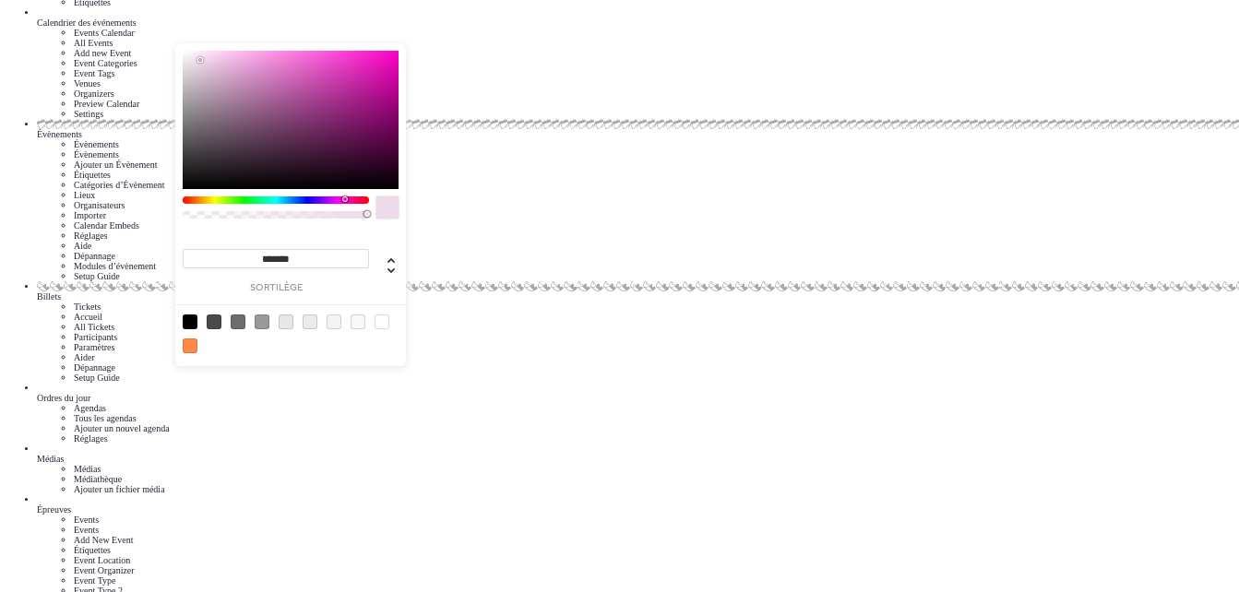
type input "*******"
drag, startPoint x: 250, startPoint y: 72, endPoint x: 198, endPoint y: 59, distance: 53.3
click at [198, 59] on div at bounding box center [291, 120] width 216 height 138
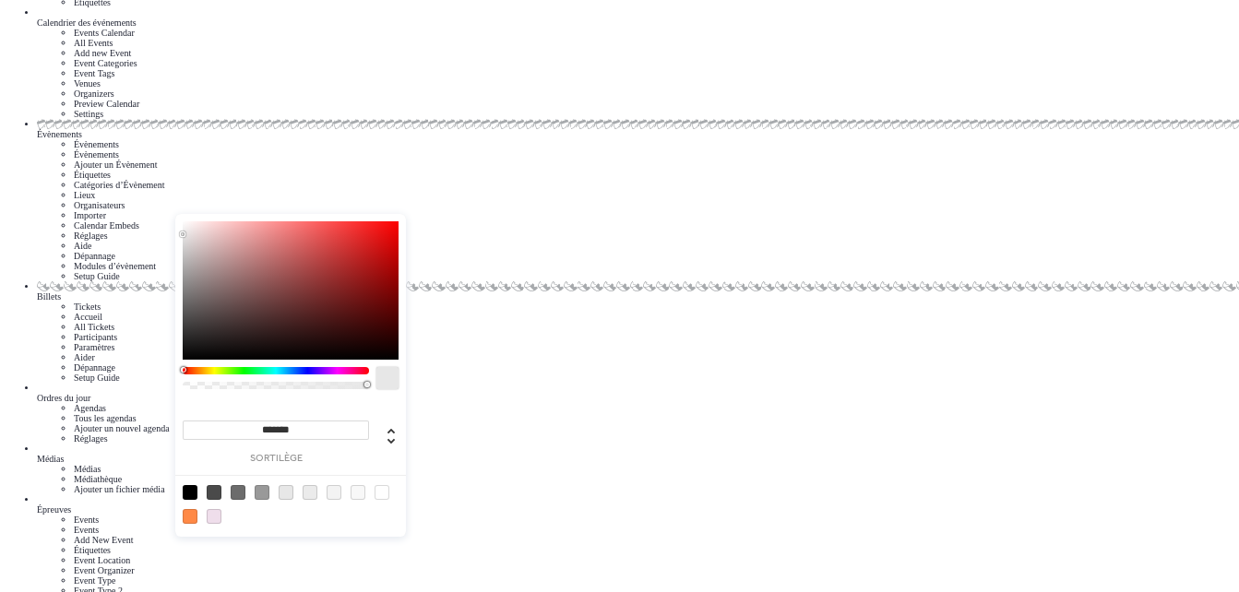
click at [217, 509] on div at bounding box center [214, 516] width 15 height 15
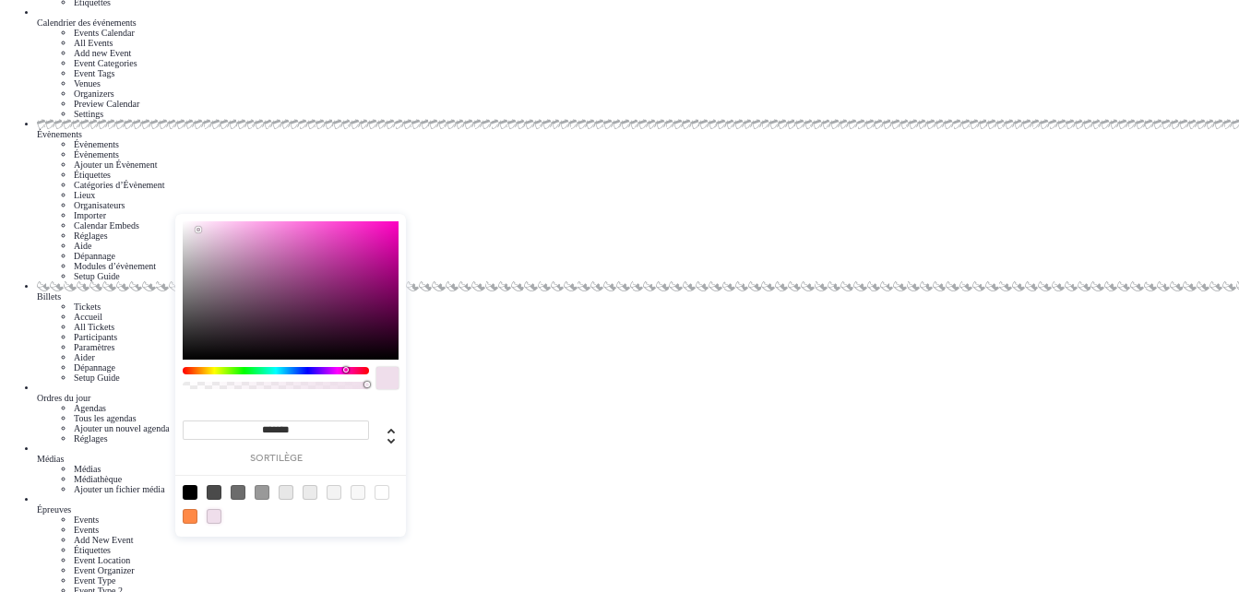
click at [217, 509] on div at bounding box center [214, 516] width 15 height 15
drag, startPoint x: 198, startPoint y: 228, endPoint x: 214, endPoint y: 246, distance: 24.2
click at [214, 246] on div at bounding box center [214, 246] width 4 height 4
click at [220, 509] on div at bounding box center [214, 516] width 15 height 15
type input "*******"
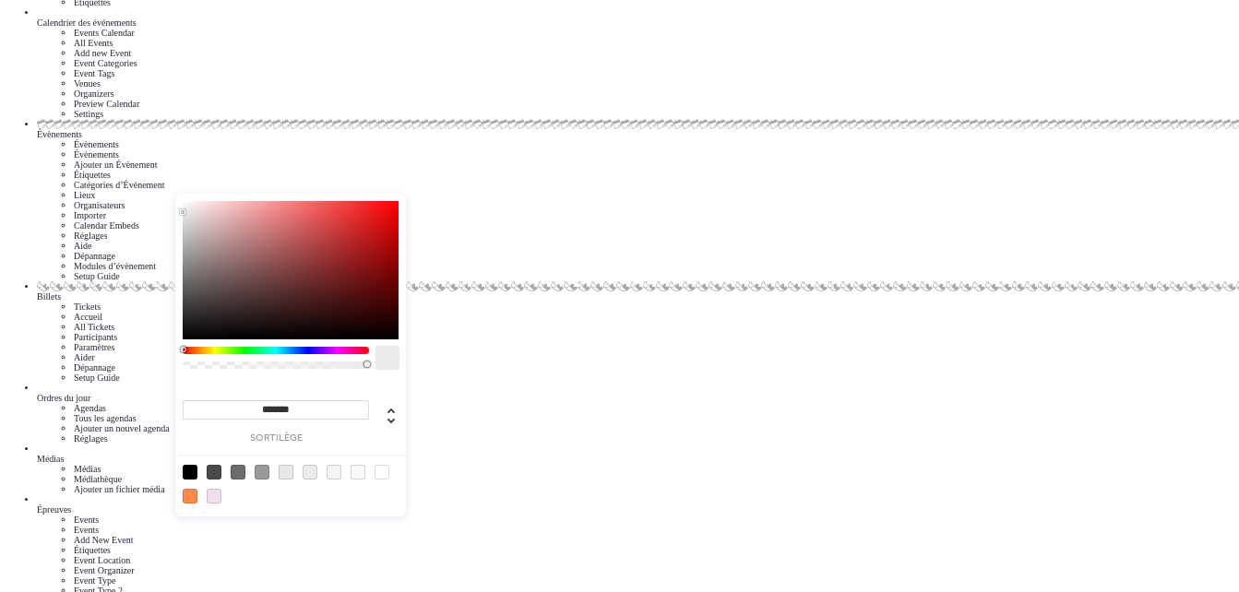
click at [212, 489] on div at bounding box center [214, 496] width 15 height 15
type input "*******"
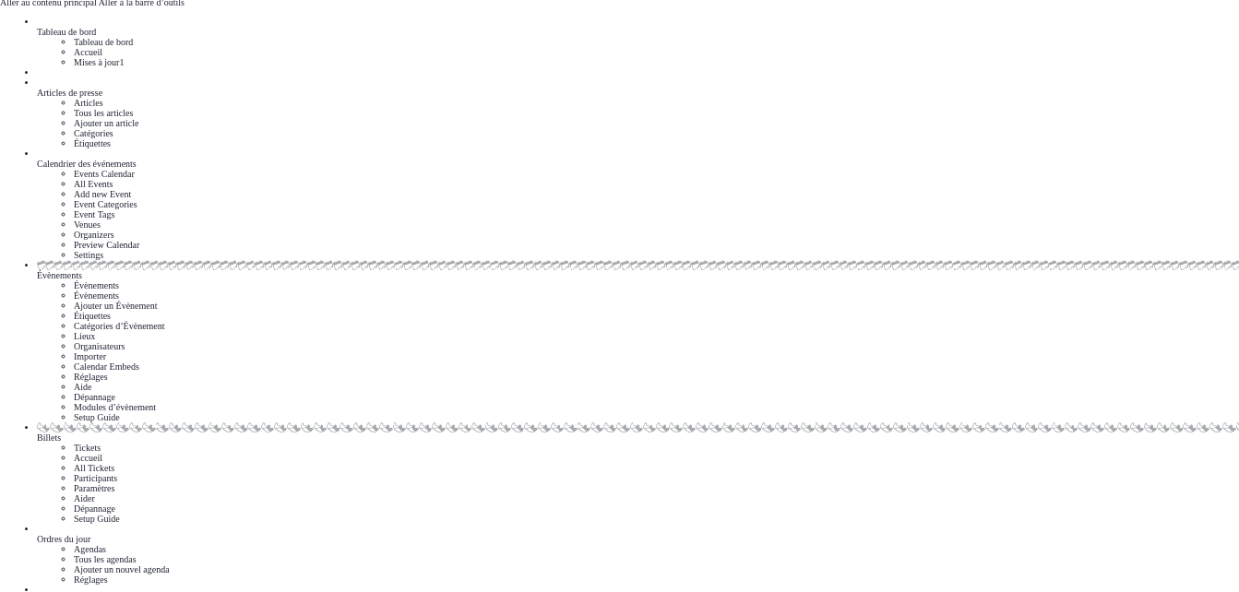
scroll to position [0, 0]
drag, startPoint x: 796, startPoint y: 334, endPoint x: 802, endPoint y: 232, distance: 101.6
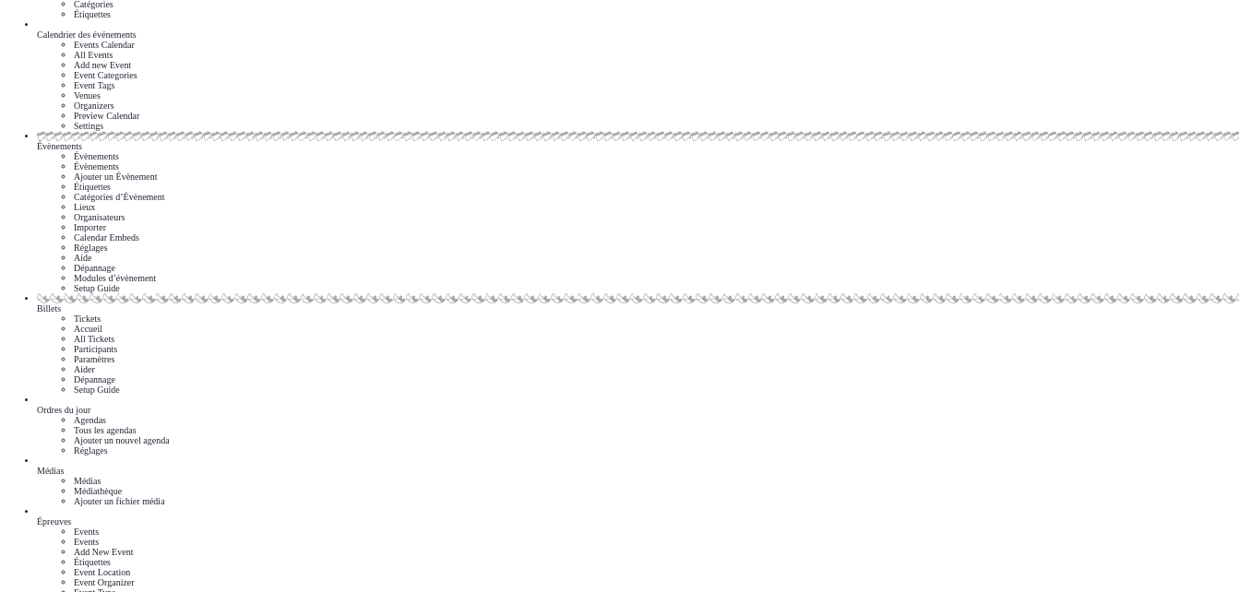
scroll to position [0, 0]
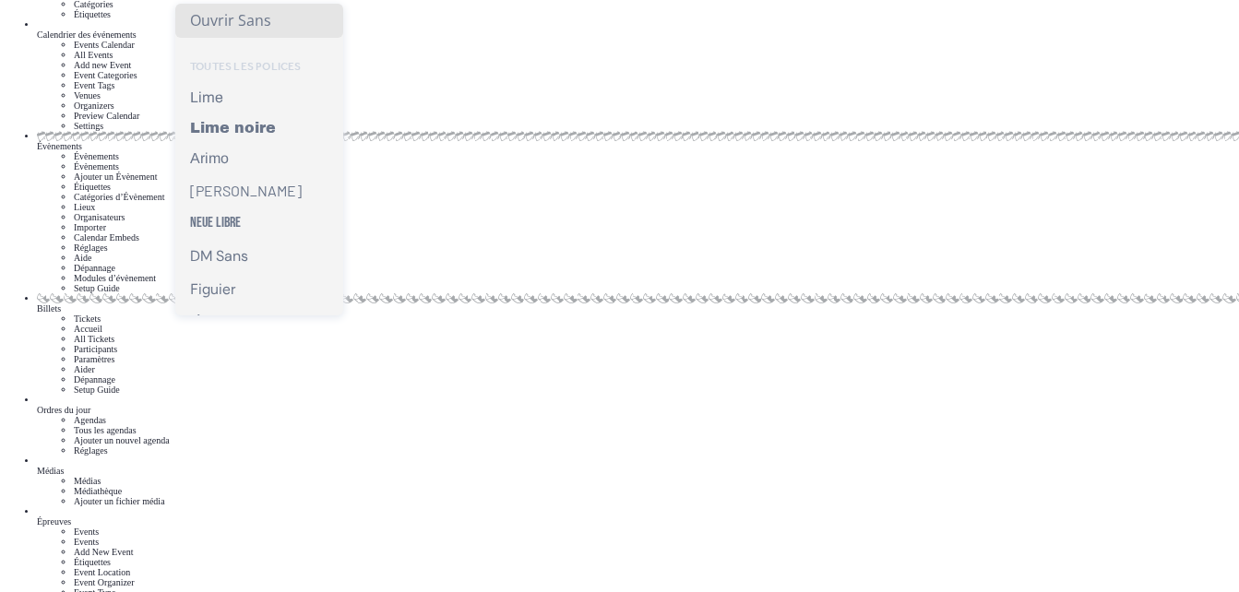
scroll to position [34, 0]
click at [267, 119] on span "Lime noire" at bounding box center [233, 124] width 86 height 16
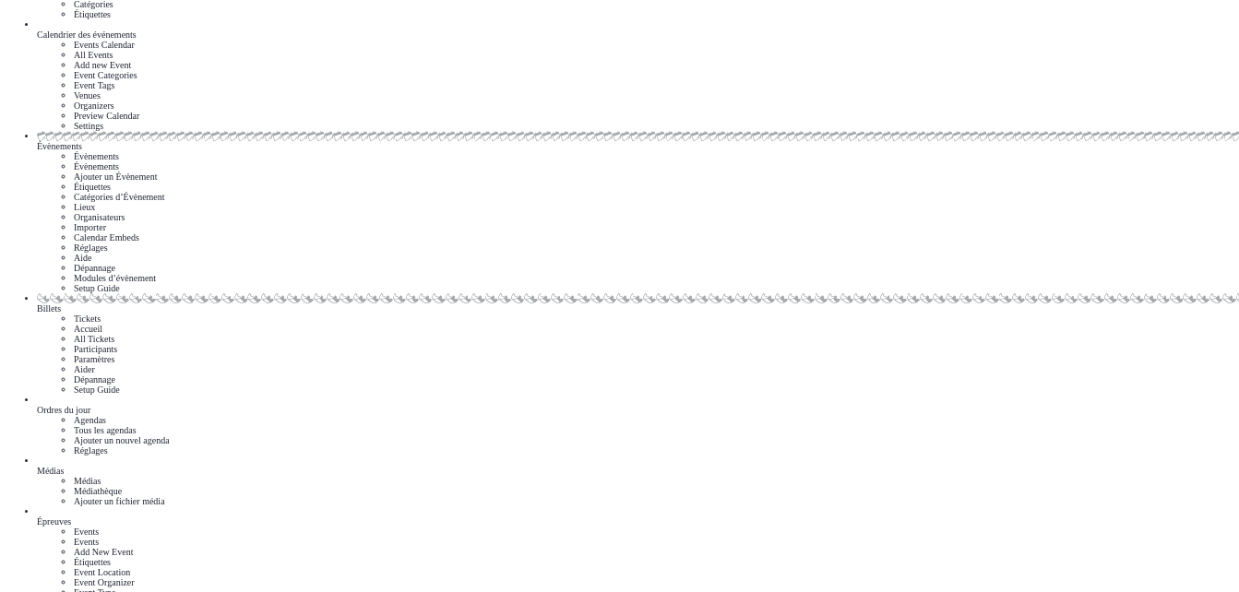
scroll to position [213, 0]
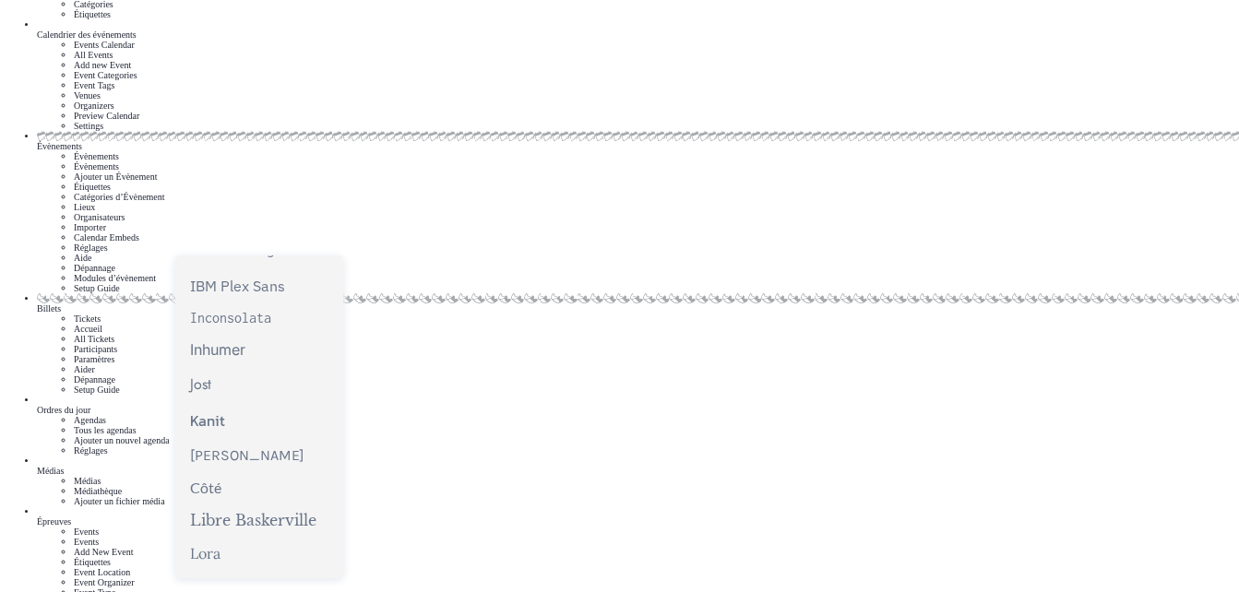
scroll to position [515, 0]
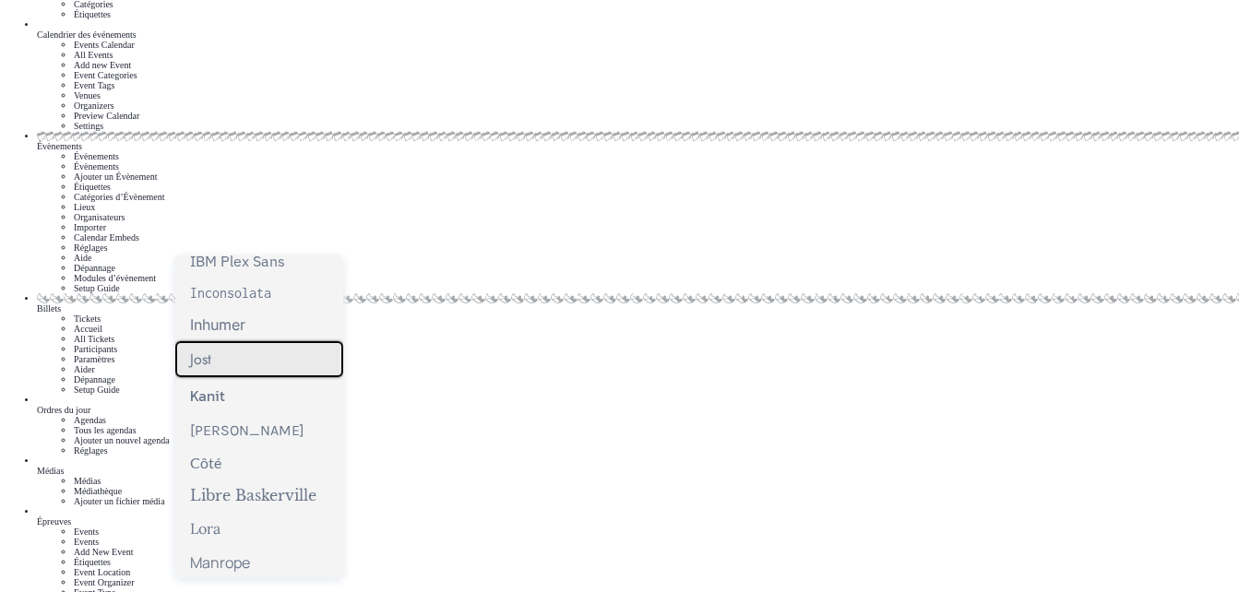
click at [218, 341] on div "Jost" at bounding box center [259, 359] width 168 height 36
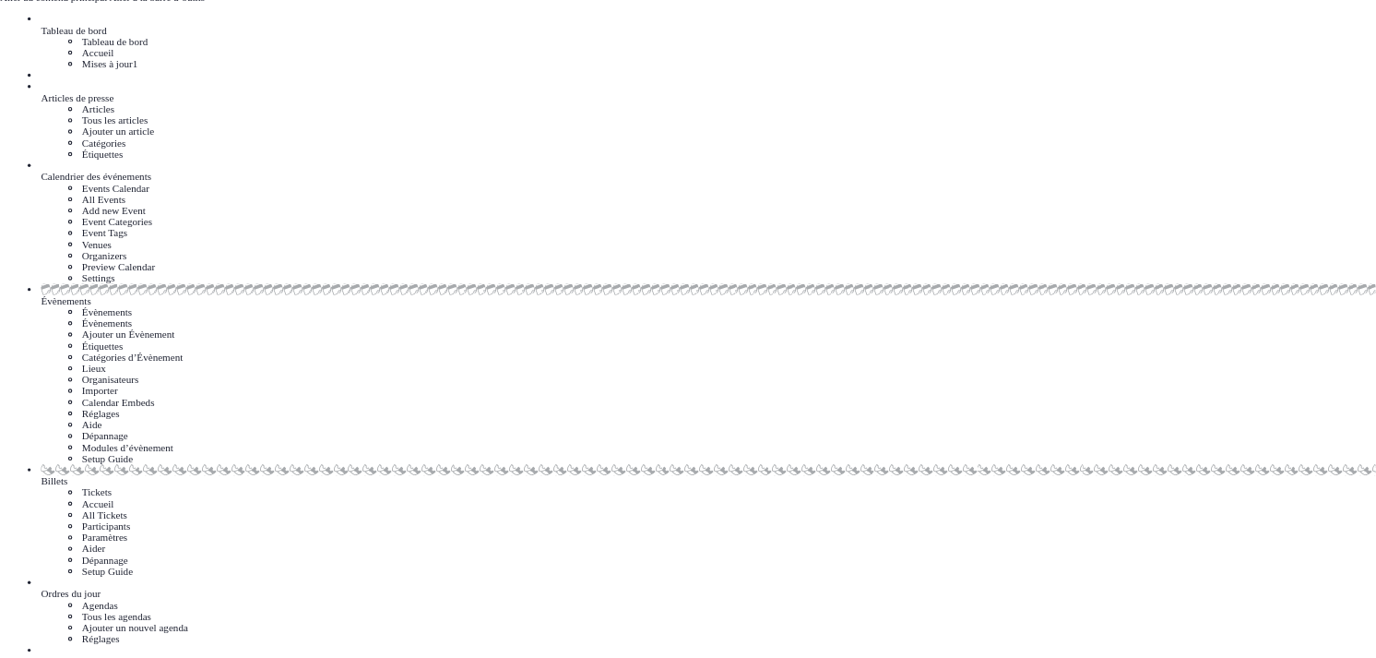
scroll to position [0, 0]
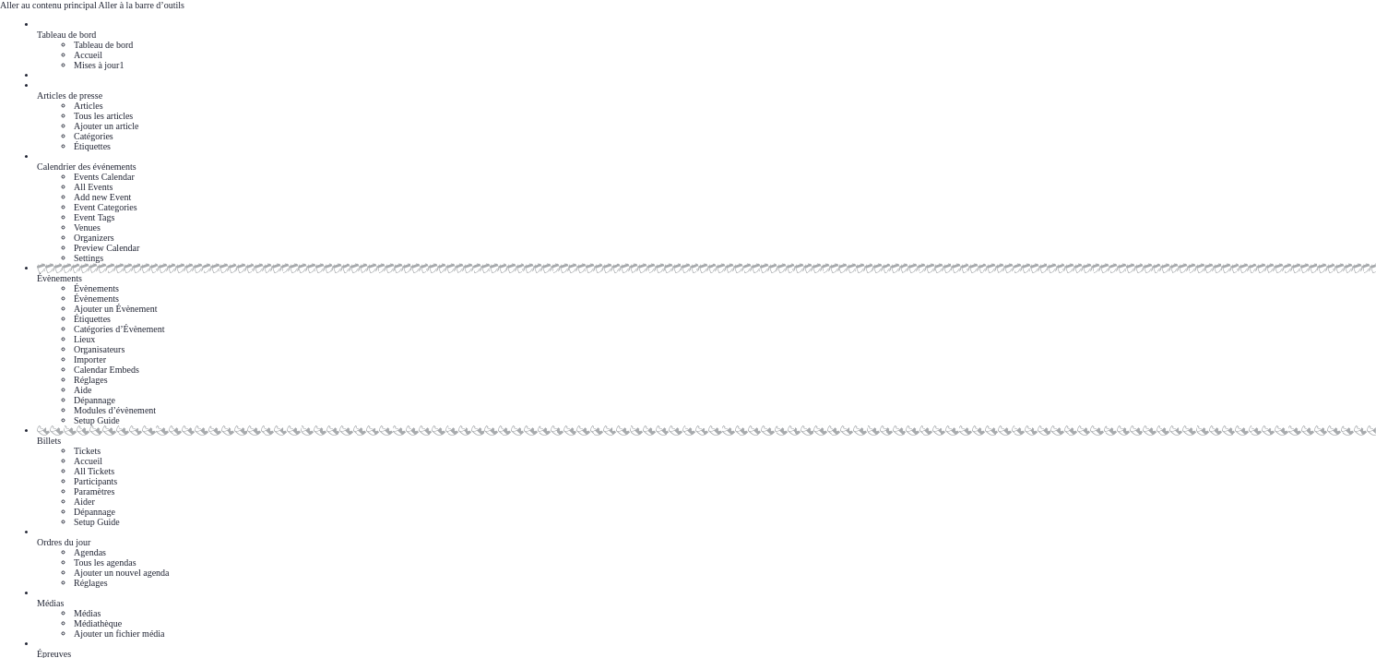
drag, startPoint x: 831, startPoint y: 437, endPoint x: 809, endPoint y: 429, distance: 23.6
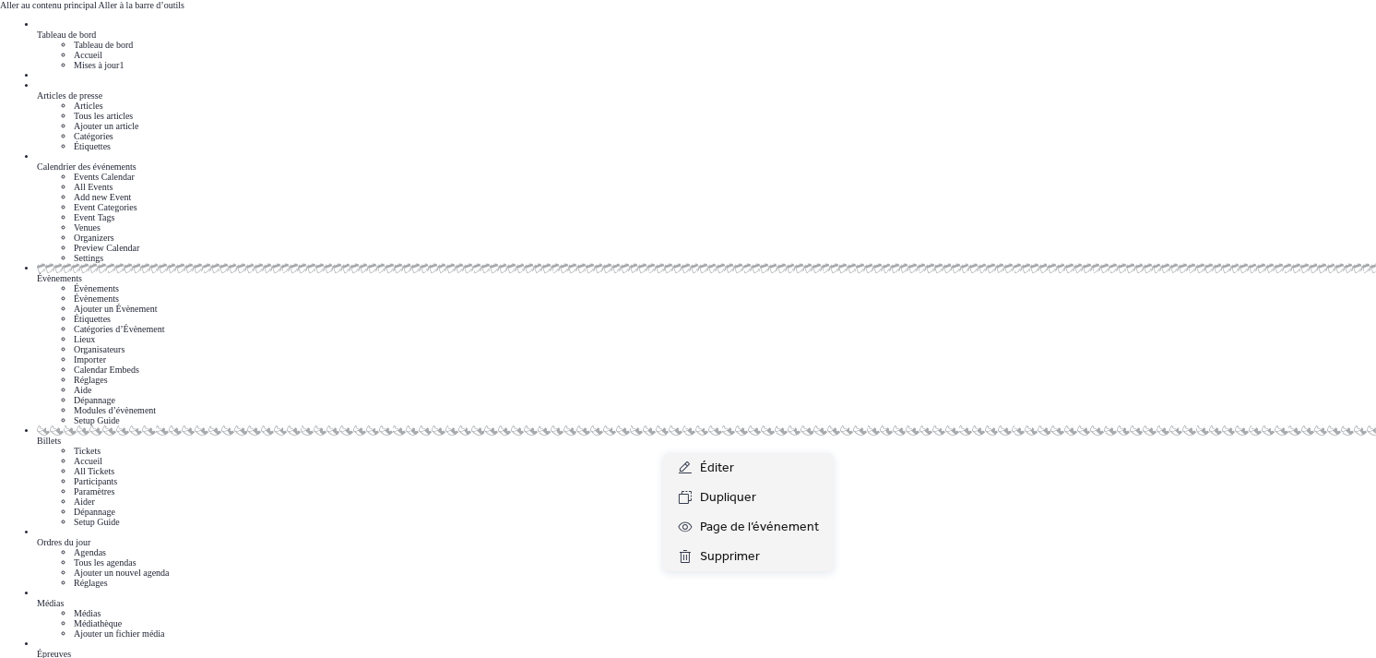
click at [735, 466] on div "Éditer" at bounding box center [748, 468] width 171 height 30
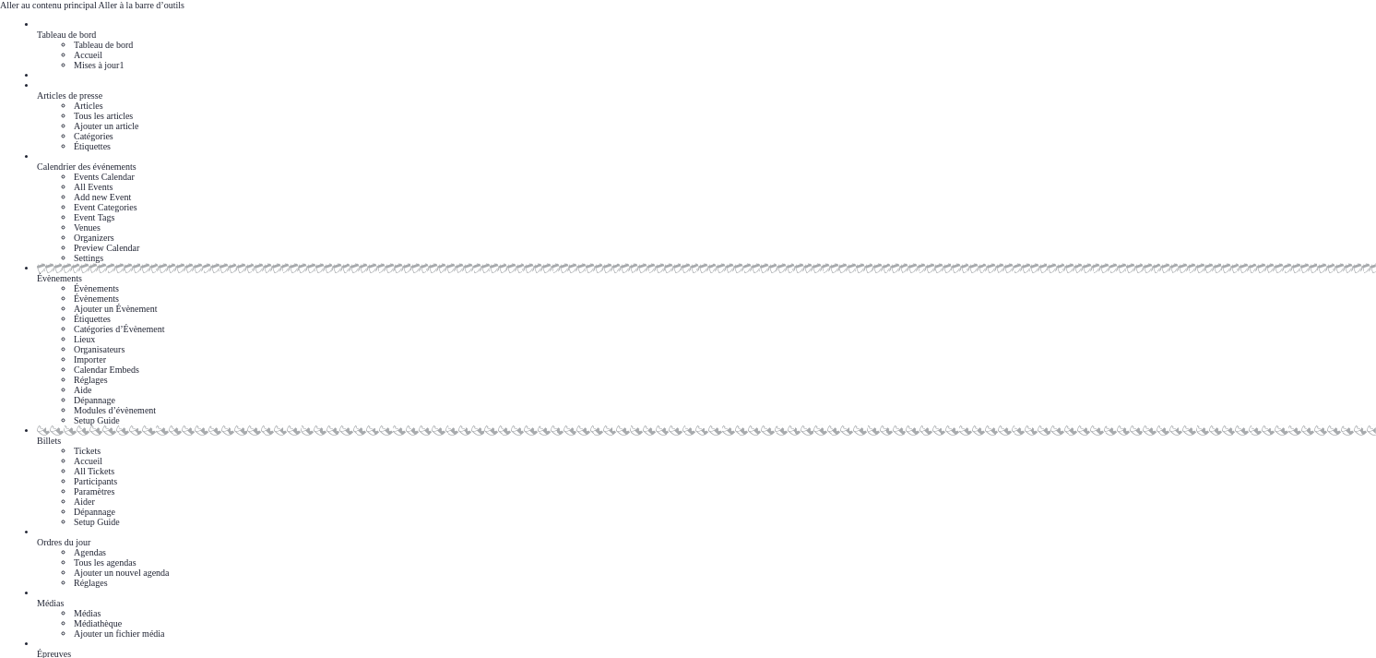
type input "**********"
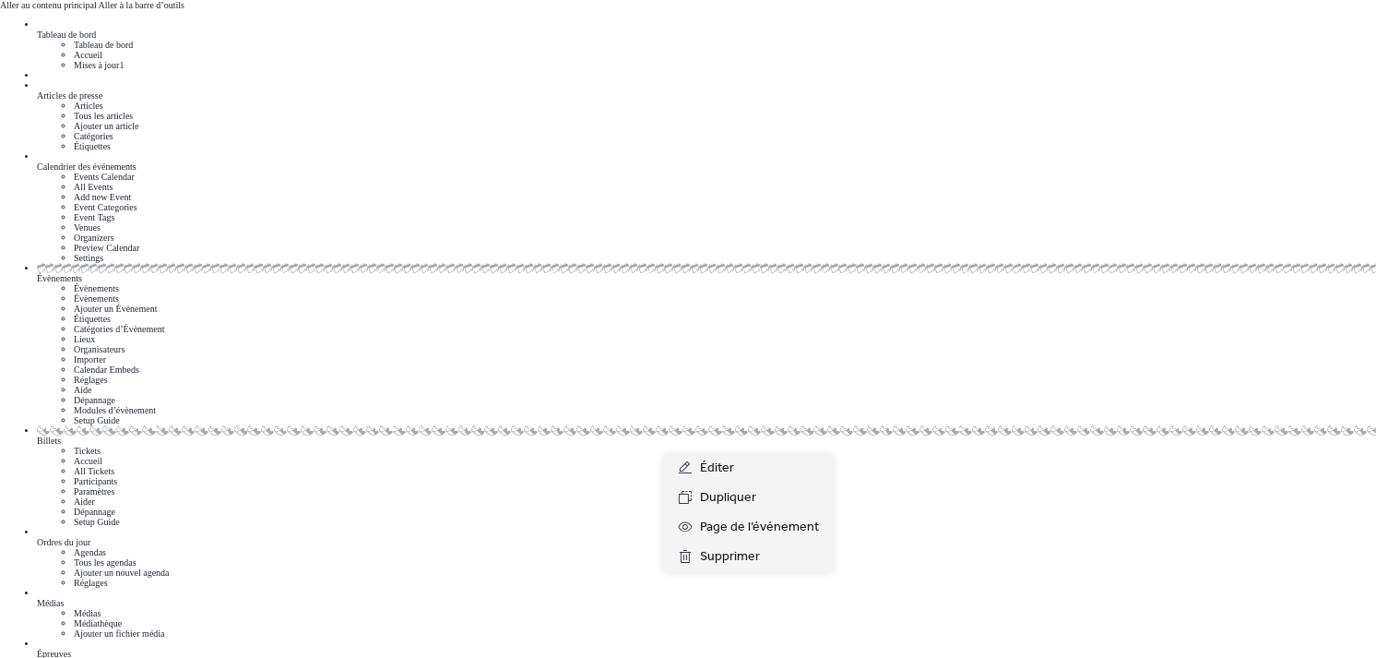
click at [747, 456] on div "Éditer" at bounding box center [748, 468] width 171 height 30
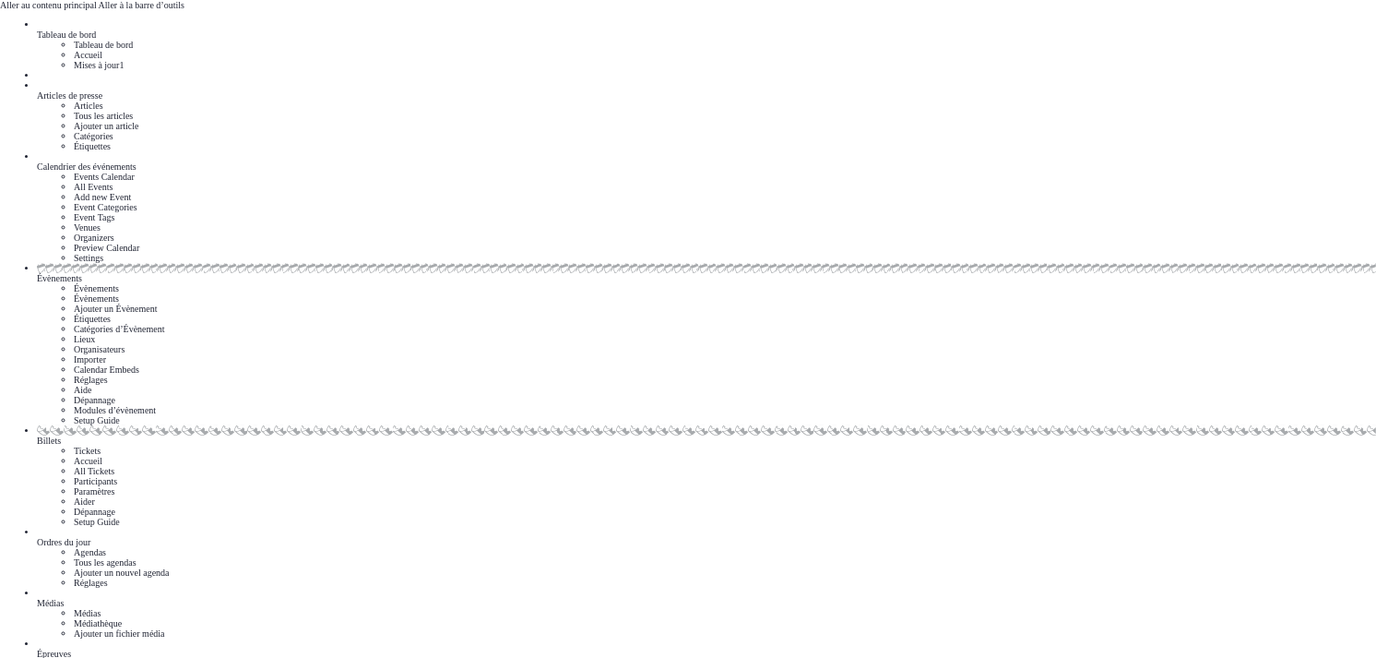
scroll to position [544, 0]
drag, startPoint x: 893, startPoint y: 393, endPoint x: 896, endPoint y: 447, distance: 53.6
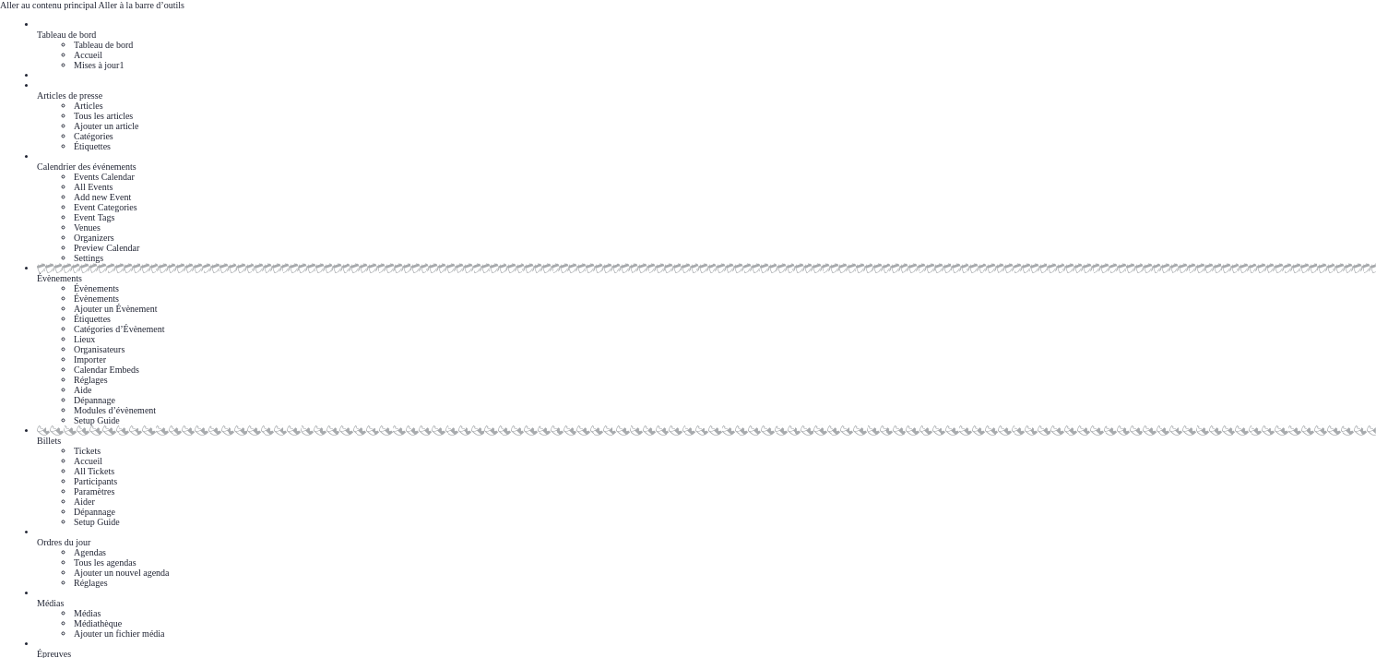
drag, startPoint x: 884, startPoint y: 245, endPoint x: 886, endPoint y: 316, distance: 70.1
drag, startPoint x: 886, startPoint y: 316, endPoint x: 804, endPoint y: 346, distance: 87.6
